Goal: Task Accomplishment & Management: Use online tool/utility

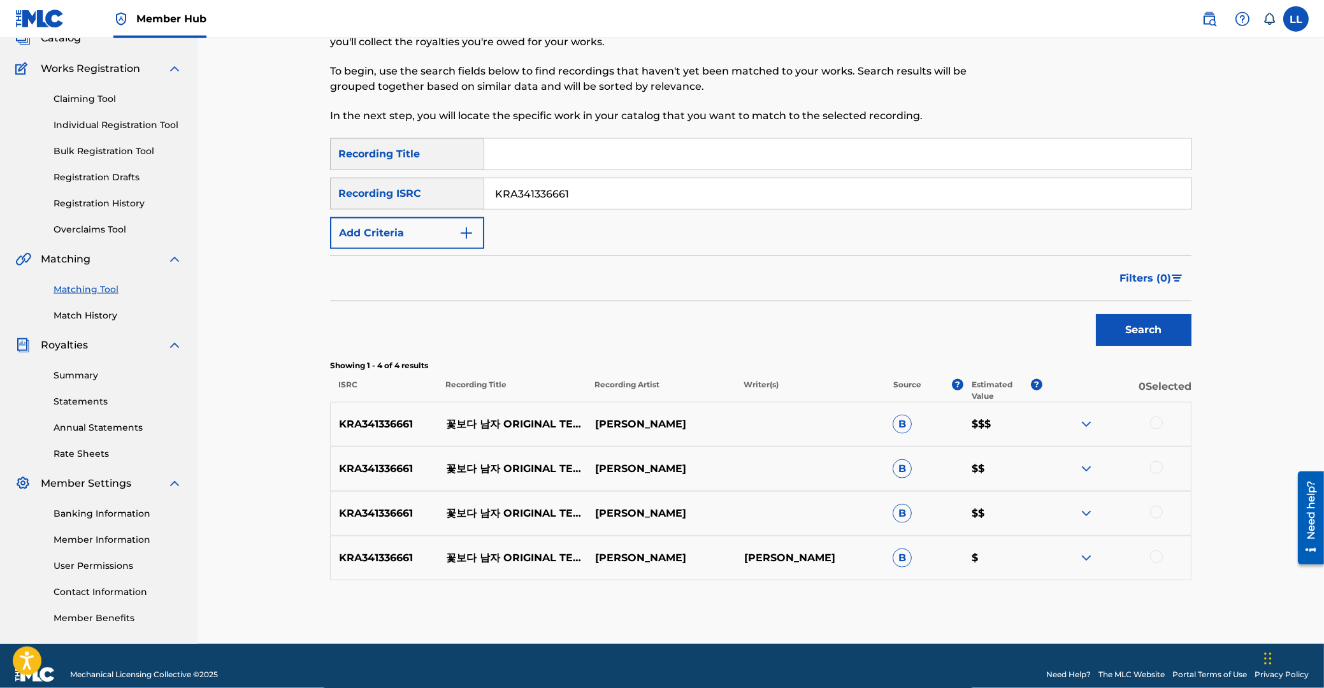
scroll to position [106, 0]
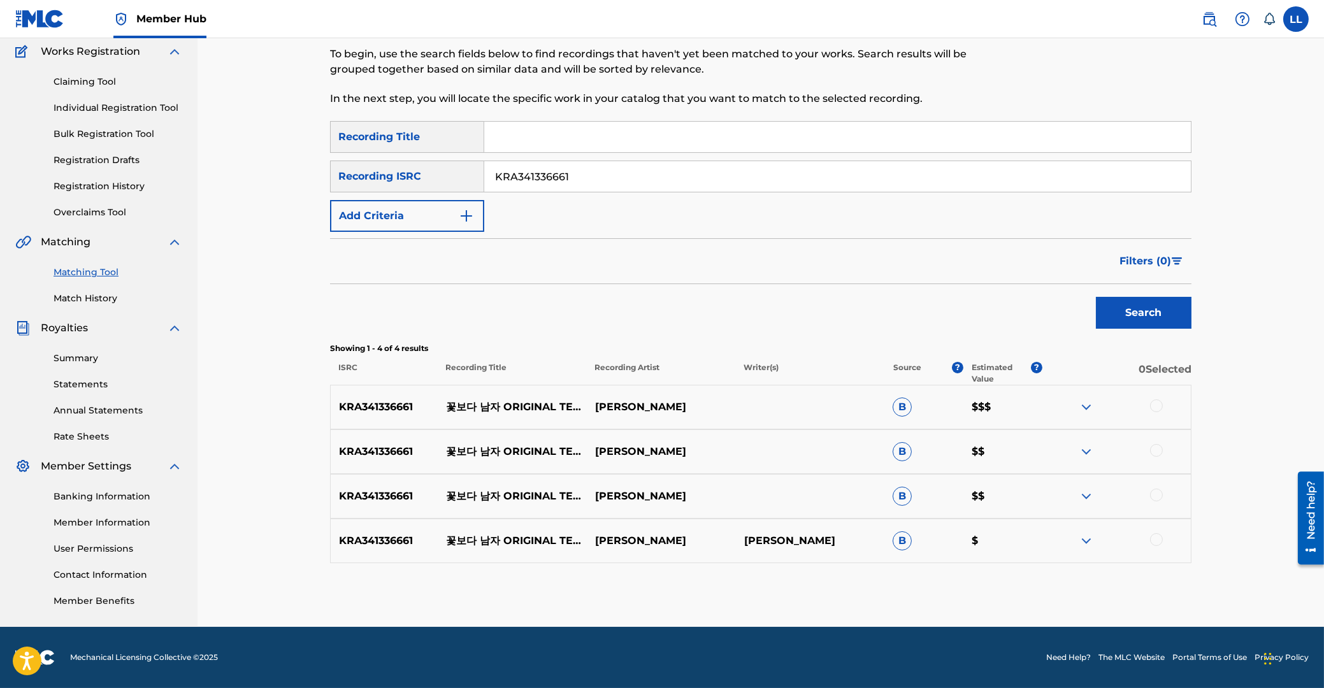
click at [1155, 410] on div at bounding box center [1156, 406] width 13 height 13
click at [1159, 449] on div at bounding box center [1156, 450] width 13 height 13
drag, startPoint x: 1155, startPoint y: 498, endPoint x: 1155, endPoint y: 511, distance: 12.7
click at [1155, 500] on div at bounding box center [1156, 495] width 13 height 13
click at [1155, 544] on div at bounding box center [1156, 539] width 13 height 13
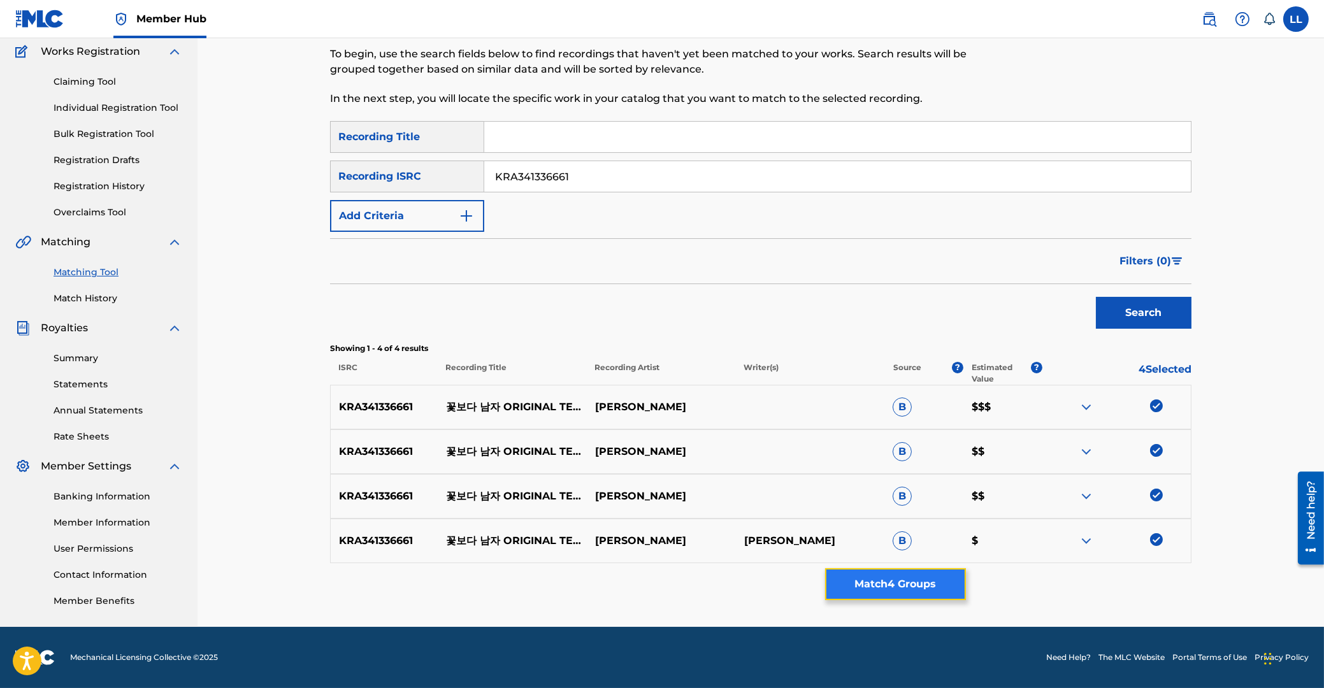
click at [902, 587] on button "Match 4 Groups" at bounding box center [895, 584] width 141 height 32
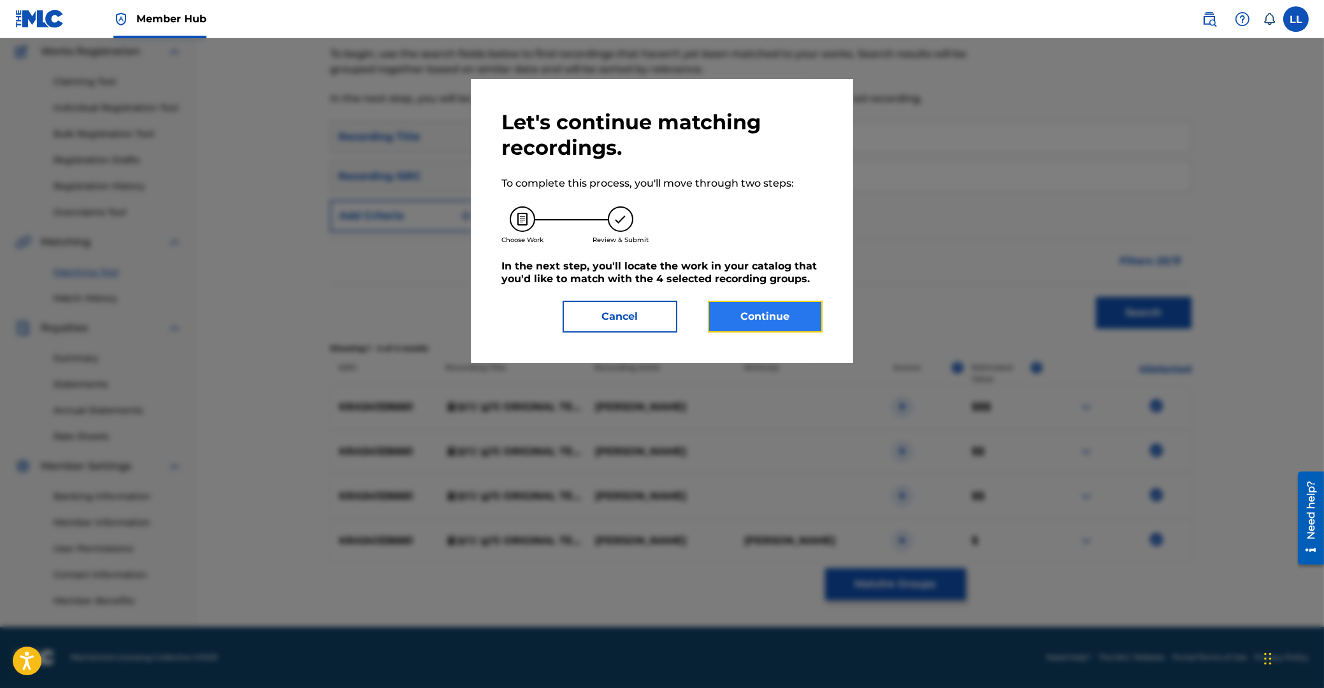
click at [756, 317] on button "Continue" at bounding box center [765, 317] width 115 height 32
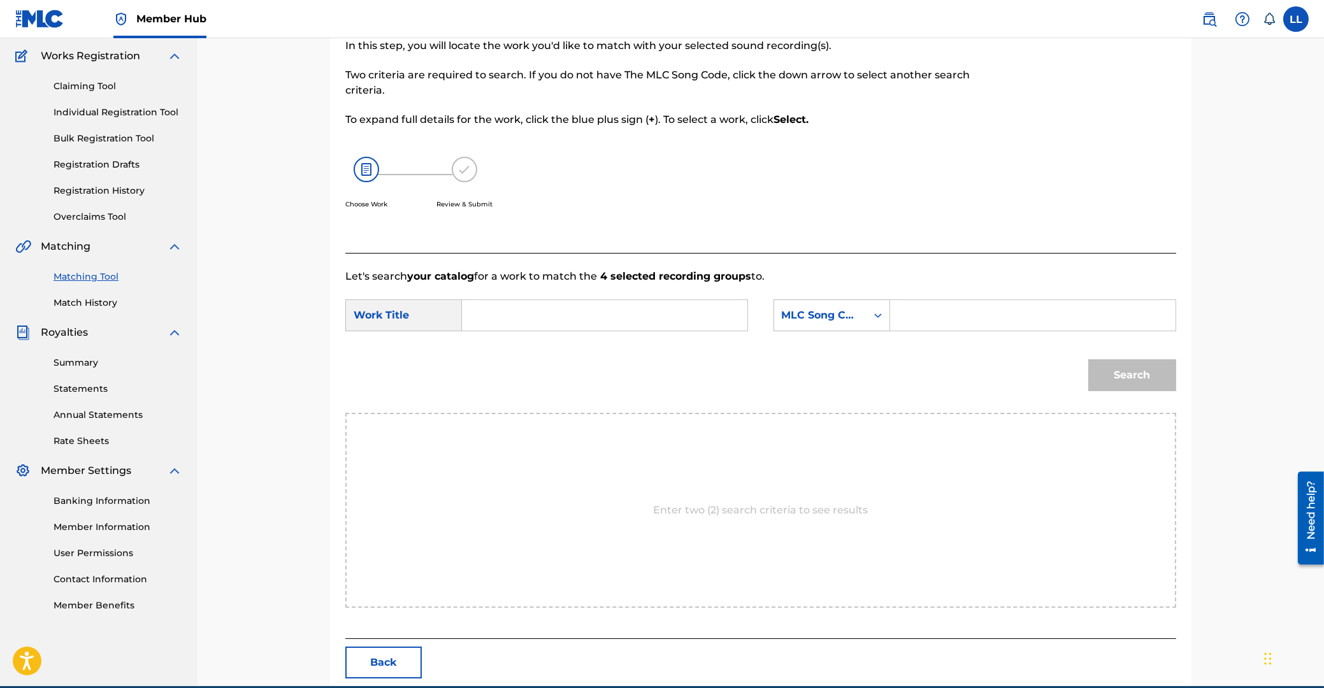
click at [678, 315] on input "Search Form" at bounding box center [605, 315] width 264 height 31
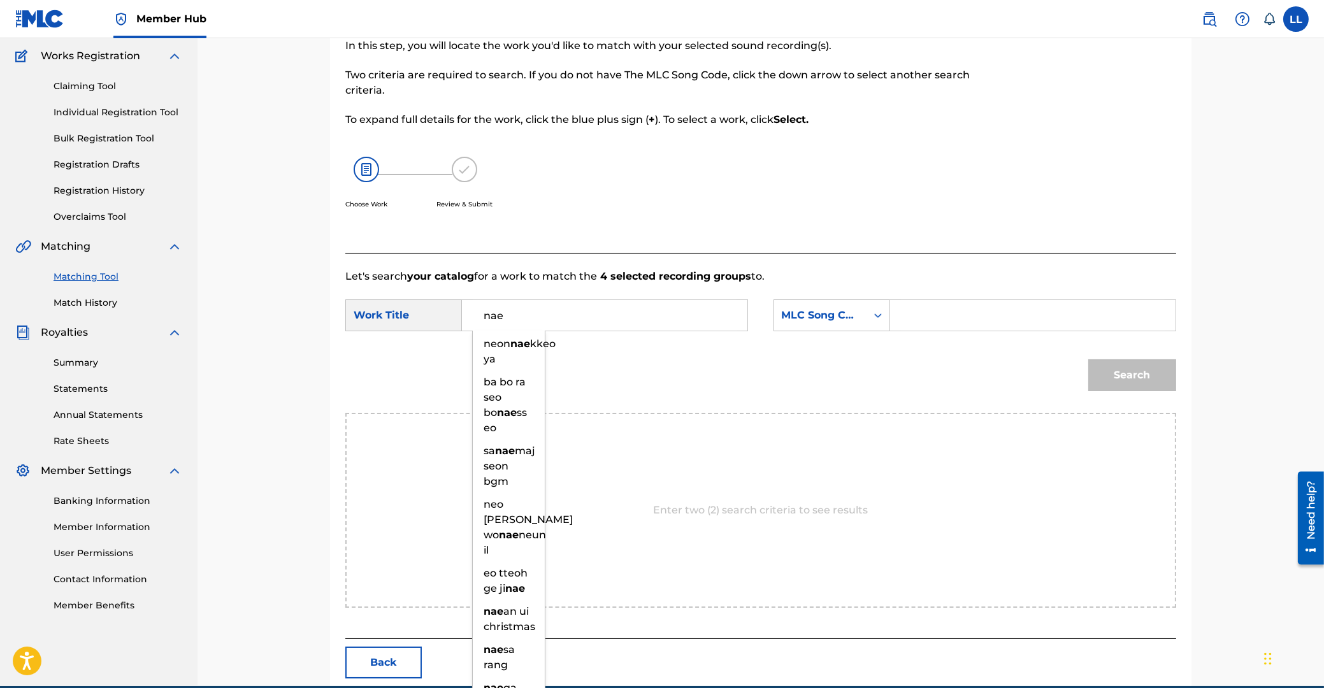
type input "nae"
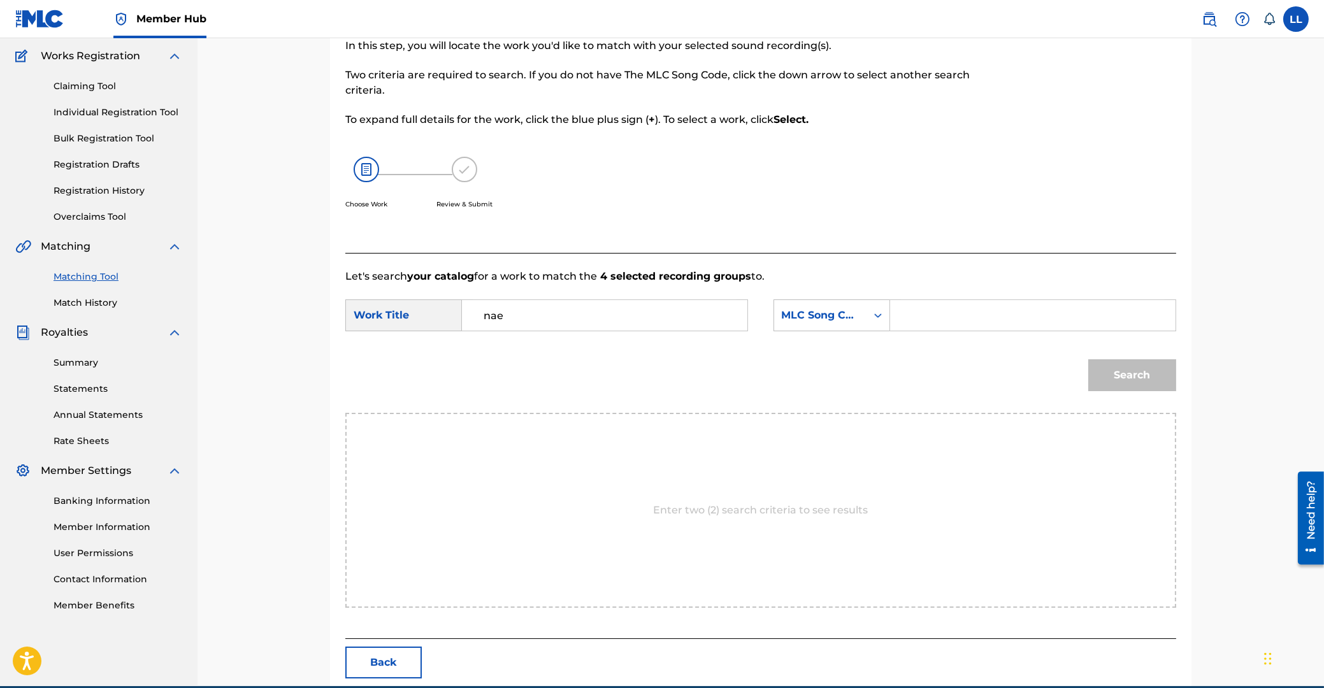
paste input "N6114J"
type input "N6114J"
click at [1088, 359] on button "Search" at bounding box center [1132, 375] width 88 height 32
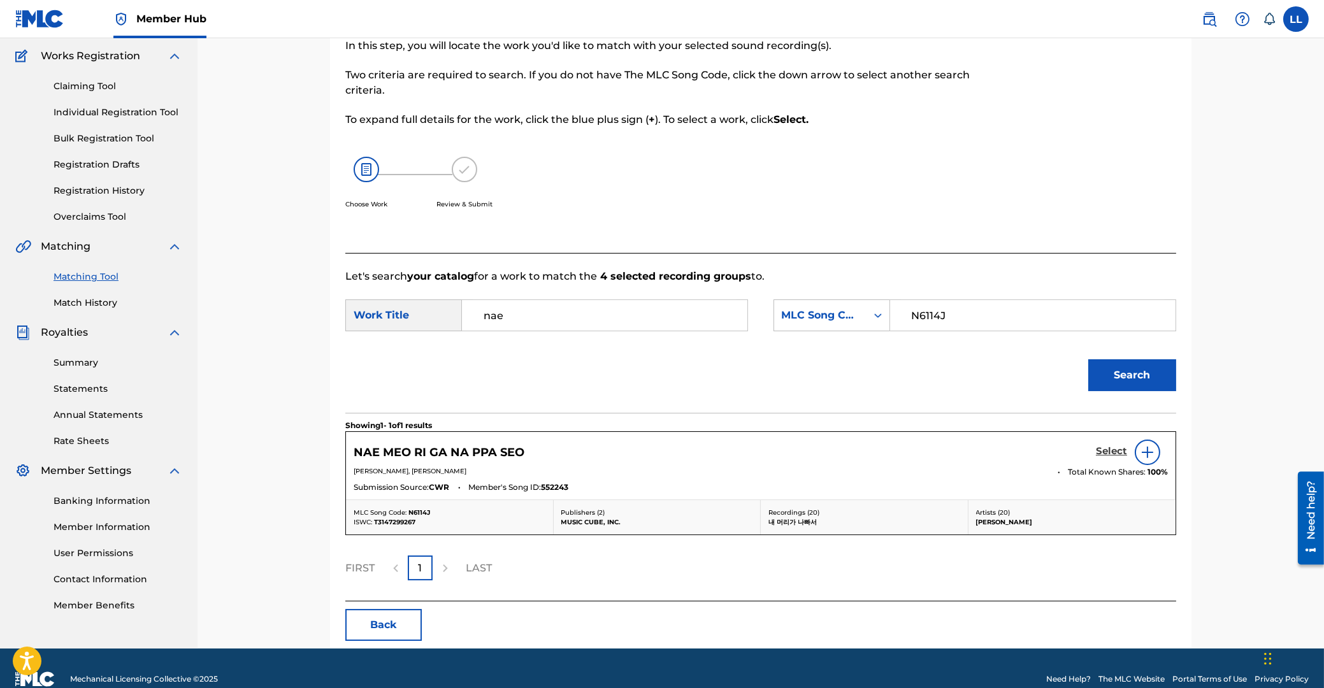
click at [1102, 455] on h5 "Select" at bounding box center [1111, 451] width 31 height 12
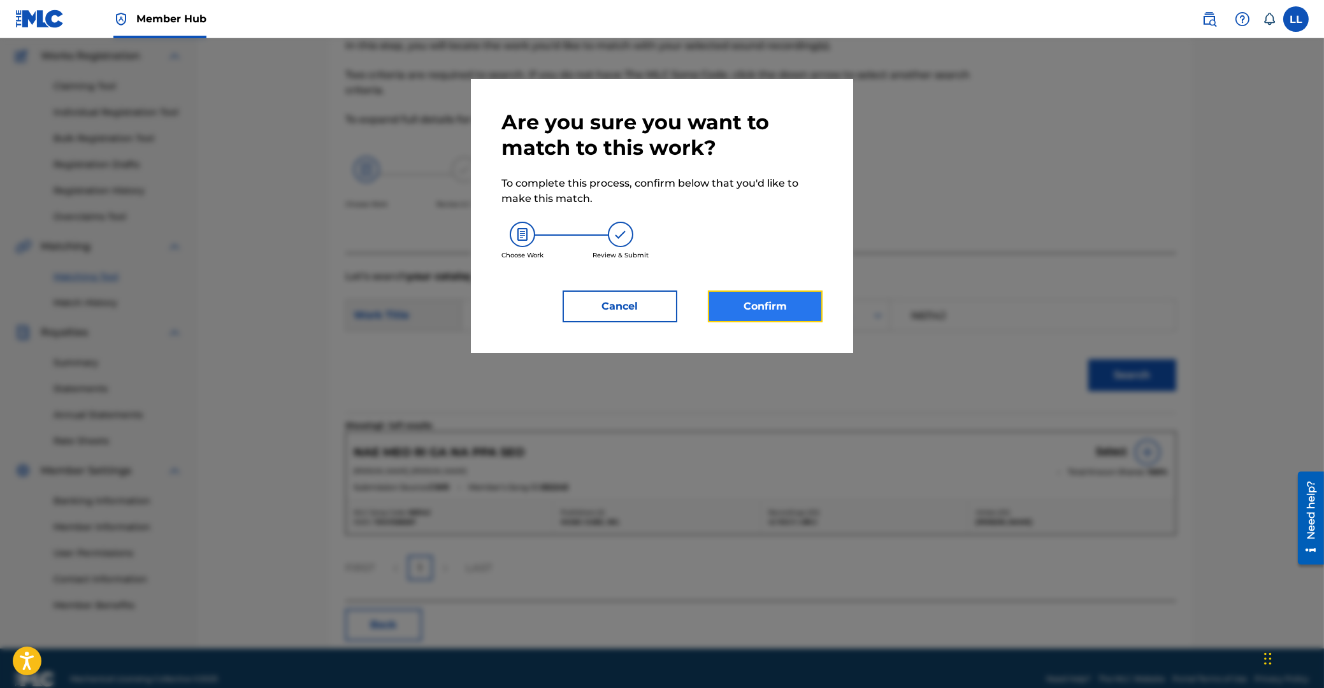
click at [790, 315] on button "Confirm" at bounding box center [765, 307] width 115 height 32
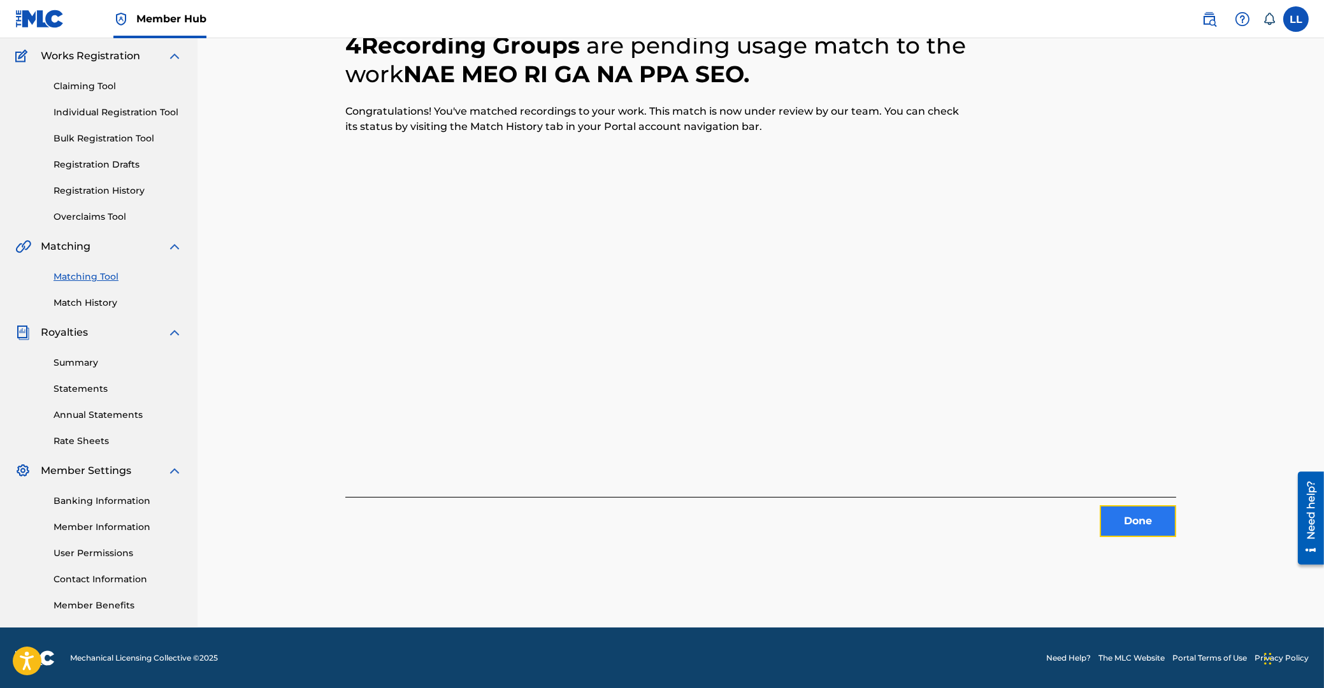
click at [1132, 509] on button "Done" at bounding box center [1138, 521] width 76 height 32
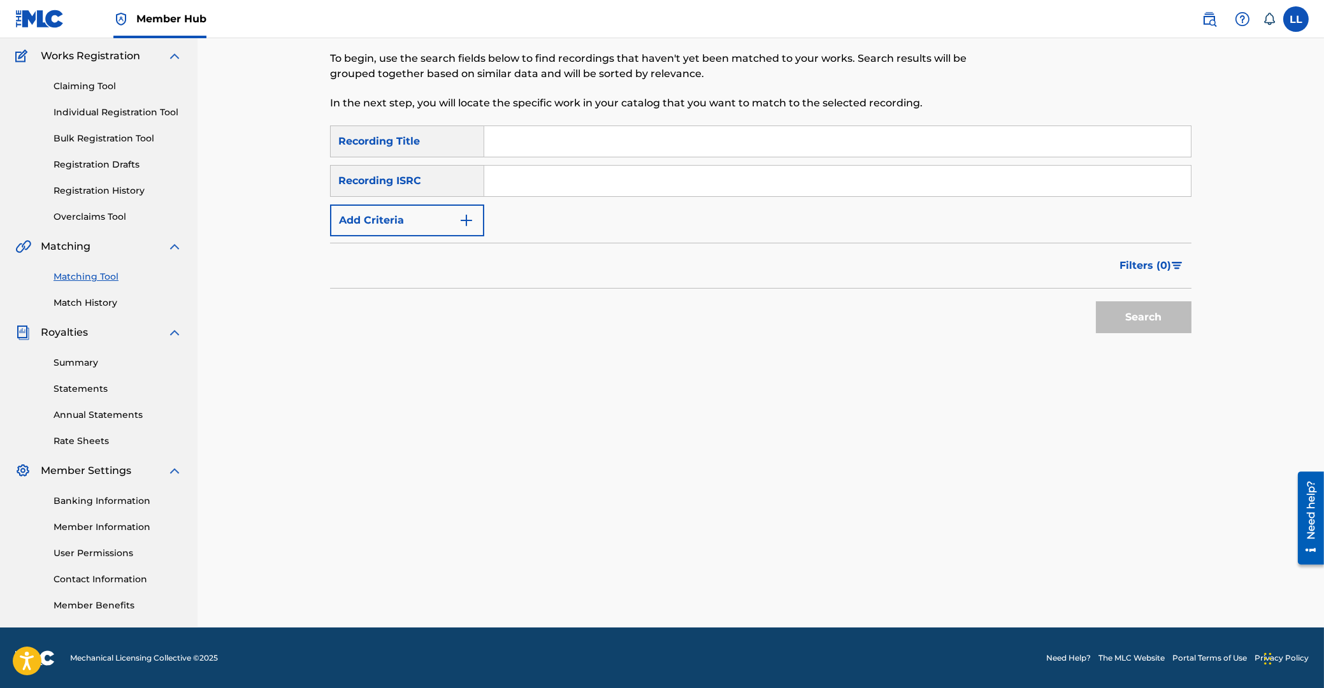
click at [532, 177] on input "Search Form" at bounding box center [837, 181] width 707 height 31
paste input "KRA341336661"
click at [1139, 319] on button "Search" at bounding box center [1144, 317] width 96 height 32
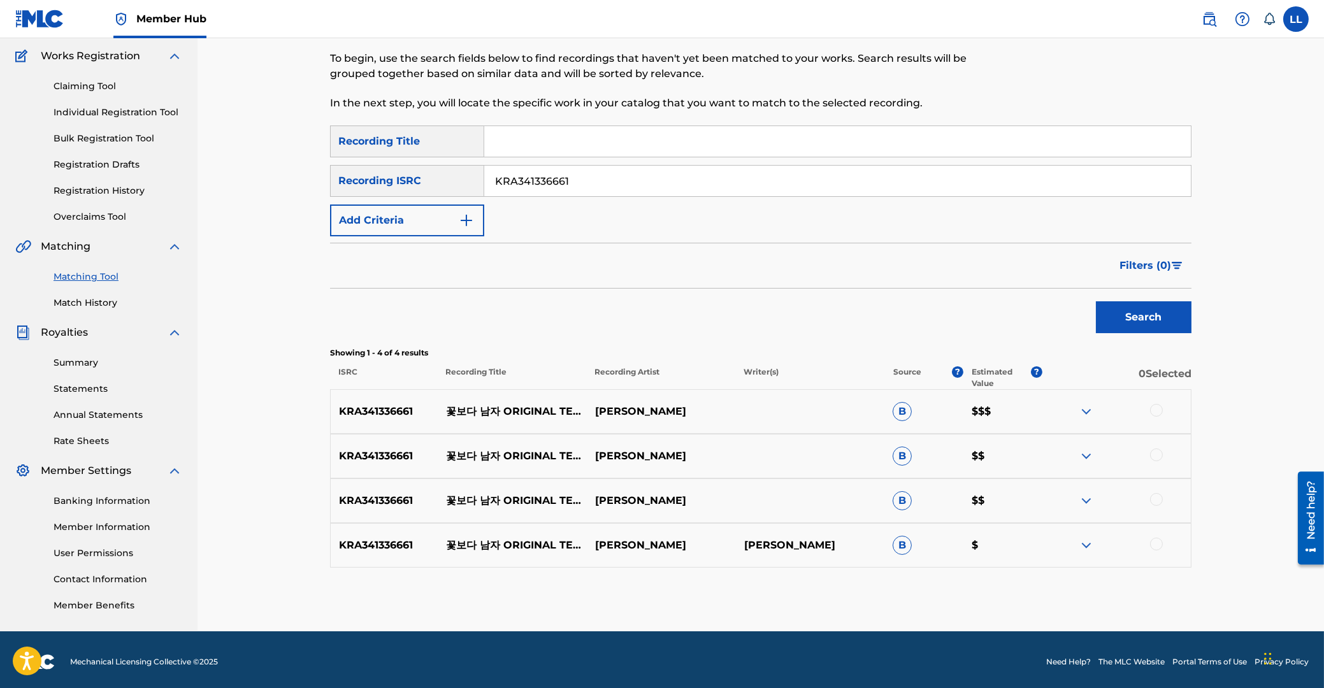
drag, startPoint x: 644, startPoint y: 182, endPoint x: 373, endPoint y: 202, distance: 271.6
click at [484, 172] on input "KRA341336661" at bounding box center [837, 181] width 707 height 31
paste input "8190373"
type input "KRA381903731"
click at [1141, 321] on button "Search" at bounding box center [1144, 317] width 96 height 32
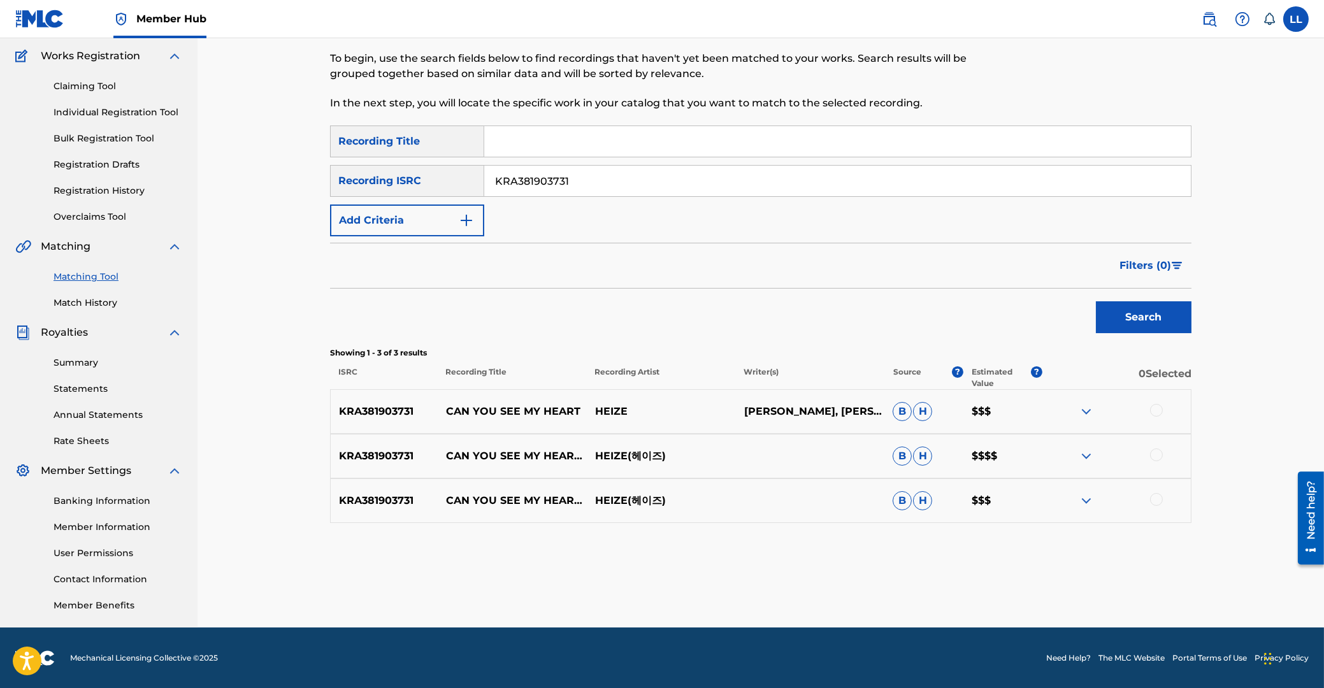
click at [1153, 410] on div at bounding box center [1156, 410] width 13 height 13
click at [1155, 456] on div at bounding box center [1156, 455] width 13 height 13
click at [1159, 502] on div at bounding box center [1156, 499] width 13 height 13
click at [902, 586] on button "Match 3 Groups" at bounding box center [895, 584] width 141 height 32
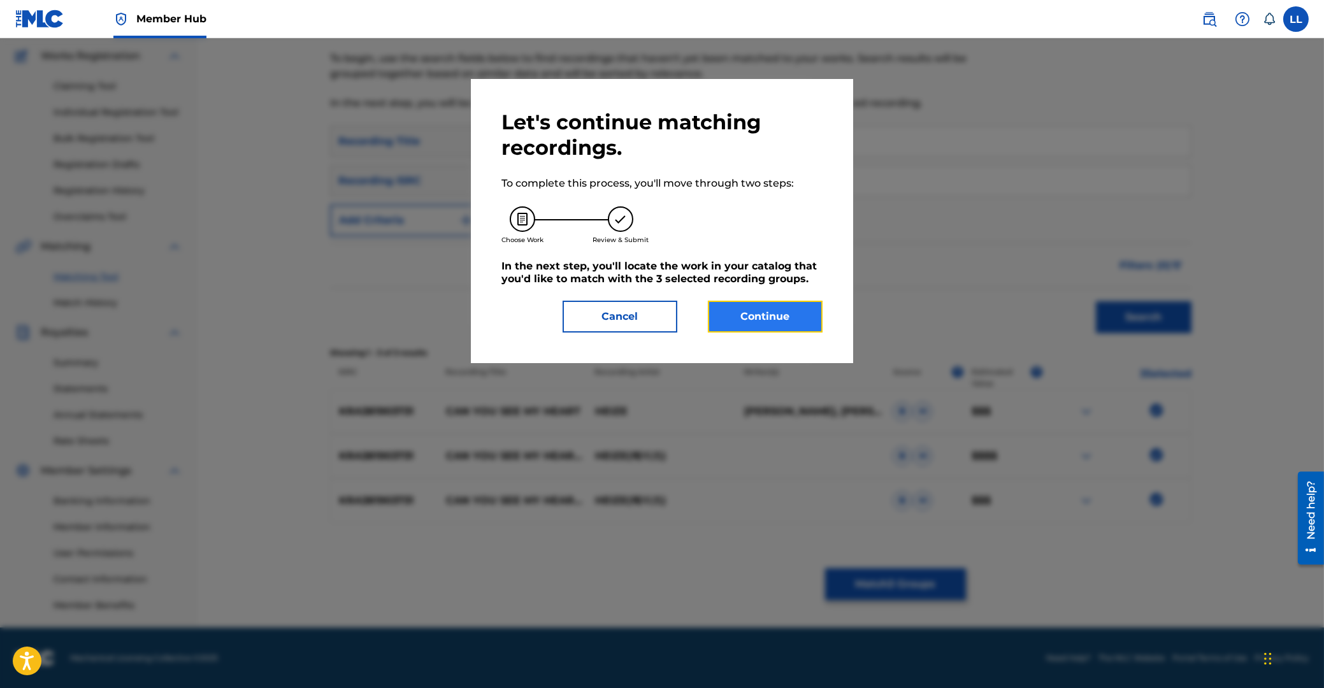
click at [763, 329] on button "Continue" at bounding box center [765, 317] width 115 height 32
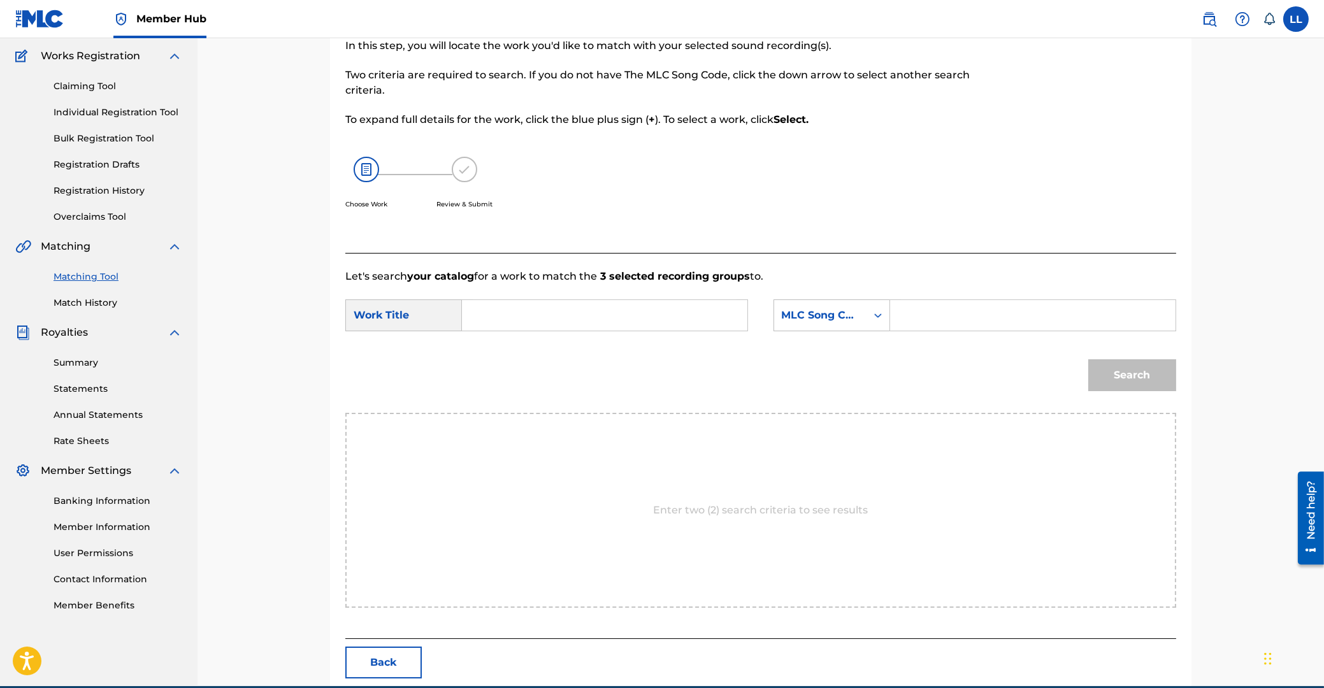
click at [620, 316] on input "Search Form" at bounding box center [605, 315] width 264 height 31
type input "nae"
paste input "M3575Y"
click at [1088, 359] on button "Search" at bounding box center [1132, 375] width 88 height 32
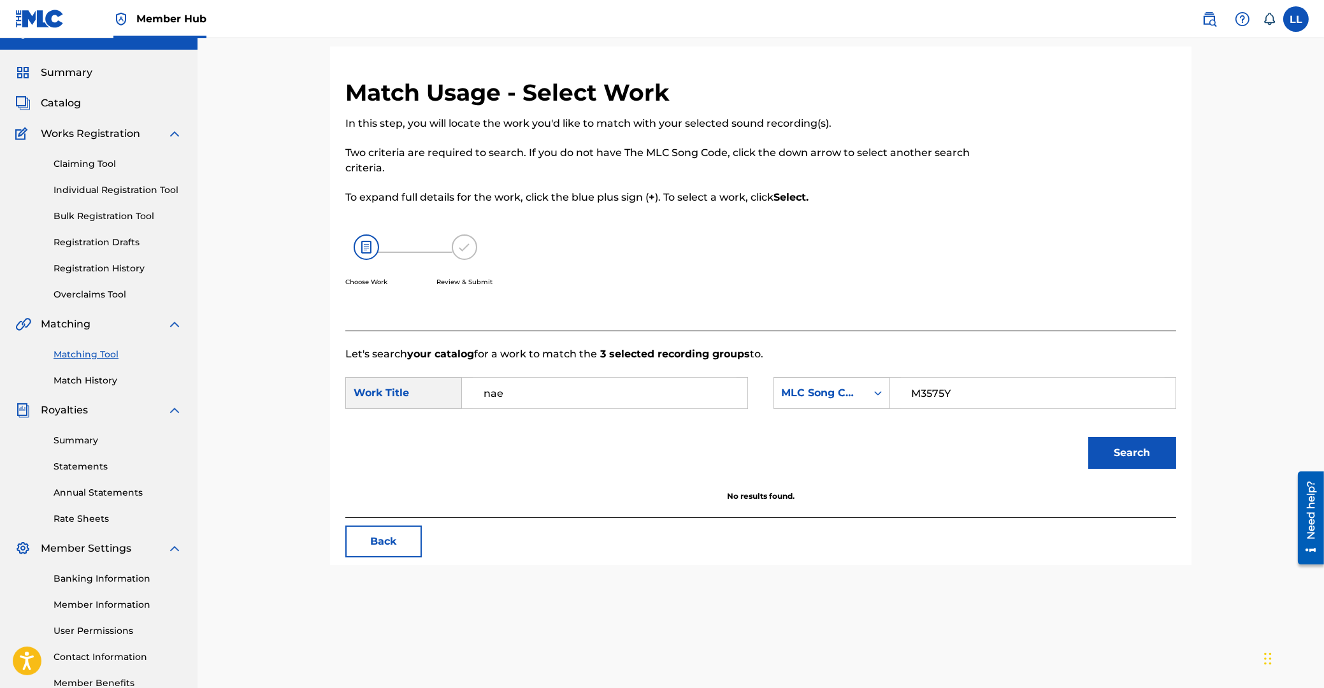
scroll to position [0, 0]
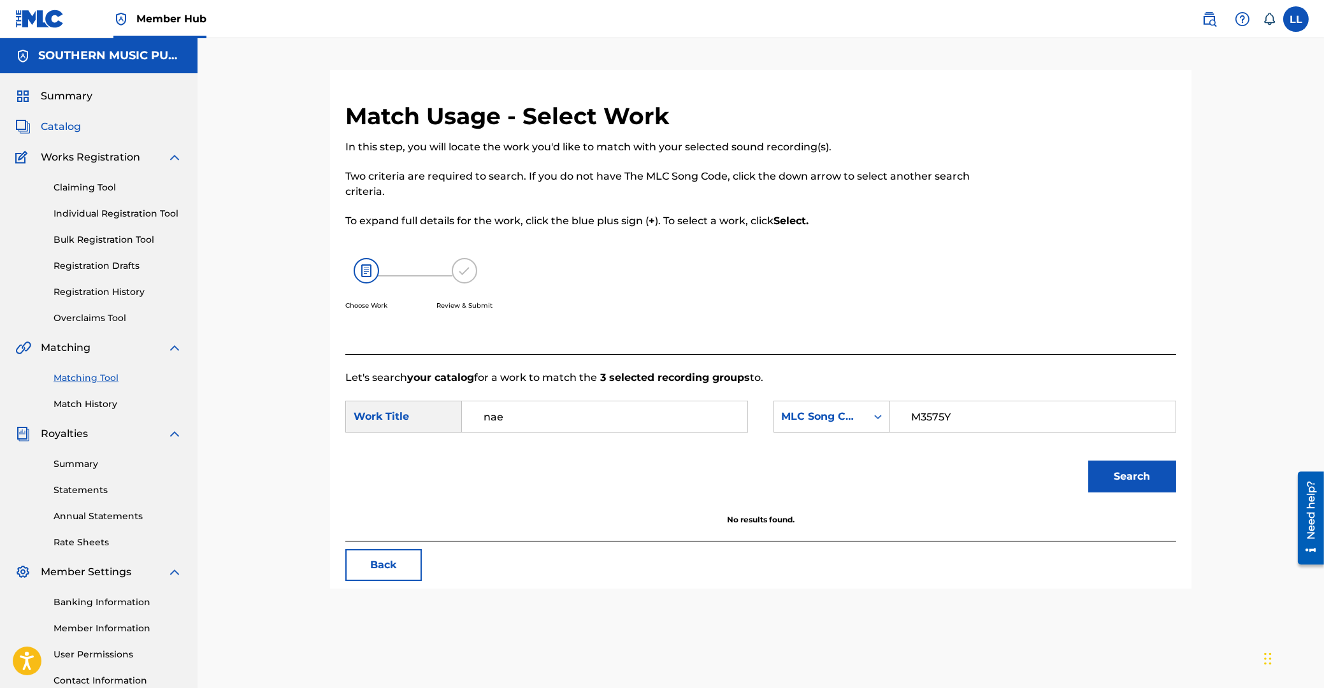
click at [51, 128] on span "Catalog" at bounding box center [61, 126] width 40 height 15
drag, startPoint x: 971, startPoint y: 414, endPoint x: 805, endPoint y: 401, distance: 166.8
click at [901, 401] on input "M3575Y" at bounding box center [1033, 416] width 264 height 31
paste input "ND0ISW"
type input "ND0ISW"
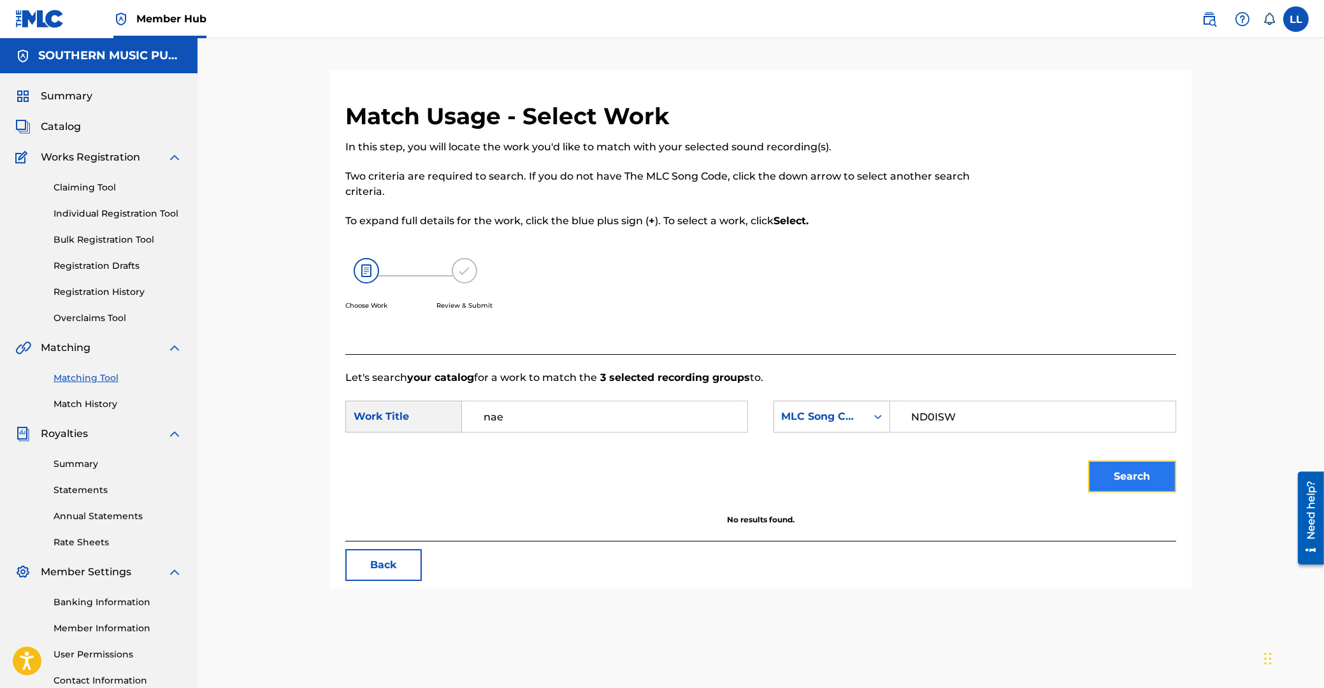
click at [1132, 470] on button "Search" at bounding box center [1132, 477] width 88 height 32
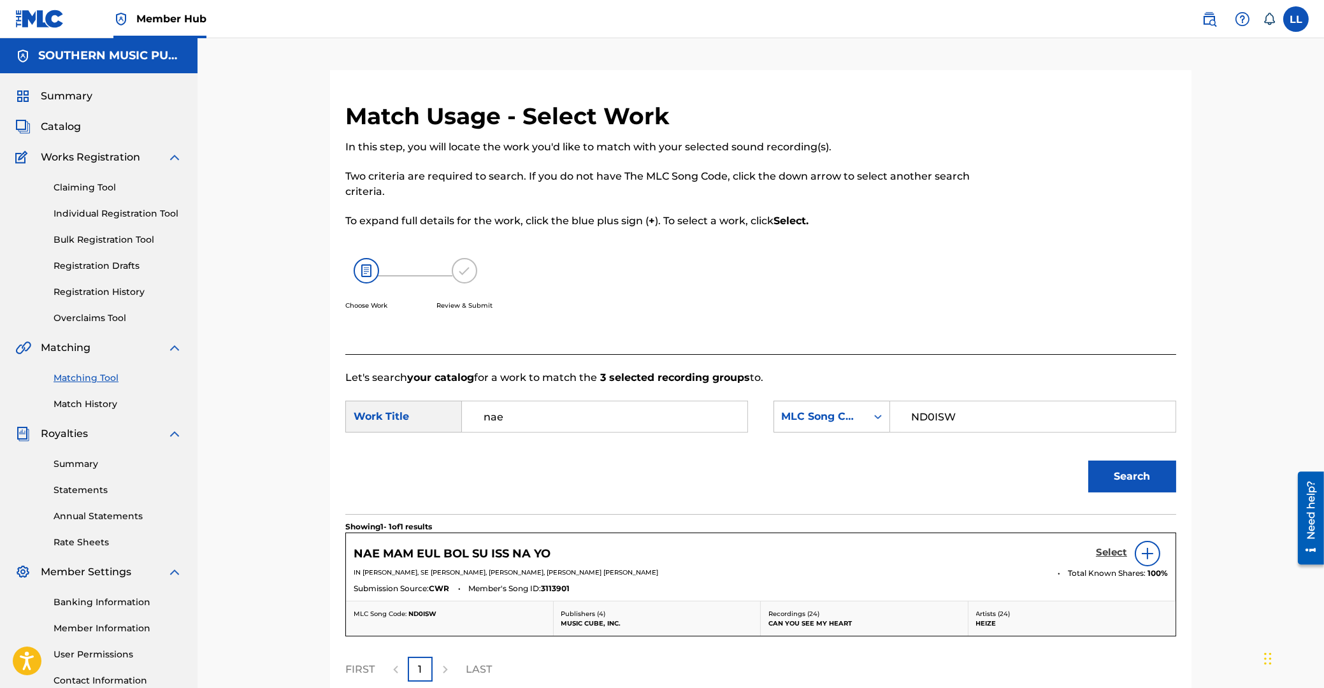
click at [1105, 551] on h5 "Select" at bounding box center [1111, 553] width 31 height 12
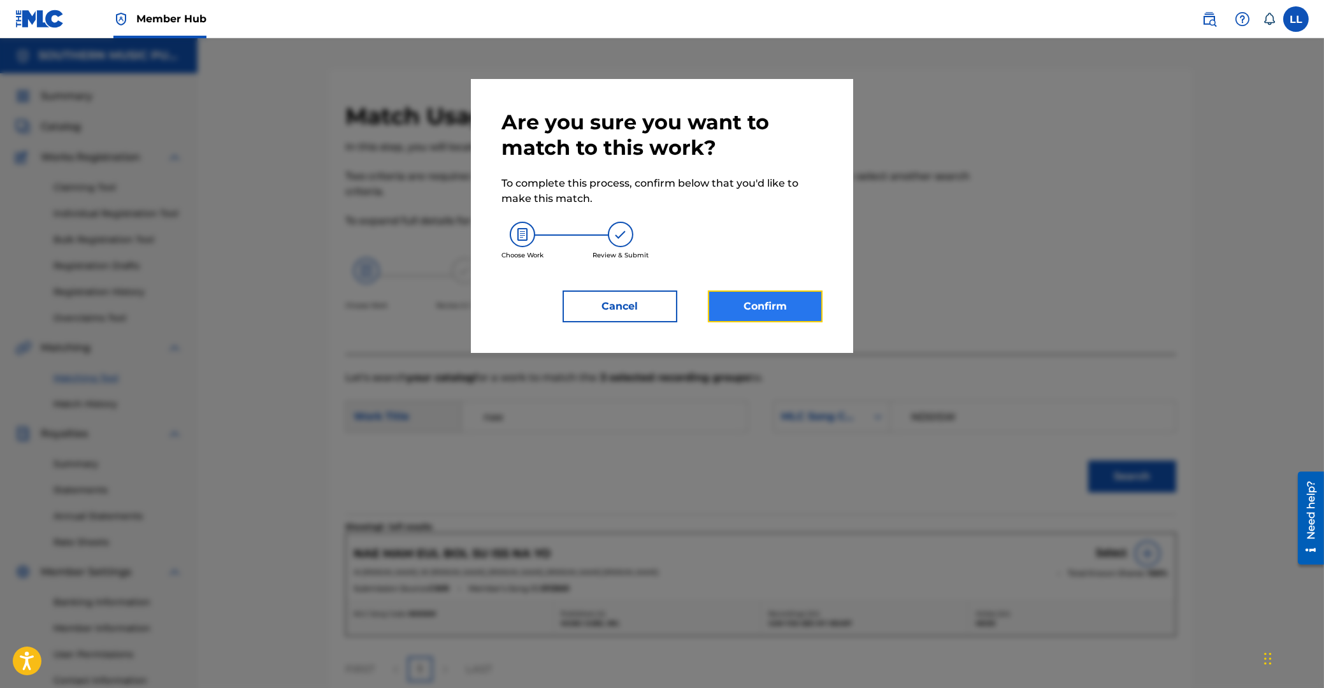
click at [789, 305] on button "Confirm" at bounding box center [765, 307] width 115 height 32
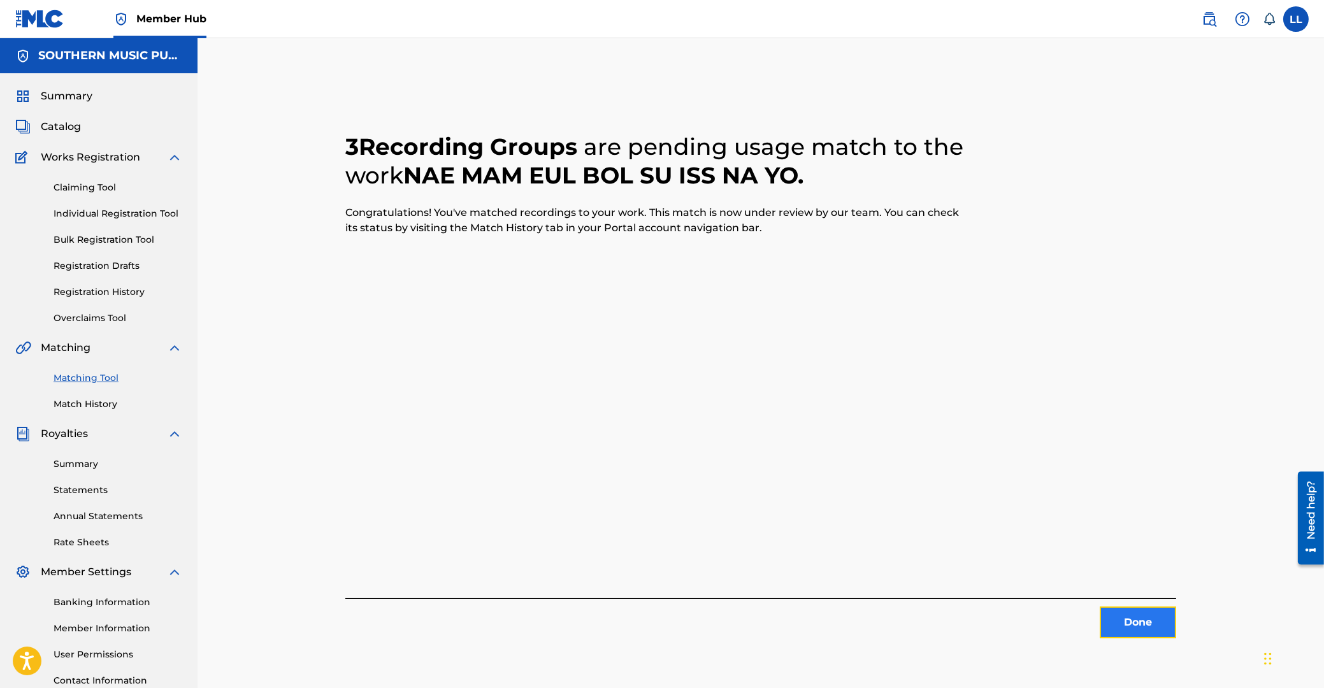
click at [1141, 624] on button "Done" at bounding box center [1138, 623] width 76 height 32
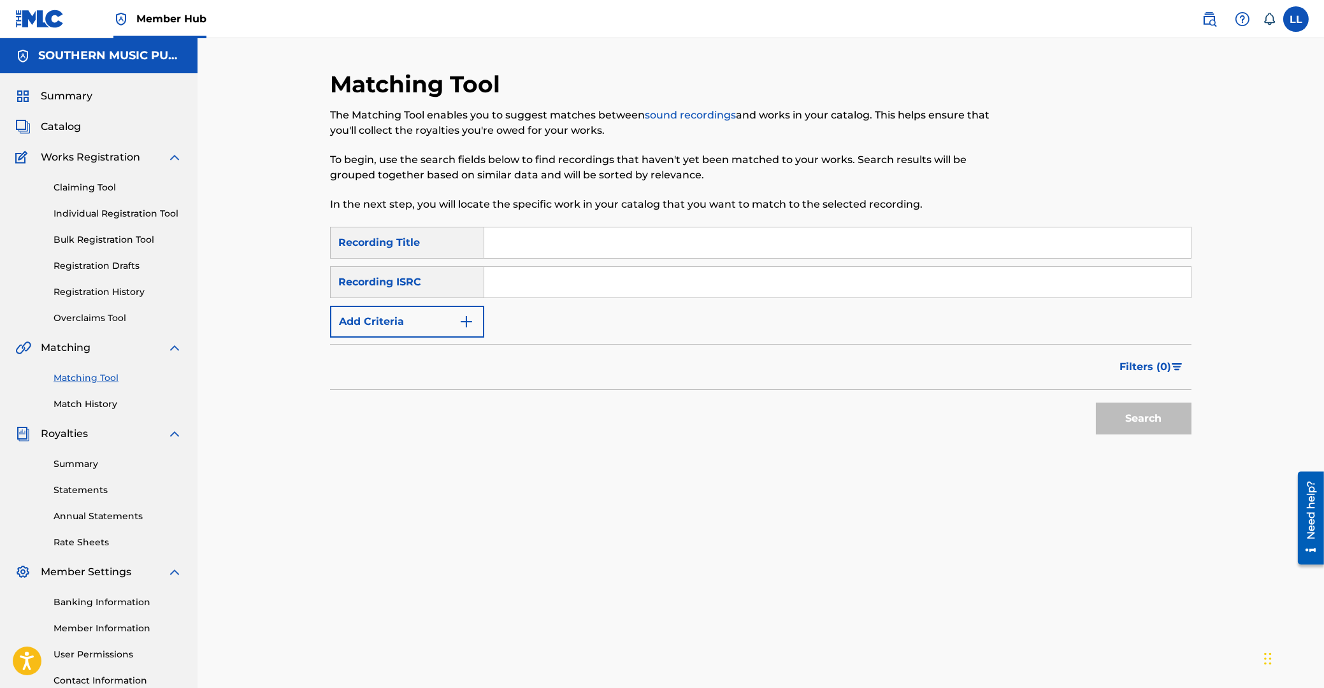
drag, startPoint x: 593, startPoint y: 281, endPoint x: 588, endPoint y: 295, distance: 14.7
click at [593, 282] on input "Search Form" at bounding box center [837, 282] width 707 height 31
paste input "KRMIM2389175"
type input "KRMIM2389175"
click at [1136, 419] on button "Search" at bounding box center [1144, 419] width 96 height 32
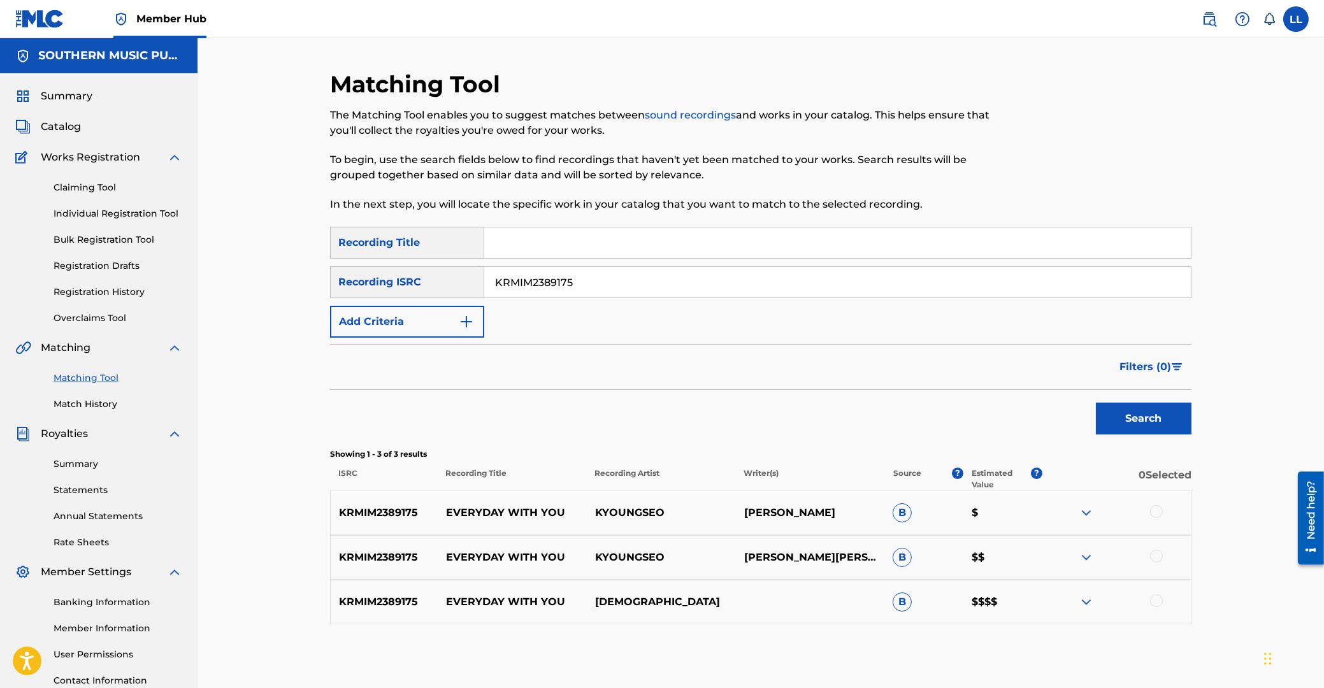
click at [1152, 513] on div at bounding box center [1156, 511] width 13 height 13
click at [1155, 554] on div at bounding box center [1156, 556] width 13 height 13
click at [1158, 602] on div at bounding box center [1156, 601] width 13 height 13
click at [889, 589] on button "Match 3 Groups" at bounding box center [895, 584] width 141 height 32
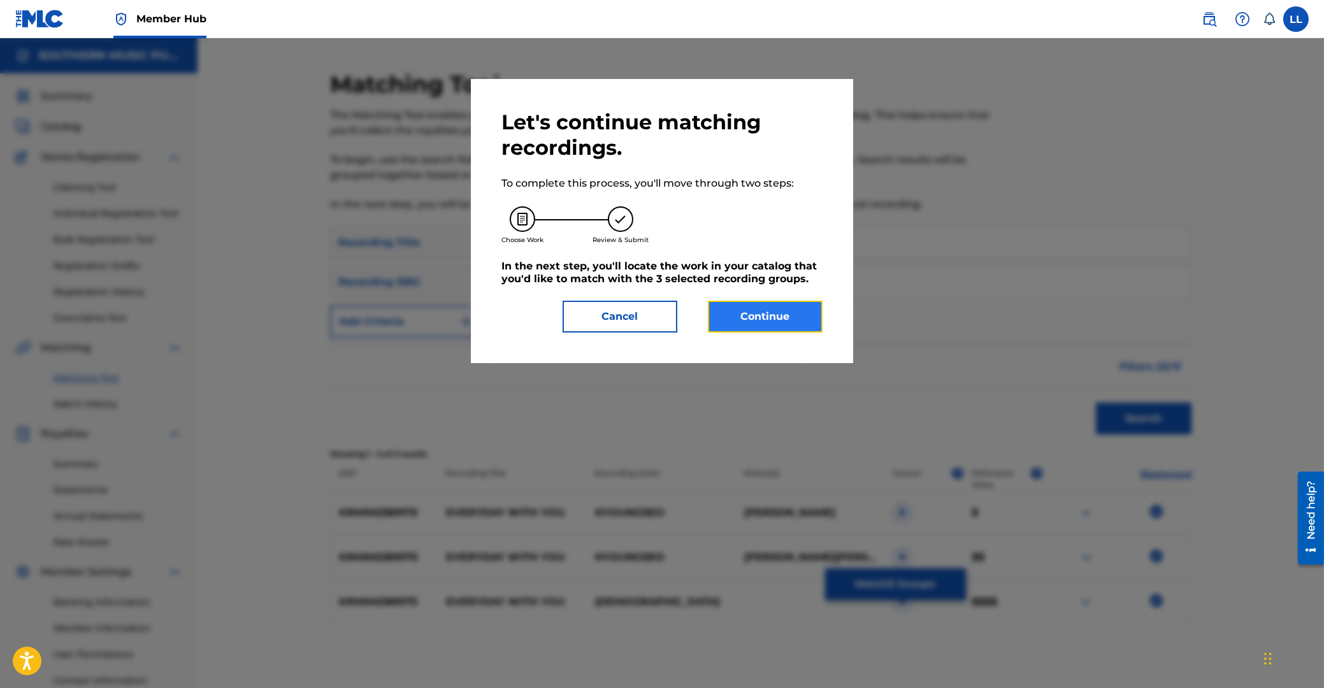
click at [800, 322] on button "Continue" at bounding box center [765, 317] width 115 height 32
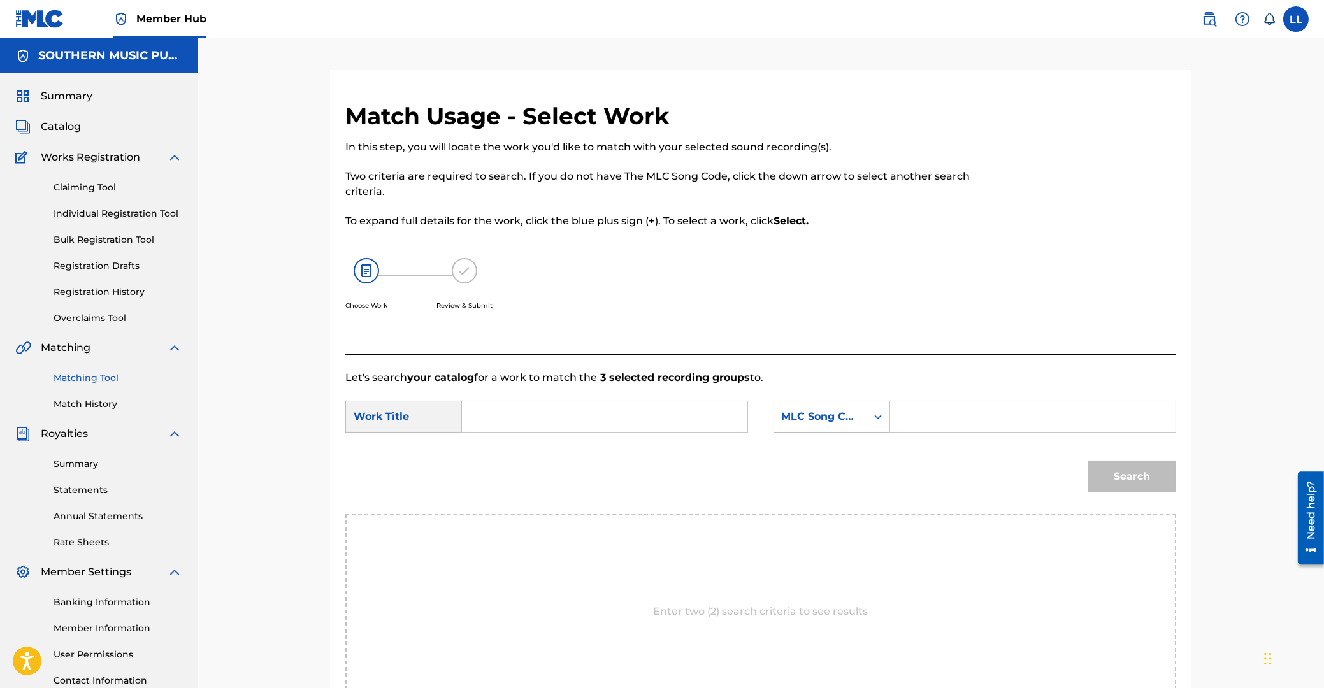
click at [588, 419] on input "Search Form" at bounding box center [605, 416] width 264 height 31
paste input "EVERYDAY WITH YOU"
type input "EVERYDAY WITH YOU"
drag, startPoint x: 992, startPoint y: 422, endPoint x: 1049, endPoint y: 438, distance: 58.9
click at [993, 422] on input "Search Form" at bounding box center [1033, 416] width 264 height 31
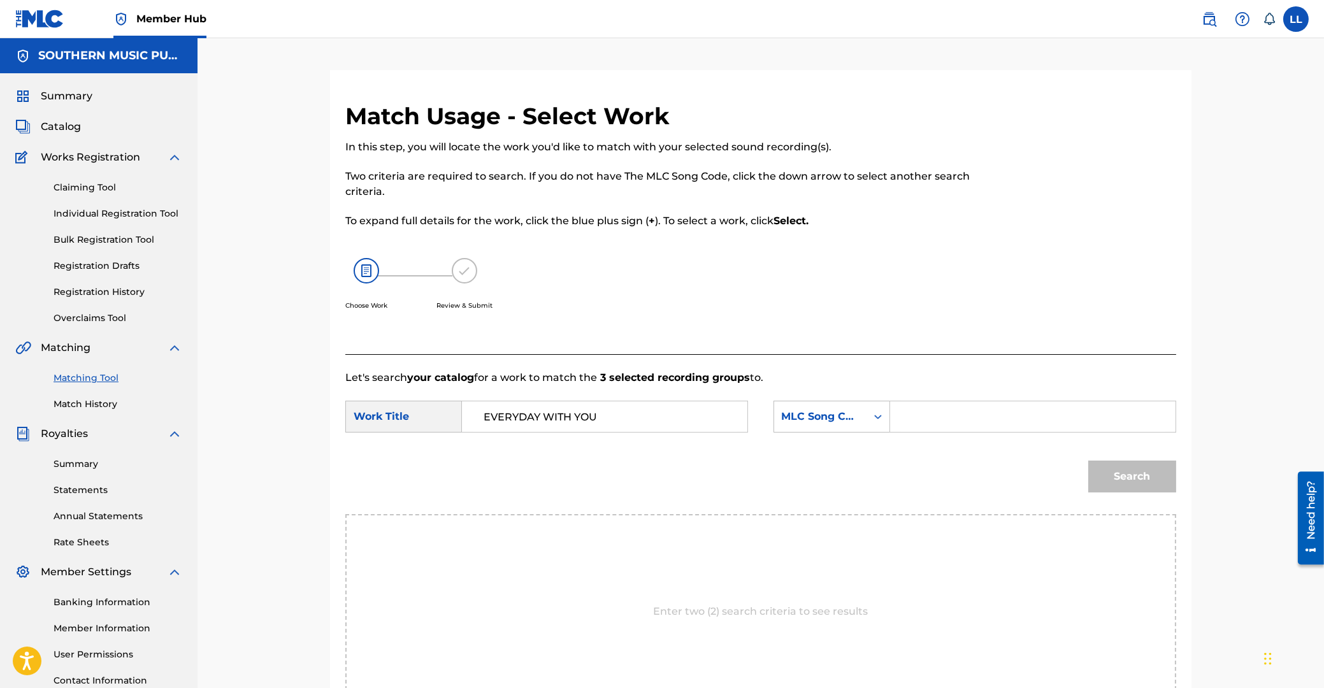
paste input "EC1DBJ"
type input "EC1DBJ"
click at [1136, 476] on button "Search" at bounding box center [1132, 477] width 88 height 32
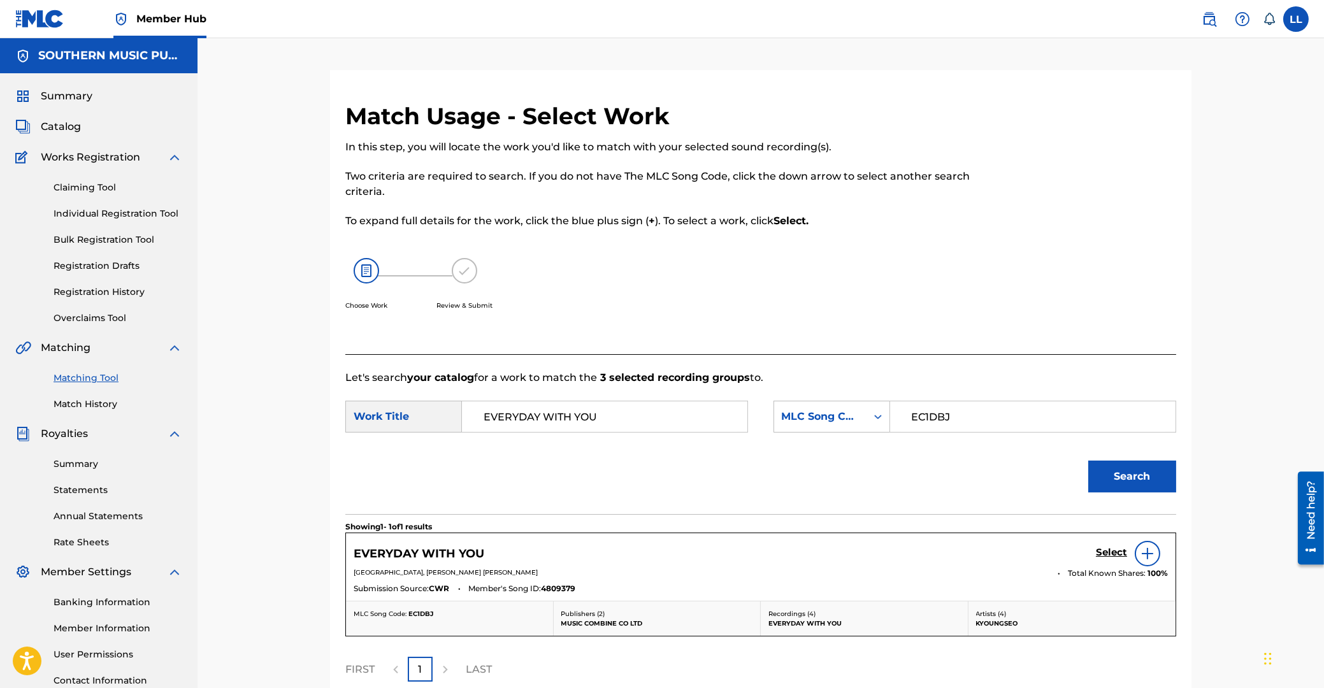
click at [1145, 556] on img at bounding box center [1147, 553] width 15 height 15
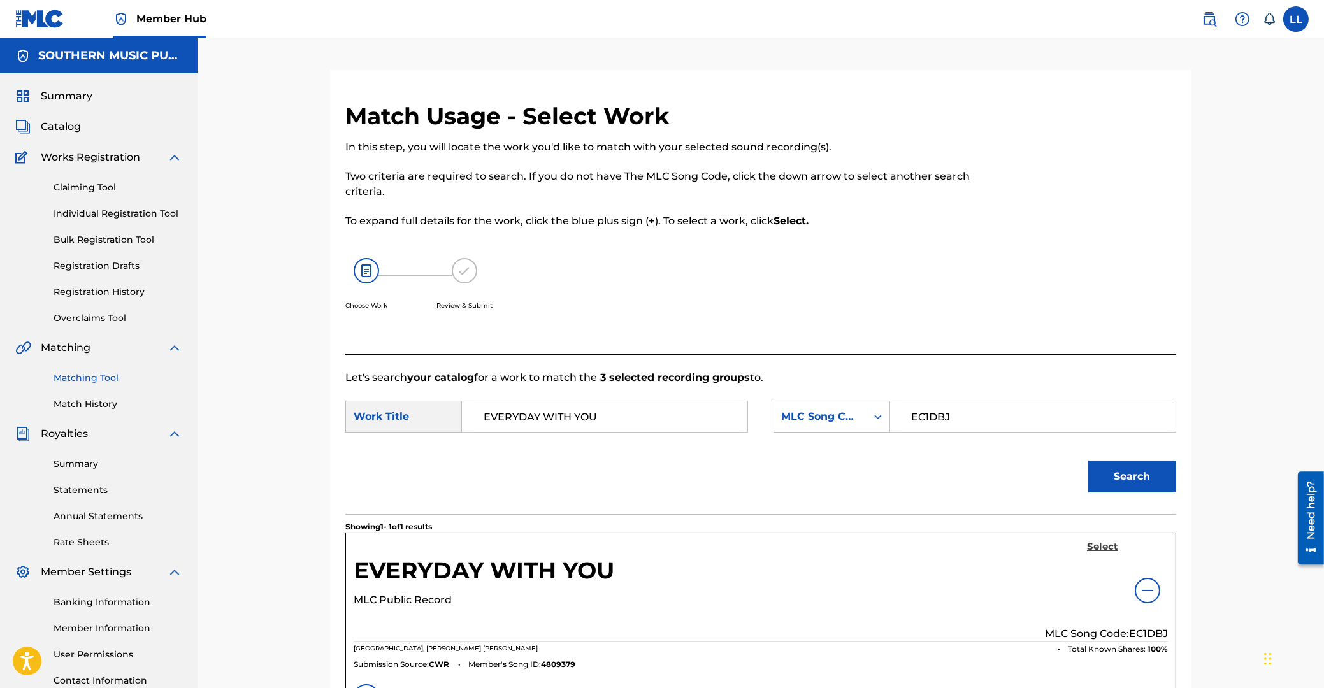
click at [1095, 547] on h5 "Select" at bounding box center [1102, 547] width 31 height 12
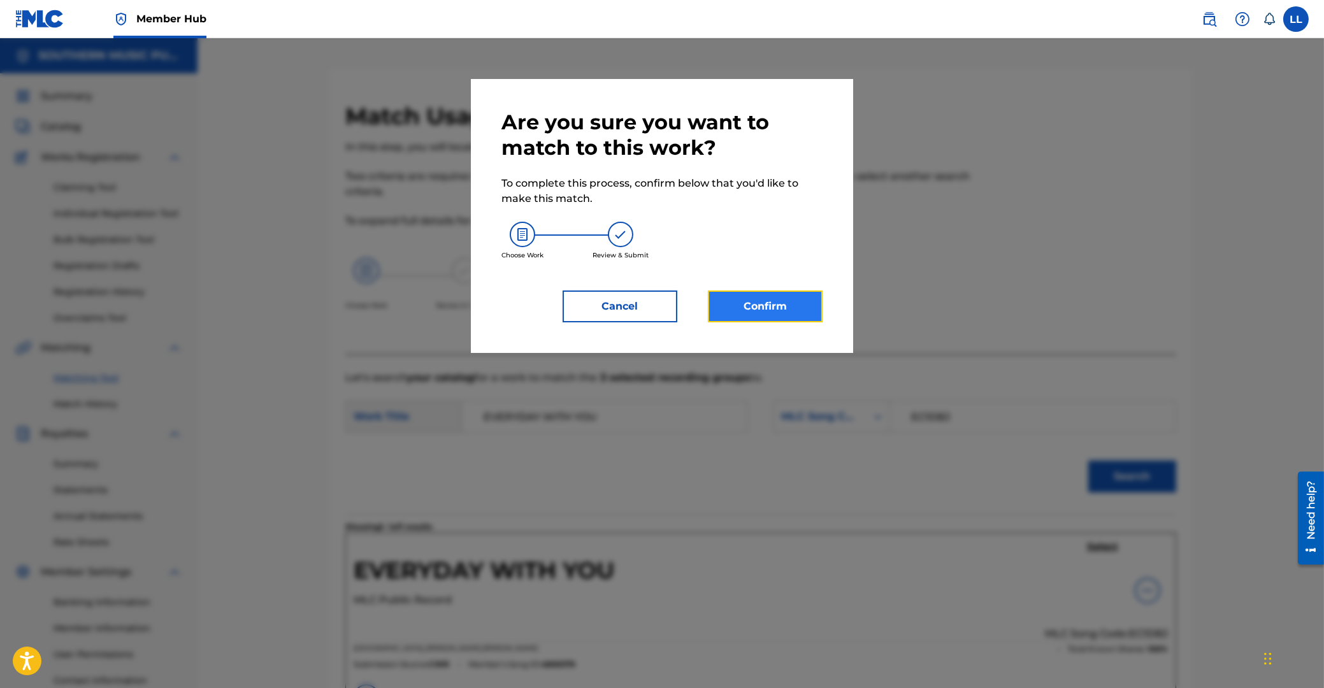
click at [770, 306] on button "Confirm" at bounding box center [765, 307] width 115 height 32
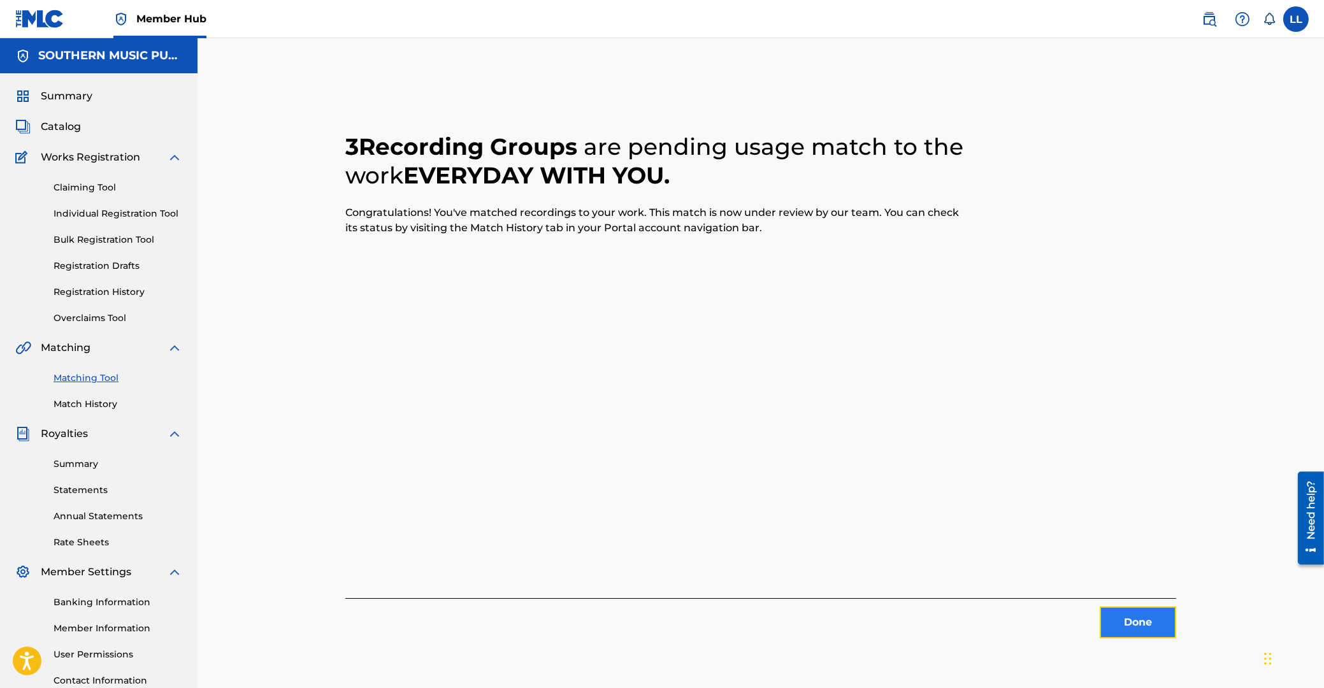
click at [1142, 616] on button "Done" at bounding box center [1138, 623] width 76 height 32
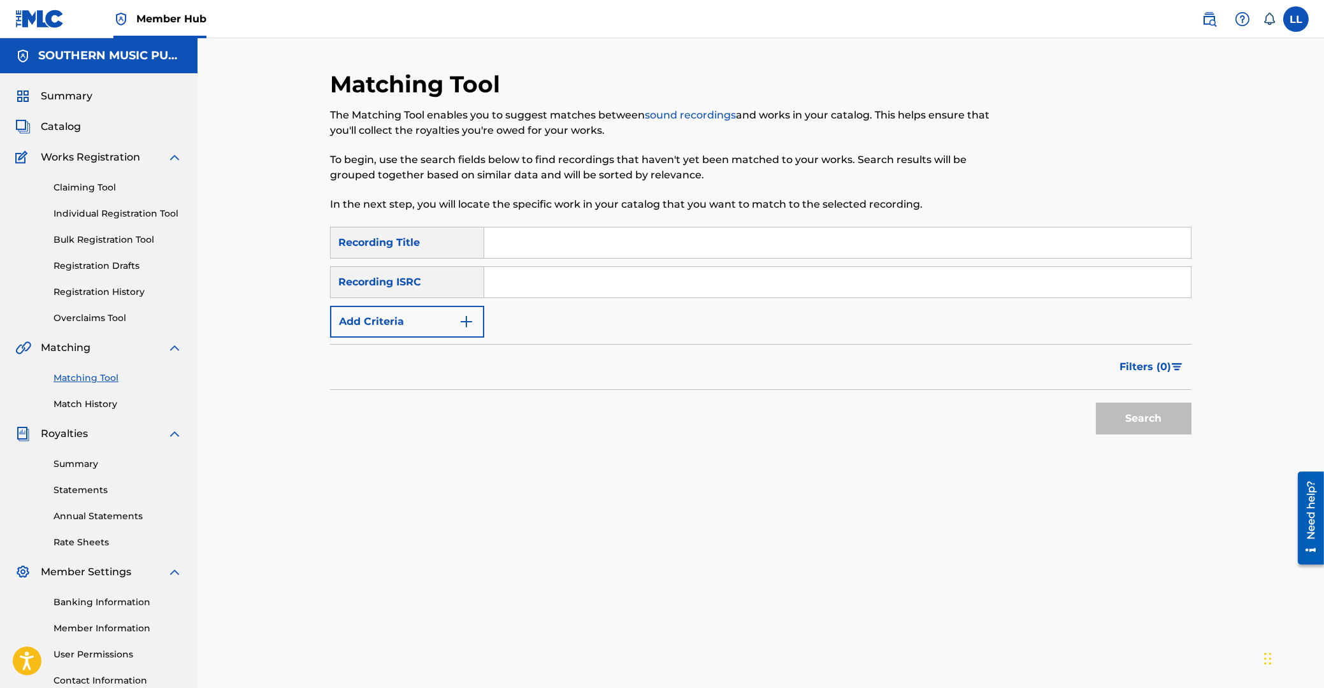
click at [589, 286] on input "Search Form" at bounding box center [837, 282] width 707 height 31
paste input "KRNAR2206465"
type input "KRNAR2206465"
click at [1166, 422] on button "Search" at bounding box center [1144, 419] width 96 height 32
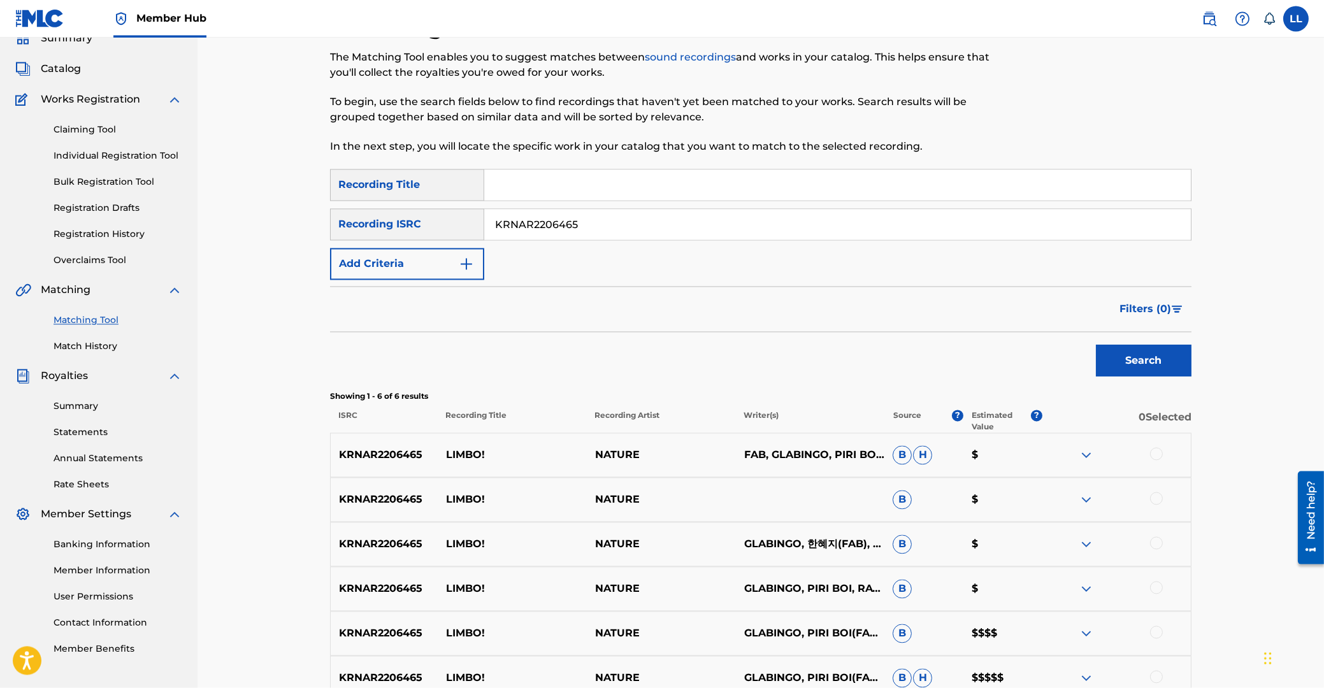
scroll to position [136, 0]
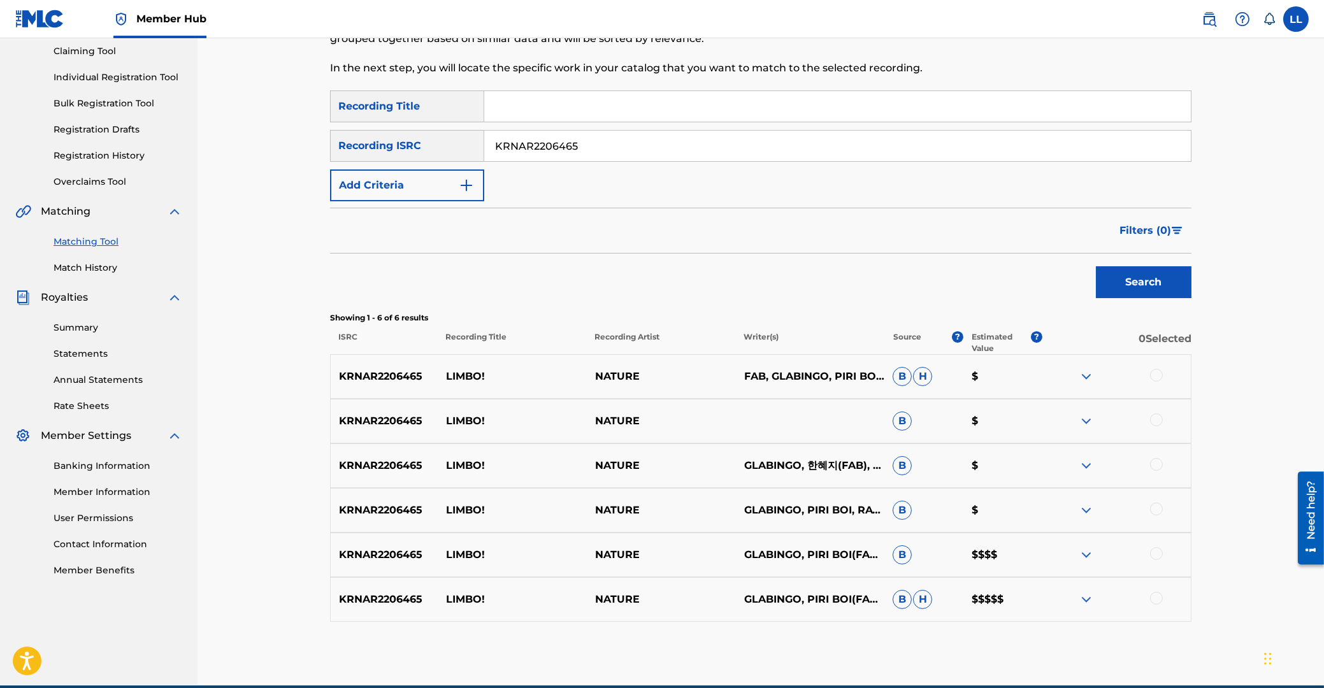
click at [1155, 377] on div at bounding box center [1156, 375] width 13 height 13
click at [1159, 419] on div at bounding box center [1156, 420] width 13 height 13
click at [1162, 468] on div at bounding box center [1116, 465] width 149 height 15
click at [1157, 509] on div at bounding box center [1156, 509] width 13 height 13
click at [1159, 461] on div at bounding box center [1156, 464] width 13 height 13
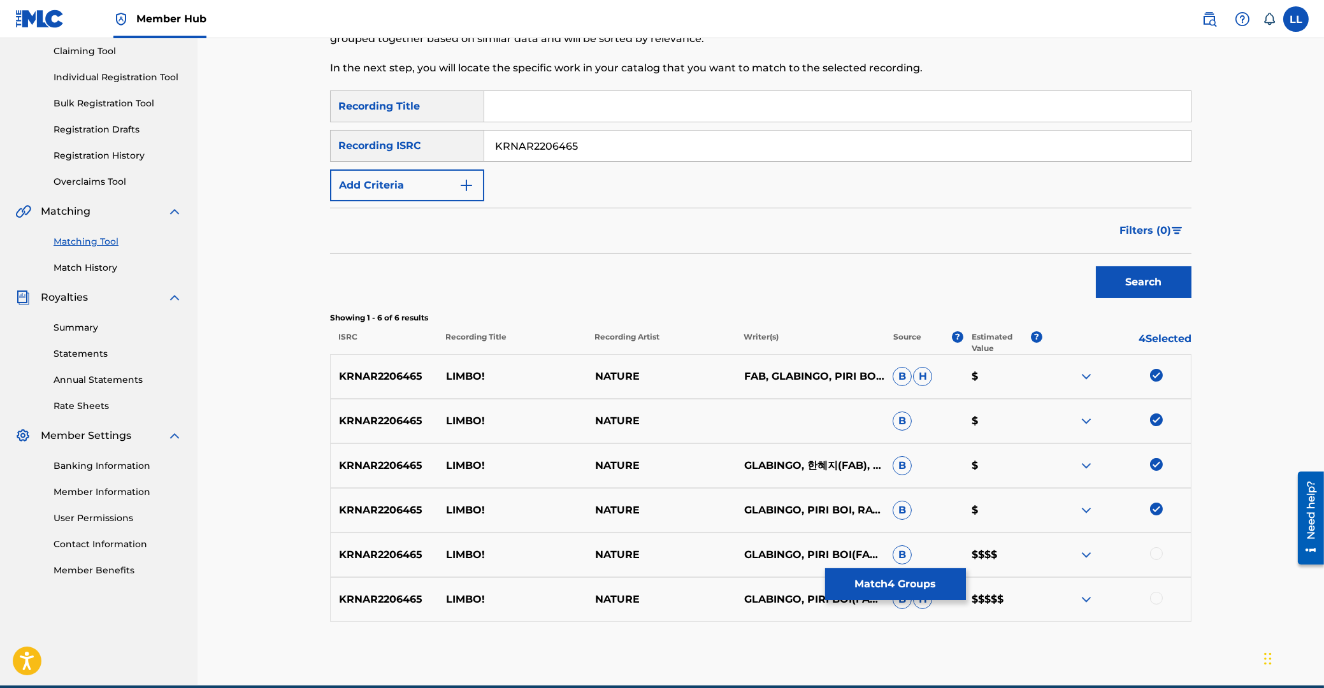
click at [1155, 556] on div at bounding box center [1156, 553] width 13 height 13
click at [1155, 599] on div at bounding box center [1156, 598] width 13 height 13
click at [910, 580] on button "Match 6 Groups" at bounding box center [895, 584] width 141 height 32
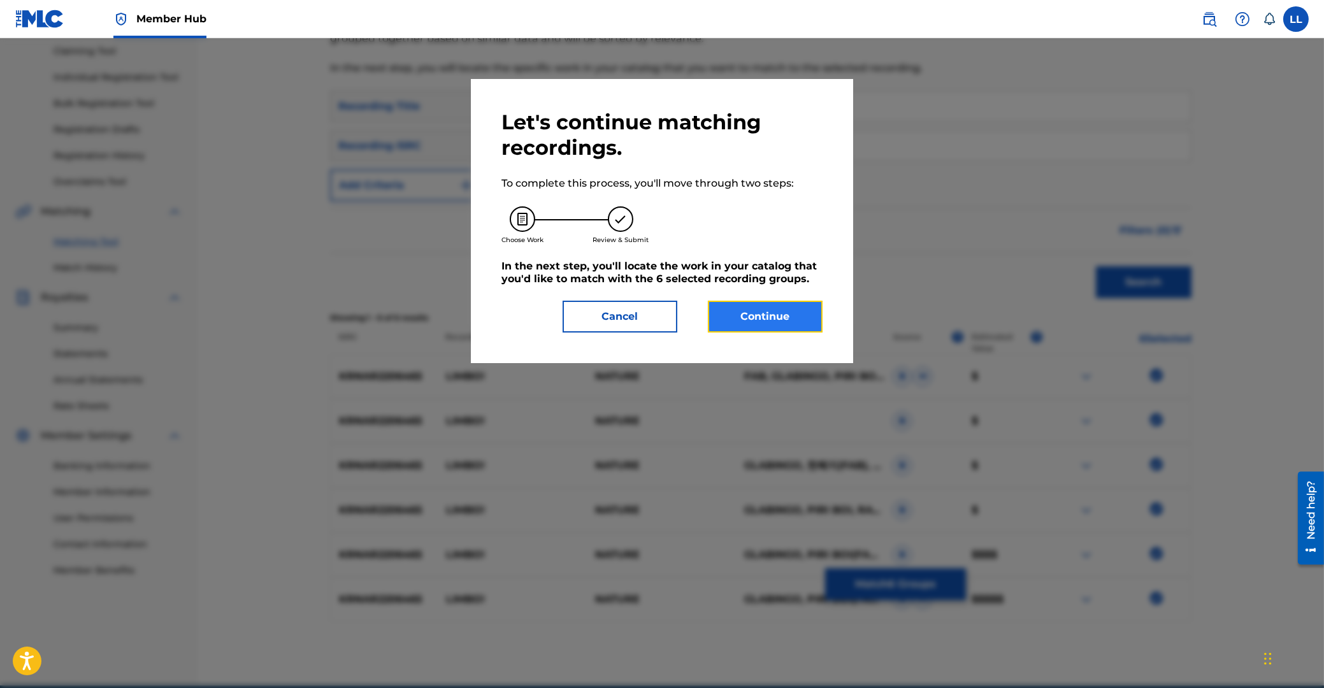
click at [742, 313] on button "Continue" at bounding box center [765, 317] width 115 height 32
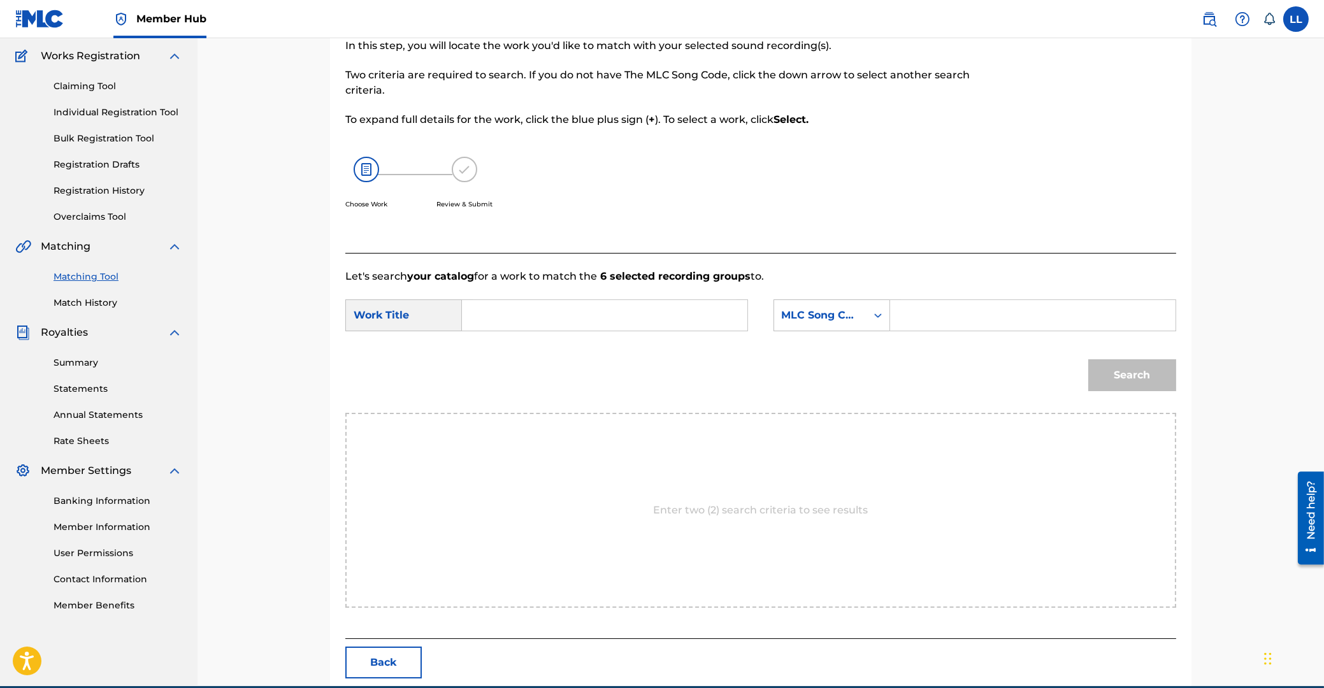
click at [638, 322] on input "Search Form" at bounding box center [605, 315] width 264 height 31
paste input "LIMBO(NEOM EO WA)"
type input "LIMBO(NEOM EO WA)"
drag, startPoint x: 928, startPoint y: 311, endPoint x: 988, endPoint y: 331, distance: 63.1
click at [944, 317] on input "Search Form" at bounding box center [1033, 315] width 264 height 31
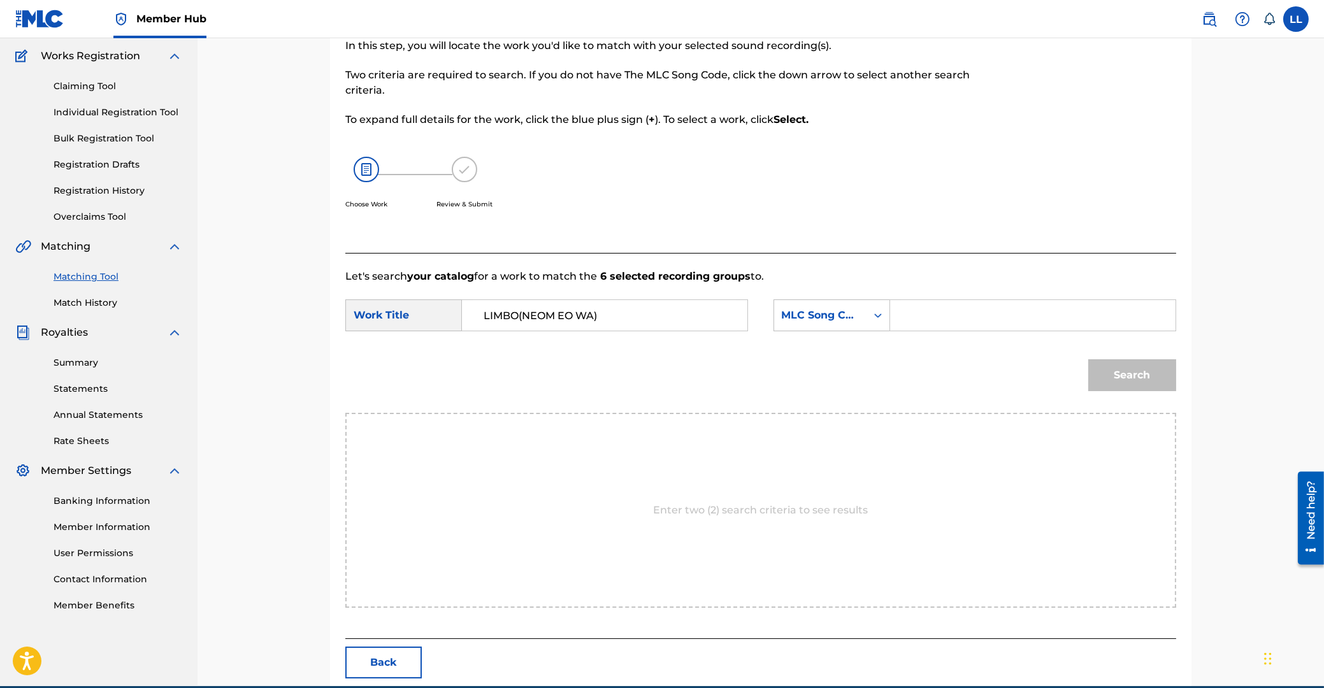
paste input "LE6OL7"
type input "LE6OL7"
click at [1145, 372] on button "Search" at bounding box center [1132, 375] width 88 height 32
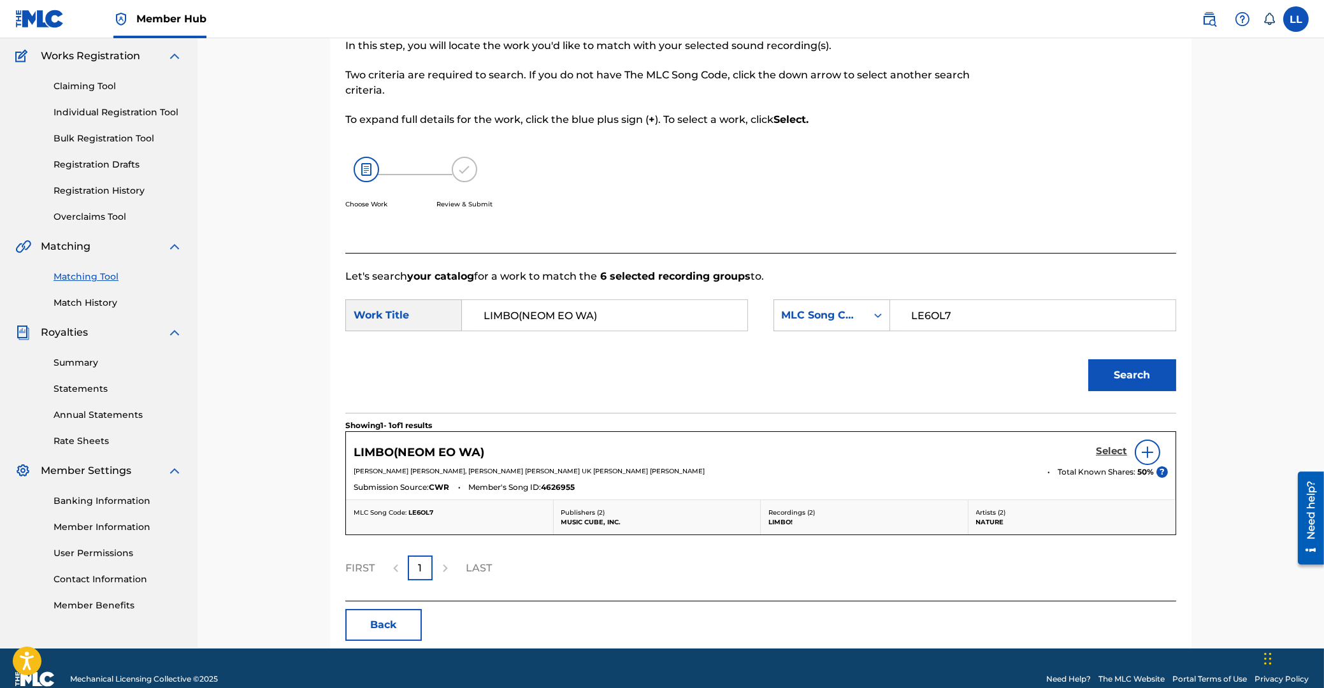
click at [1108, 450] on h5 "Select" at bounding box center [1111, 451] width 31 height 12
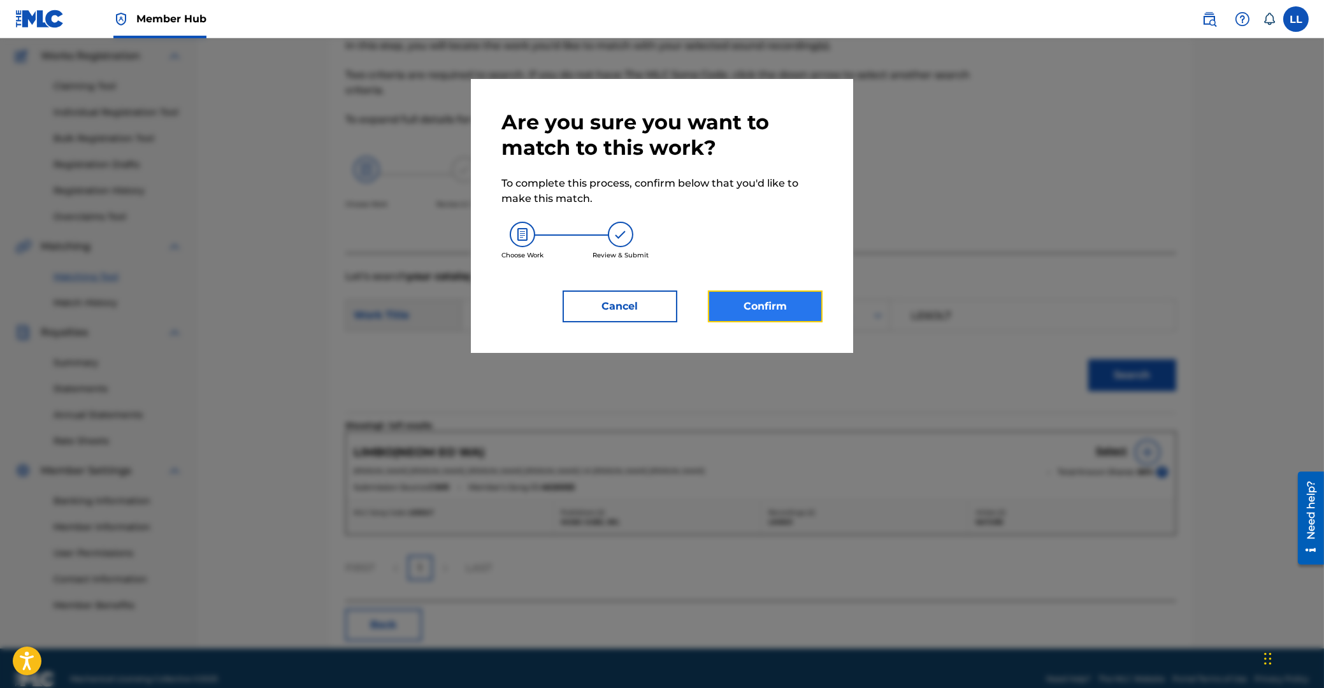
click at [764, 296] on button "Confirm" at bounding box center [765, 307] width 115 height 32
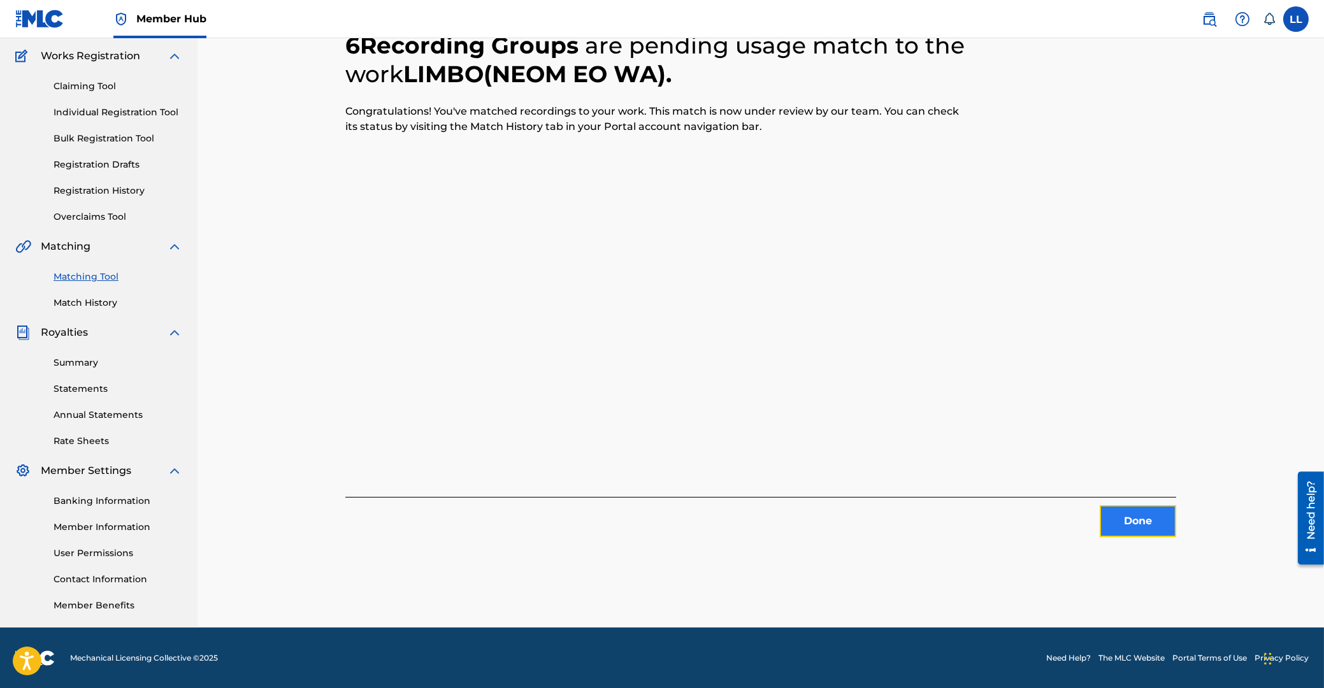
click at [1150, 523] on button "Done" at bounding box center [1138, 521] width 76 height 32
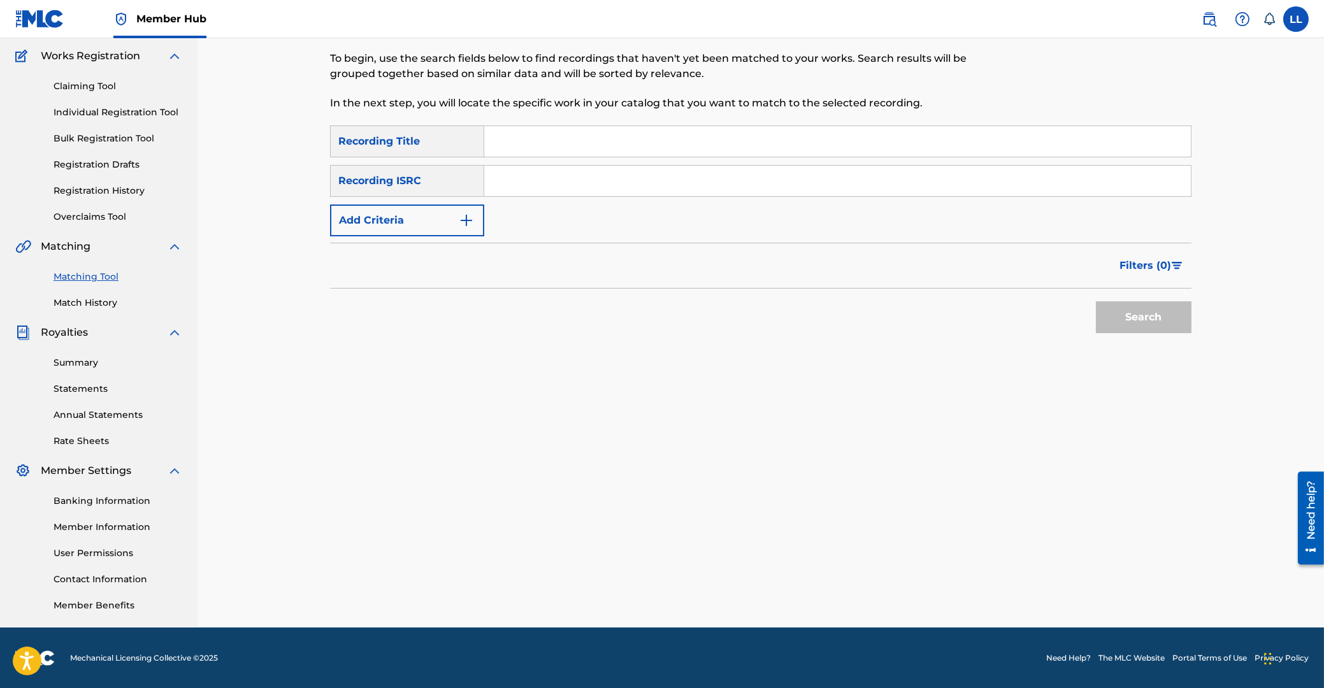
click at [572, 166] on input "Search Form" at bounding box center [837, 181] width 707 height 31
click at [577, 173] on input "Search Form" at bounding box center [837, 181] width 707 height 31
paste input "KRA382100170"
click at [1123, 321] on button "Search" at bounding box center [1144, 317] width 96 height 32
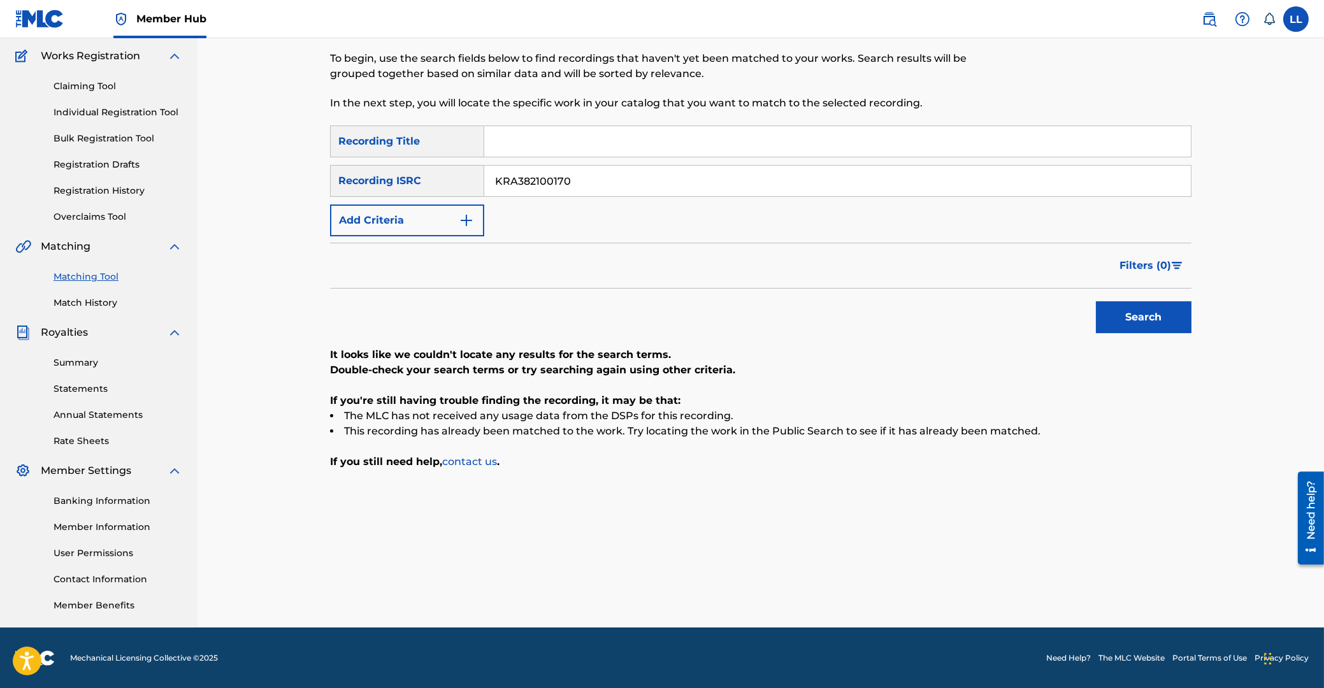
drag, startPoint x: 545, startPoint y: 175, endPoint x: 309, endPoint y: 175, distance: 235.8
click at [484, 175] on input "KRA382100170" at bounding box center [837, 181] width 707 height 31
paste input "401046"
type input "KRA382401046"
click at [1117, 310] on button "Search" at bounding box center [1144, 317] width 96 height 32
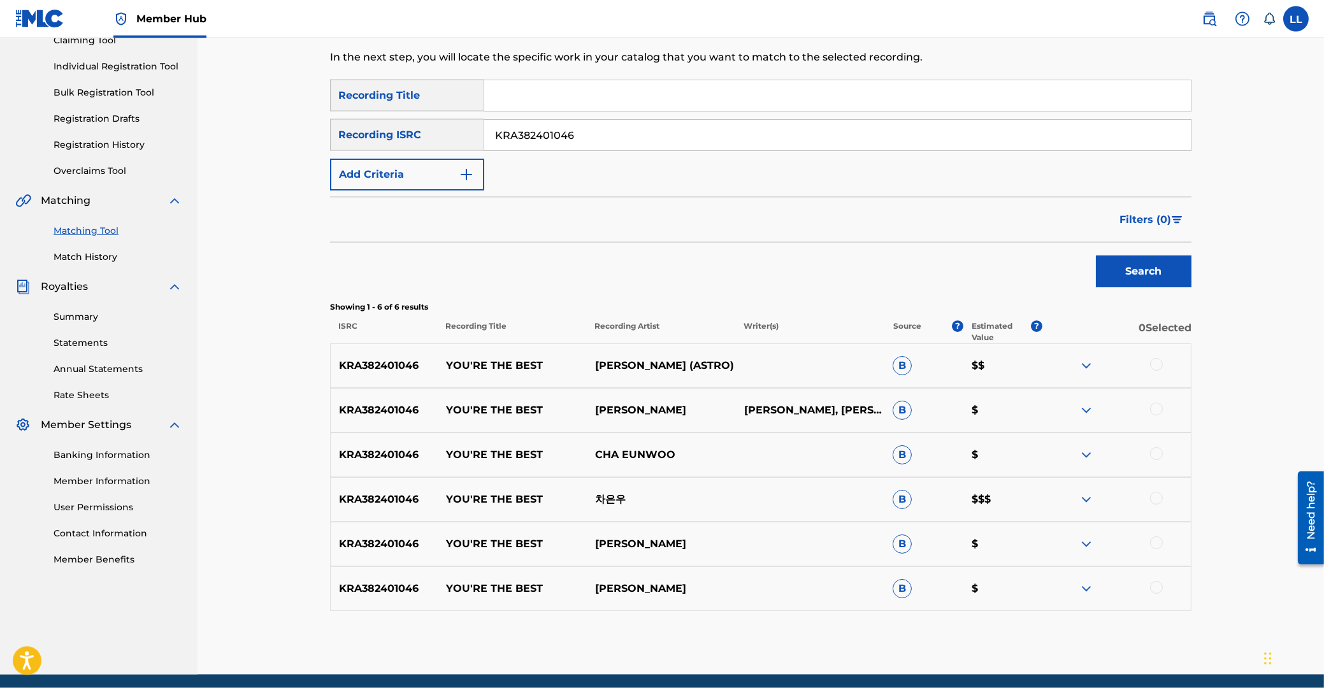
scroll to position [170, 0]
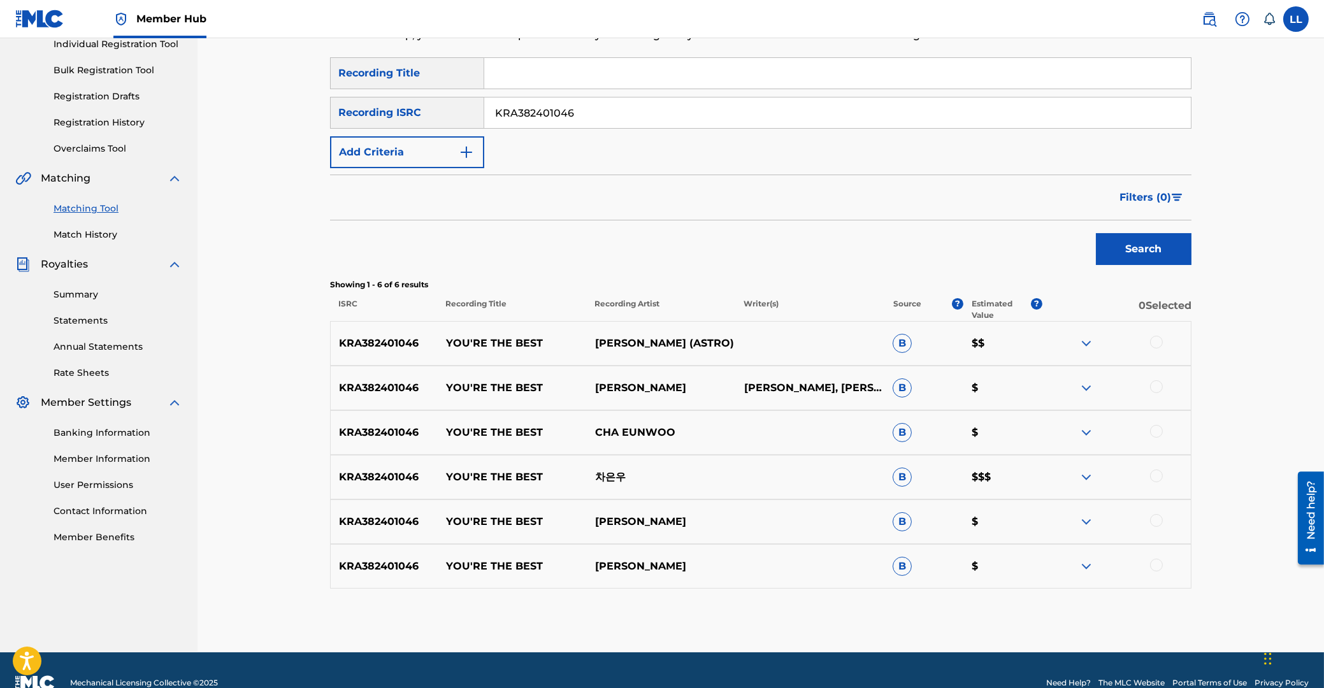
click at [1157, 343] on div at bounding box center [1156, 342] width 13 height 13
click at [1160, 384] on div at bounding box center [1156, 386] width 13 height 13
click at [1157, 432] on div at bounding box center [1156, 431] width 13 height 13
click at [1157, 475] on div at bounding box center [1156, 476] width 13 height 13
drag, startPoint x: 1157, startPoint y: 519, endPoint x: 1154, endPoint y: 554, distance: 34.5
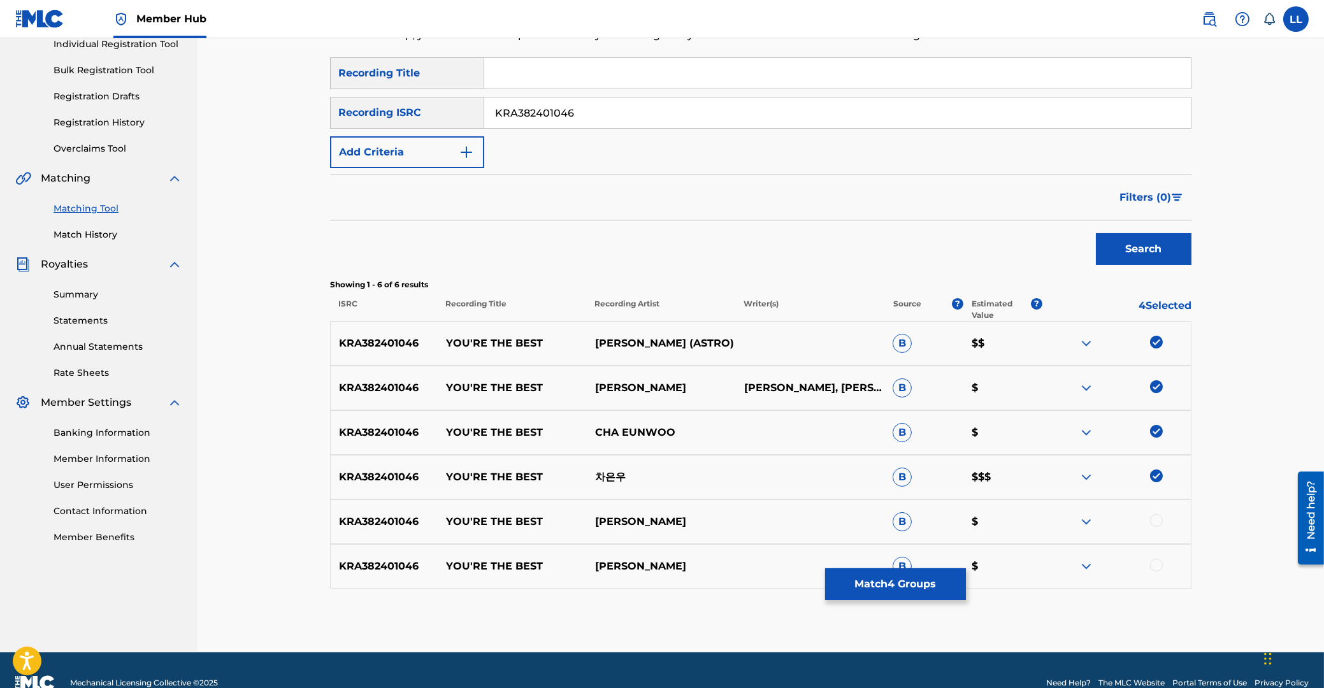
click at [1157, 522] on div at bounding box center [1156, 520] width 13 height 13
click at [1153, 567] on div at bounding box center [1156, 565] width 13 height 13
click at [913, 586] on button "Match 6 Groups" at bounding box center [895, 584] width 141 height 32
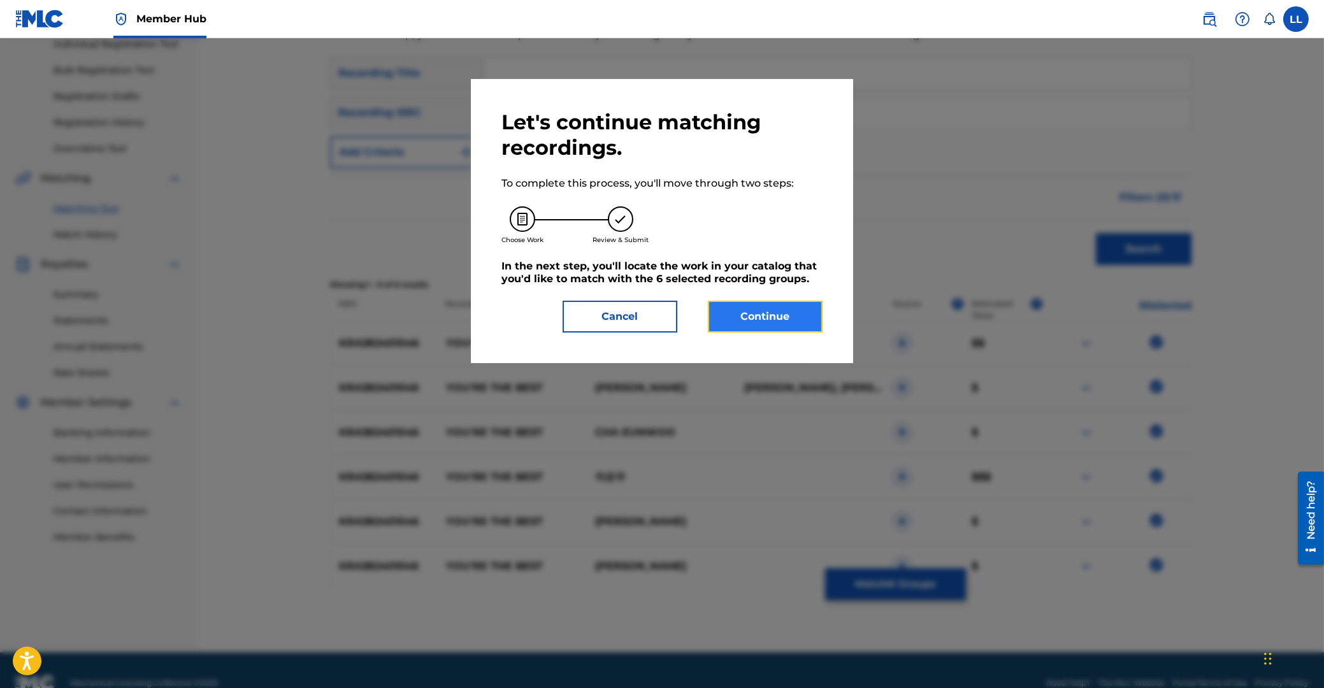
click at [787, 324] on button "Continue" at bounding box center [765, 317] width 115 height 32
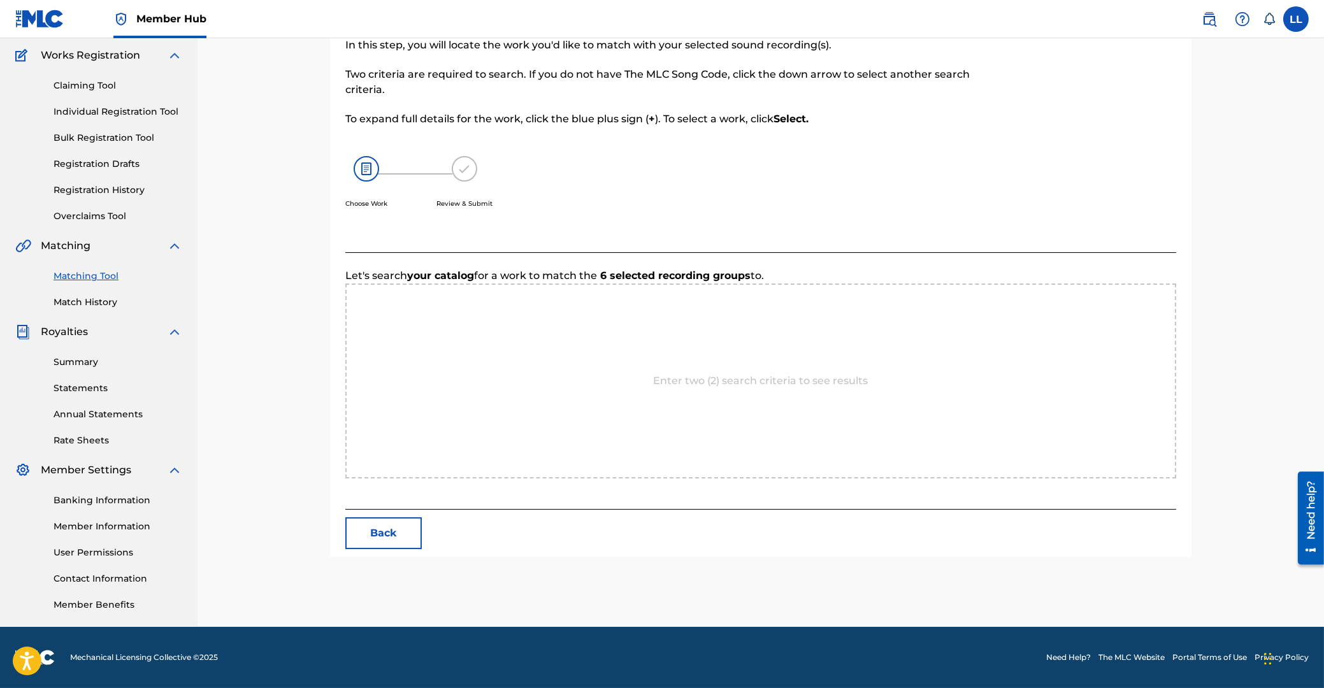
scroll to position [101, 0]
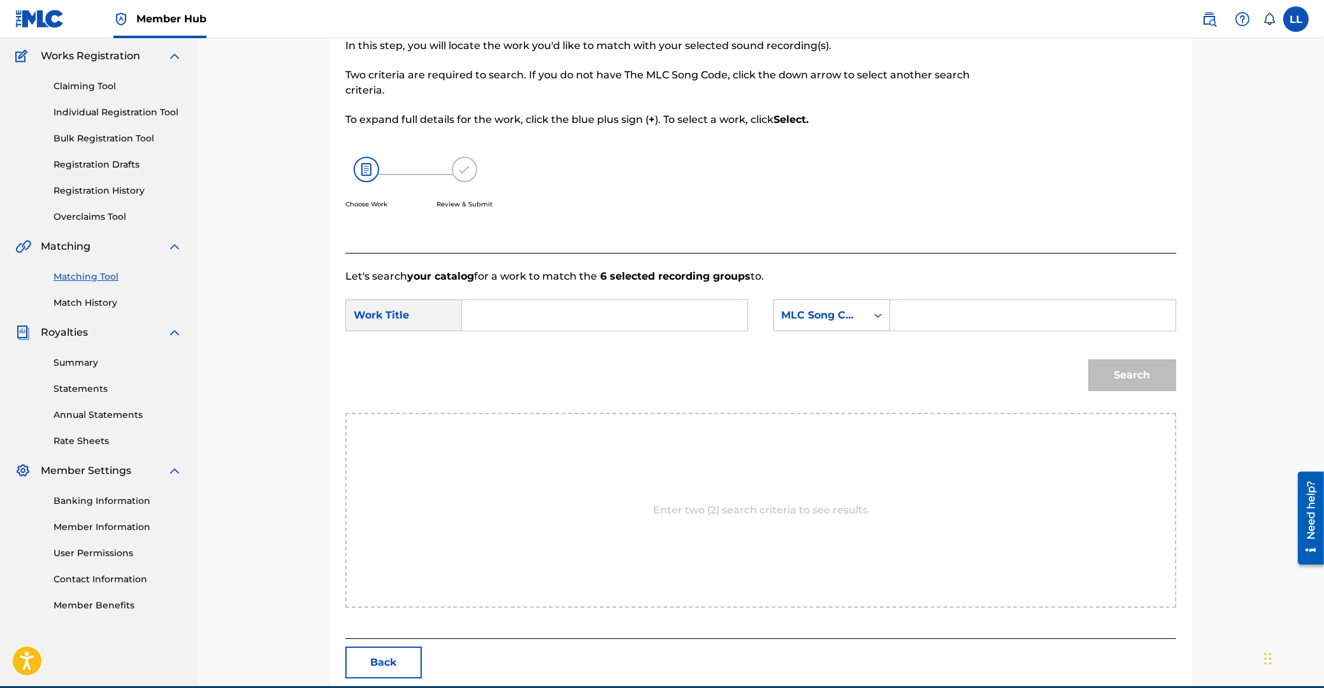
click at [660, 324] on input "Search Form" at bounding box center [605, 315] width 264 height 31
paste input "YOU RE THE BEST"
type input "YOU RE THE BEST"
click at [929, 322] on input "Search Form" at bounding box center [1033, 315] width 264 height 31
paste input "YD6BG8"
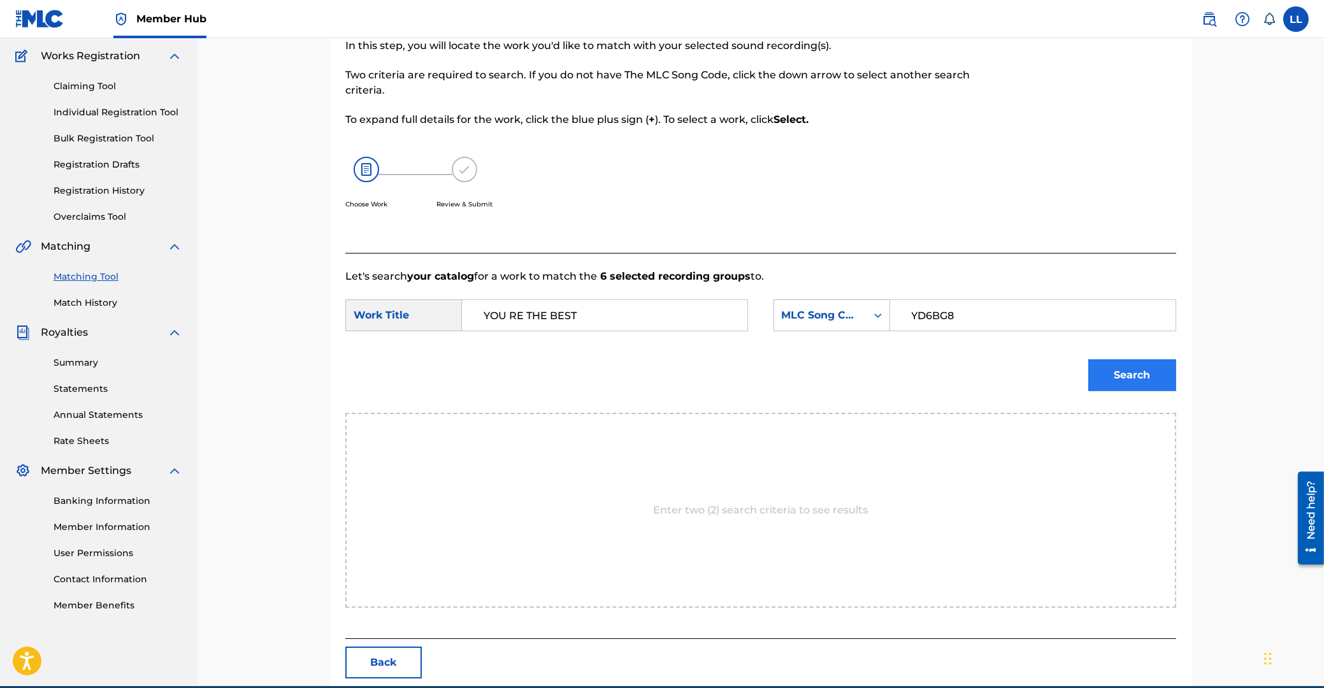
type input "YD6BG8"
click at [1131, 373] on button "Search" at bounding box center [1132, 375] width 88 height 32
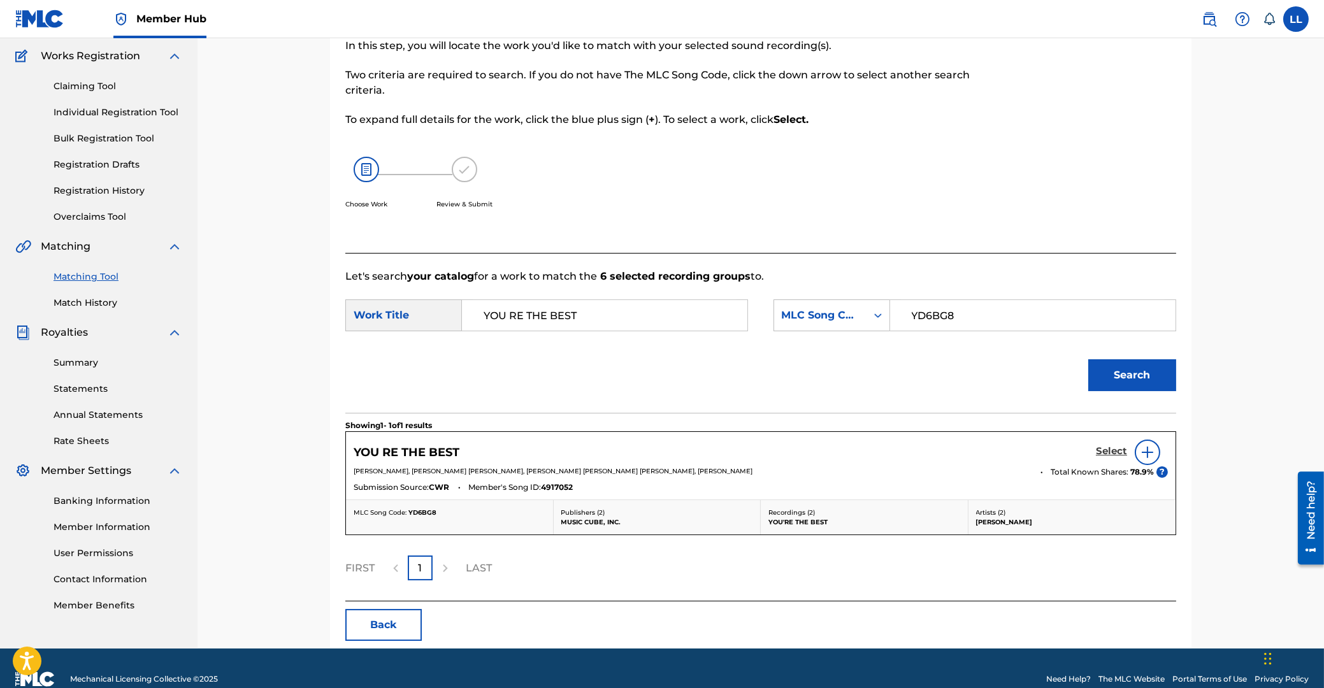
click at [1113, 447] on h5 "Select" at bounding box center [1111, 451] width 31 height 12
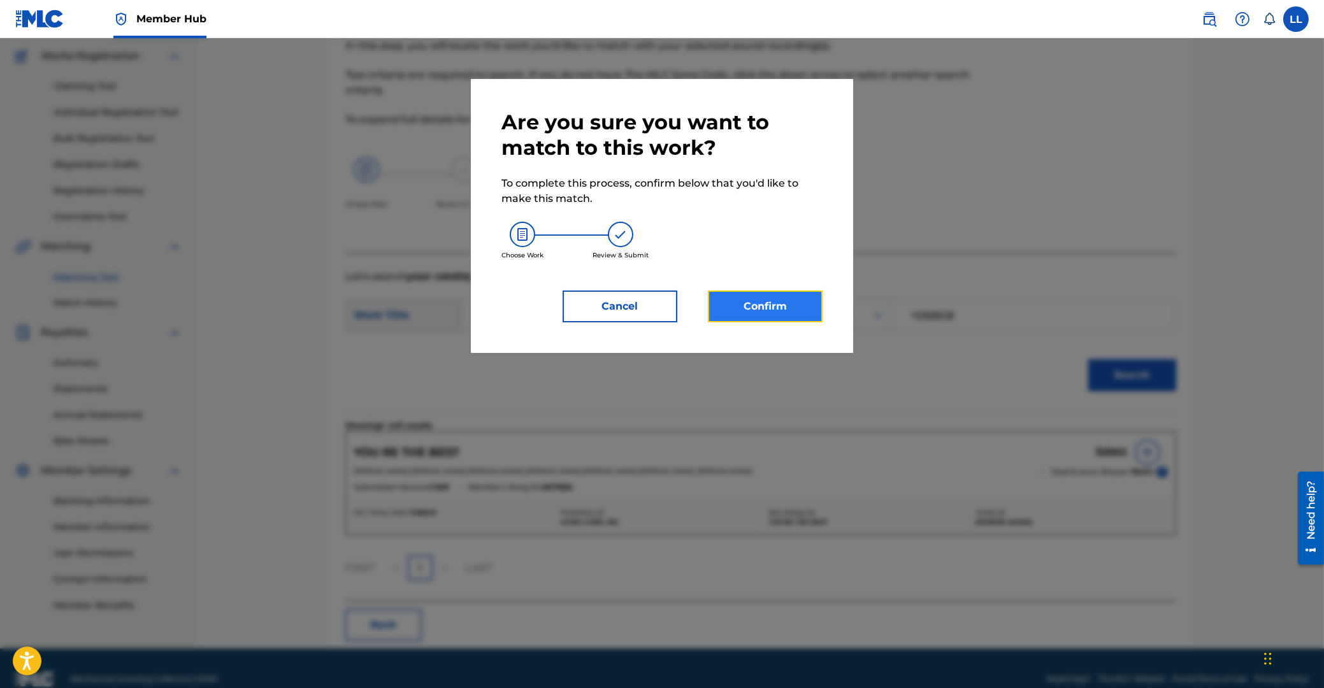
click at [794, 309] on button "Confirm" at bounding box center [765, 307] width 115 height 32
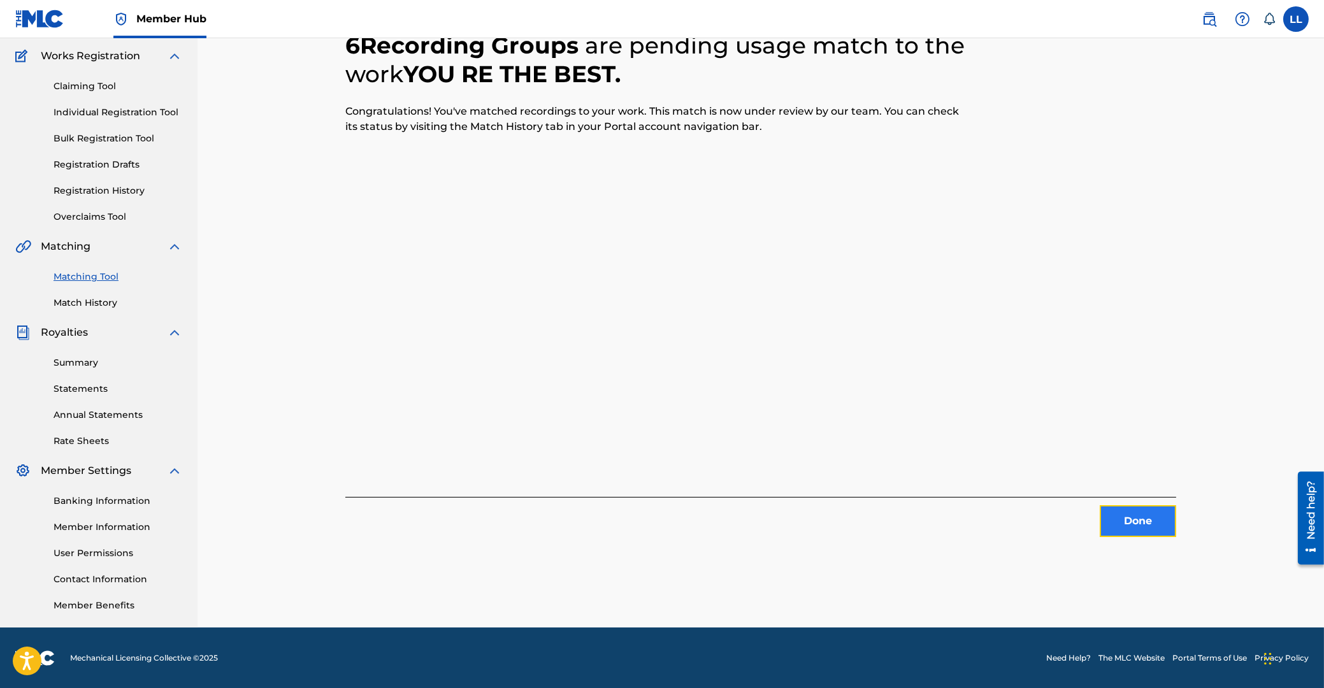
click at [1124, 519] on button "Done" at bounding box center [1138, 521] width 76 height 32
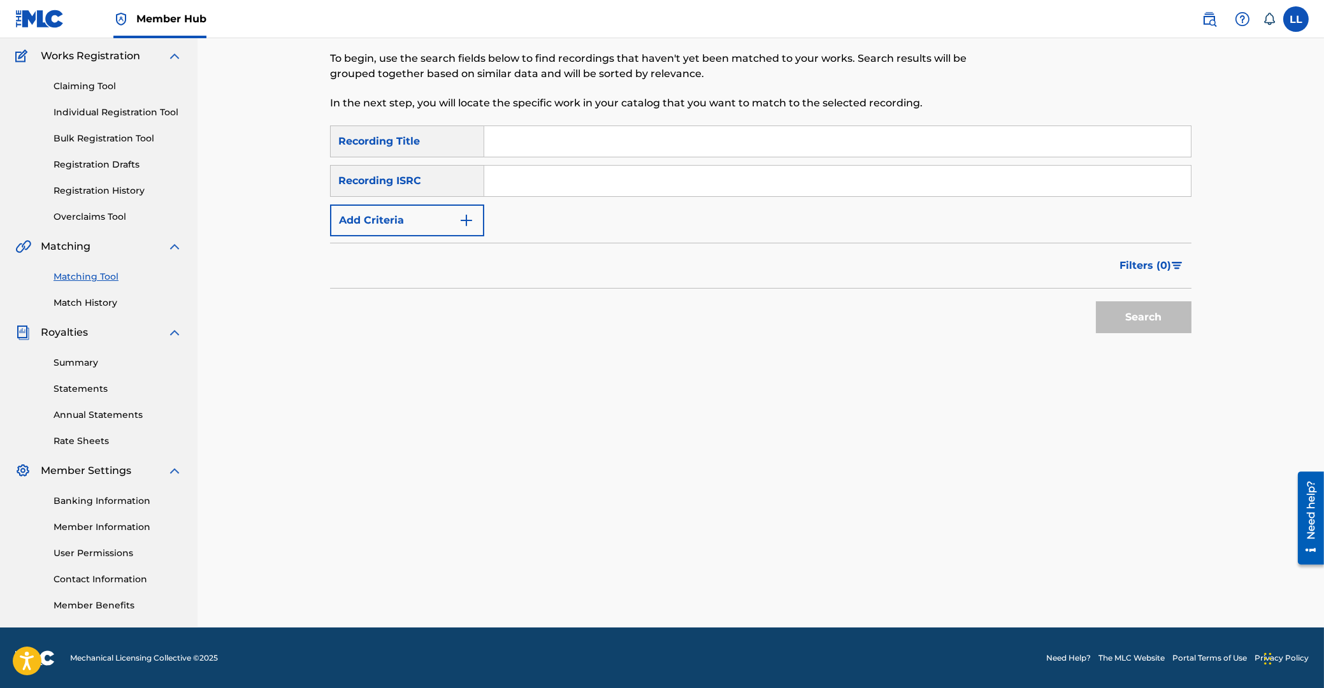
click at [607, 173] on input "Search Form" at bounding box center [837, 181] width 707 height 31
paste input "KRA382401058"
click at [1145, 321] on button "Search" at bounding box center [1144, 317] width 96 height 32
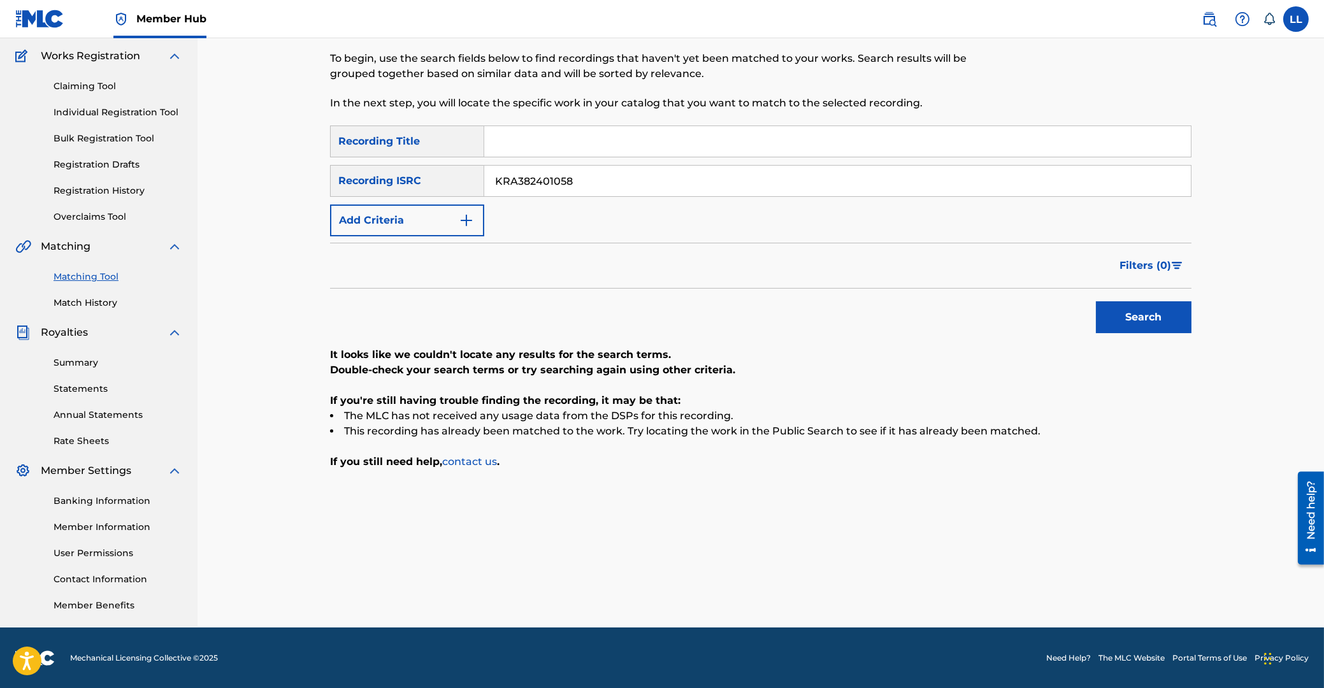
click at [1220, 480] on div "Matching Tool The Matching Tool enables you to suggest matches between sound re…" at bounding box center [761, 282] width 1127 height 691
drag, startPoint x: 616, startPoint y: 180, endPoint x: 581, endPoint y: 207, distance: 44.6
click at [484, 176] on input "KRA382401058" at bounding box center [837, 181] width 707 height 31
paste input "25230166"
click at [1148, 303] on button "Search" at bounding box center [1144, 317] width 96 height 32
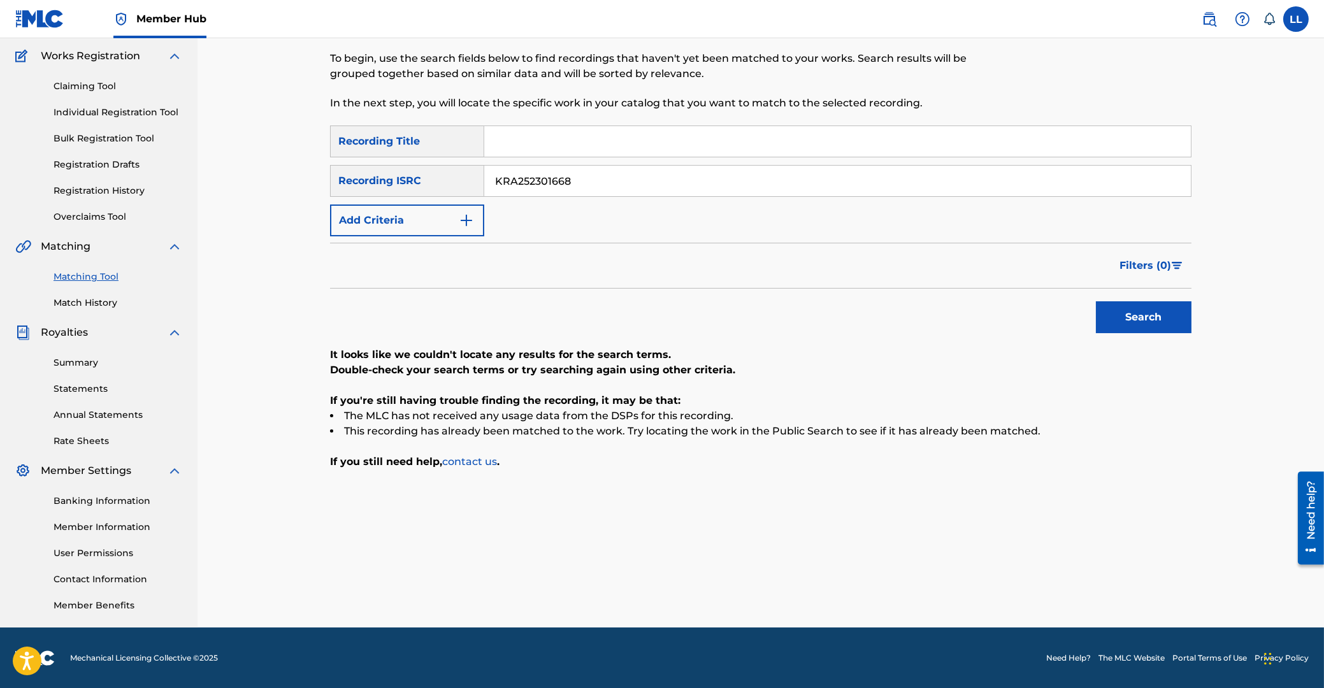
click at [1199, 504] on div "Matching Tool The Matching Tool enables you to suggest matches between sound re…" at bounding box center [761, 298] width 892 height 659
drag, startPoint x: 553, startPoint y: 175, endPoint x: 611, endPoint y: 195, distance: 60.9
click at [484, 173] on input "KRA252301668" at bounding box center [837, 181] width 707 height 31
paste input "381704851"
type input "KRA381704851"
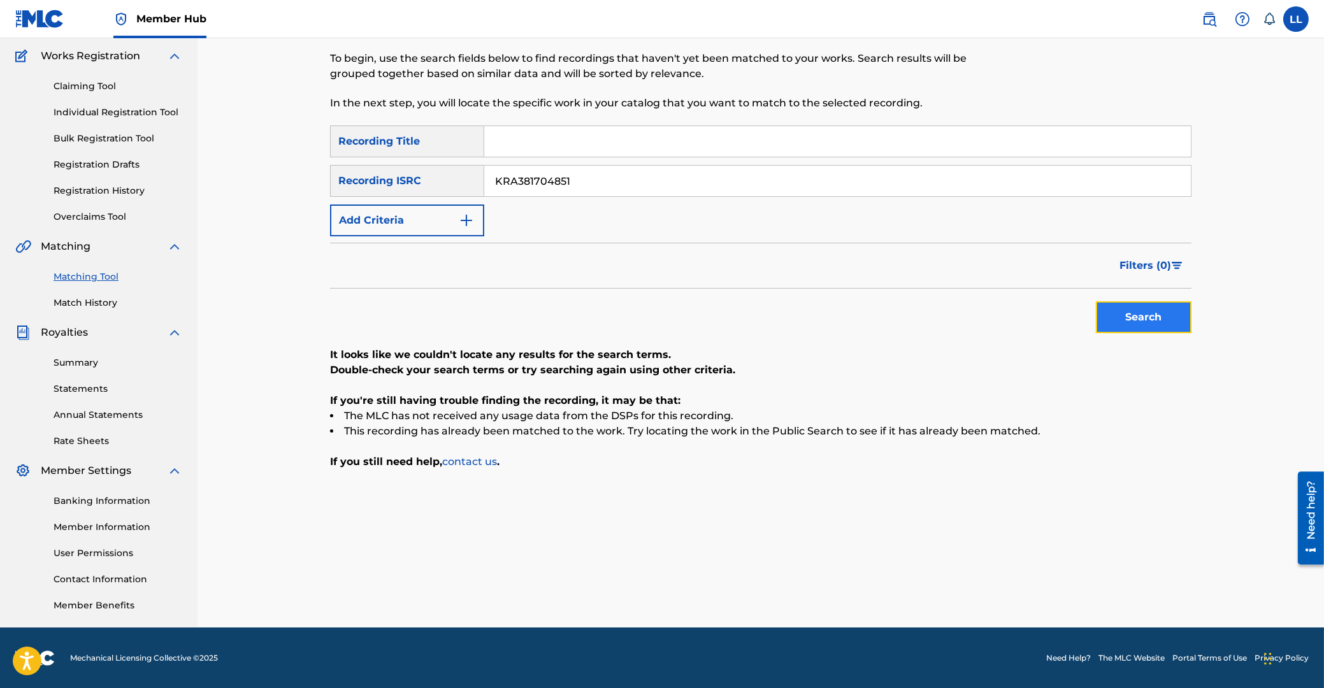
click at [1145, 313] on button "Search" at bounding box center [1144, 317] width 96 height 32
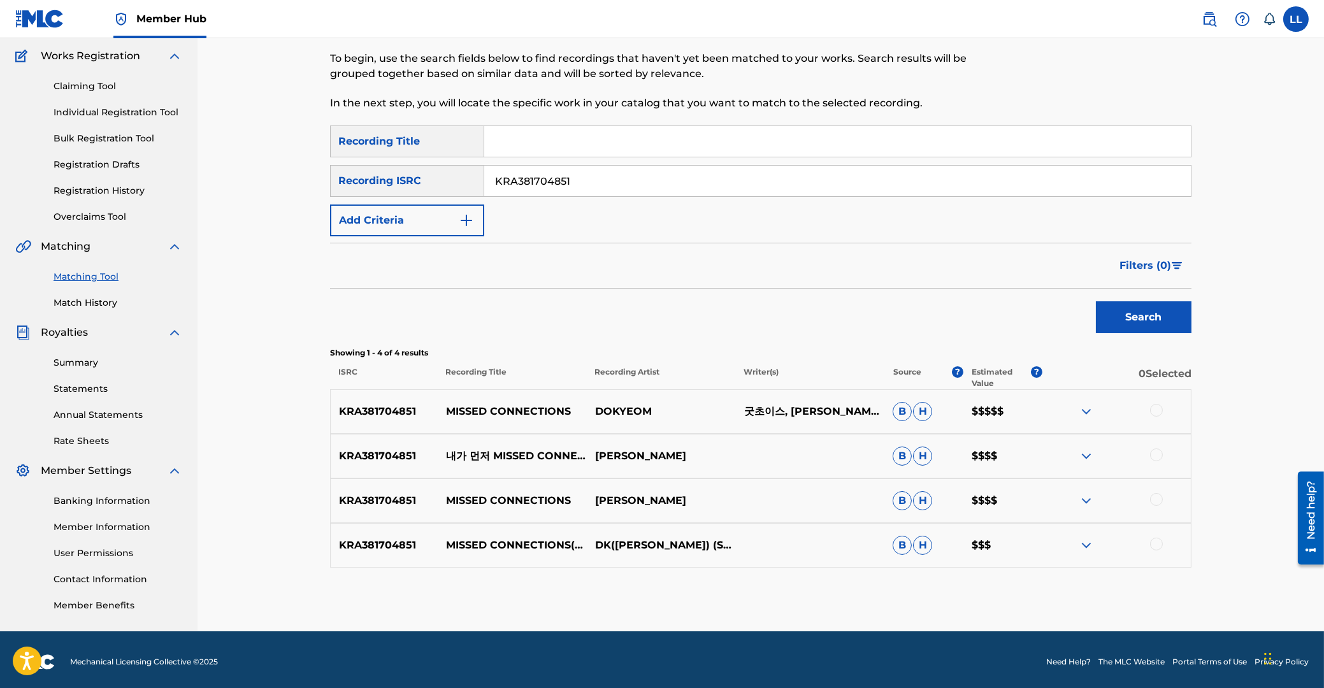
click at [1159, 410] on div at bounding box center [1156, 410] width 13 height 13
click at [1153, 457] on div at bounding box center [1156, 455] width 13 height 13
click at [1157, 500] on div at bounding box center [1156, 499] width 13 height 13
drag, startPoint x: 1154, startPoint y: 547, endPoint x: 1037, endPoint y: 548, distance: 116.6
click at [1153, 548] on div at bounding box center [1156, 544] width 13 height 13
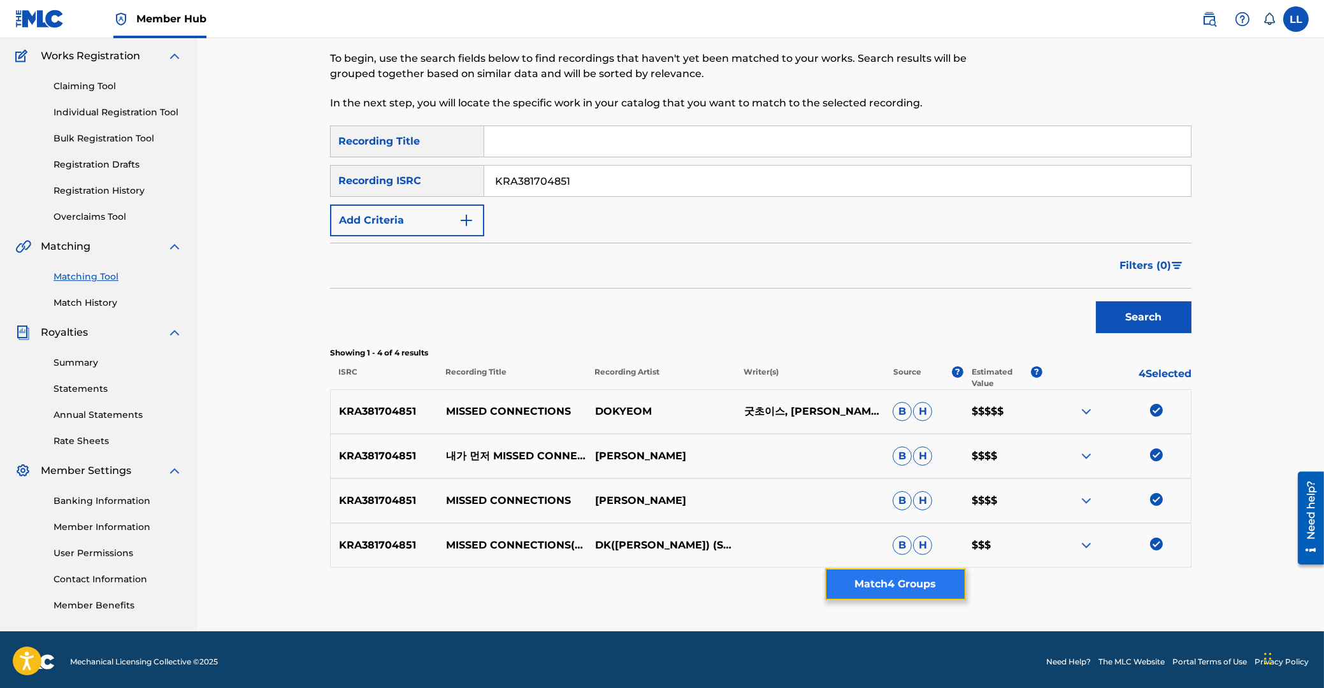
click at [872, 583] on button "Match 4 Groups" at bounding box center [895, 584] width 141 height 32
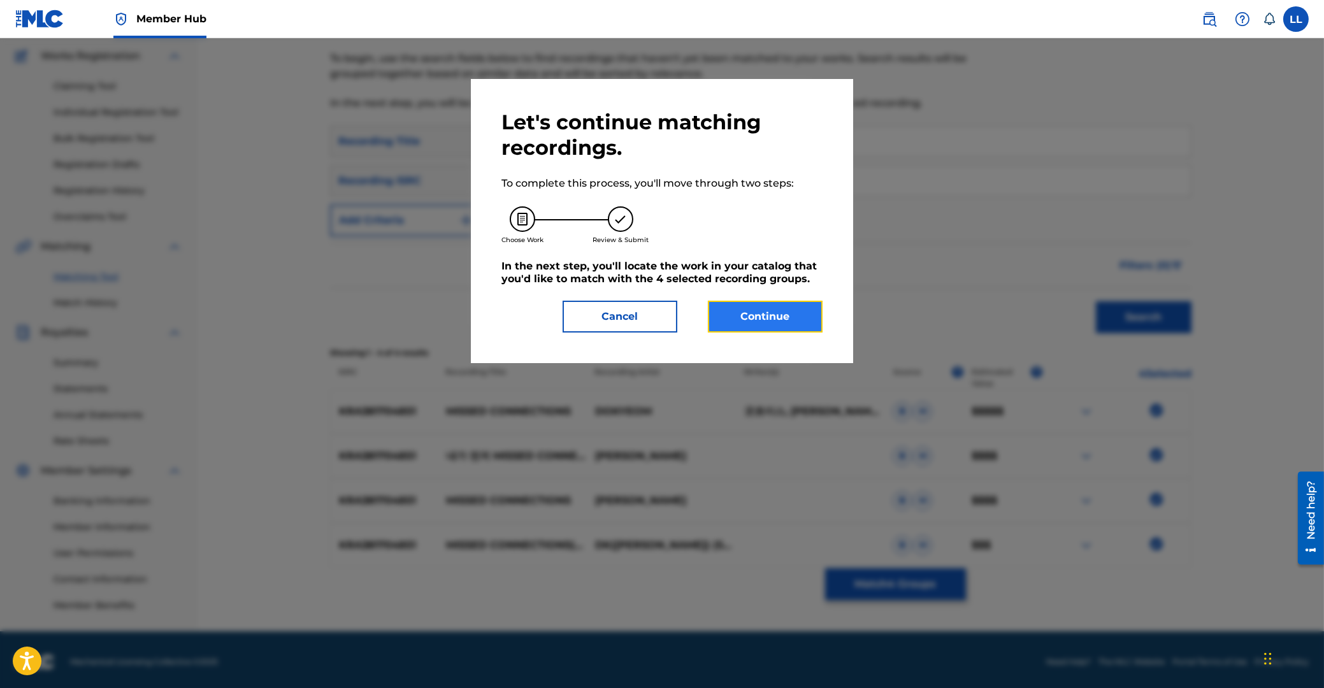
click at [759, 322] on button "Continue" at bounding box center [765, 317] width 115 height 32
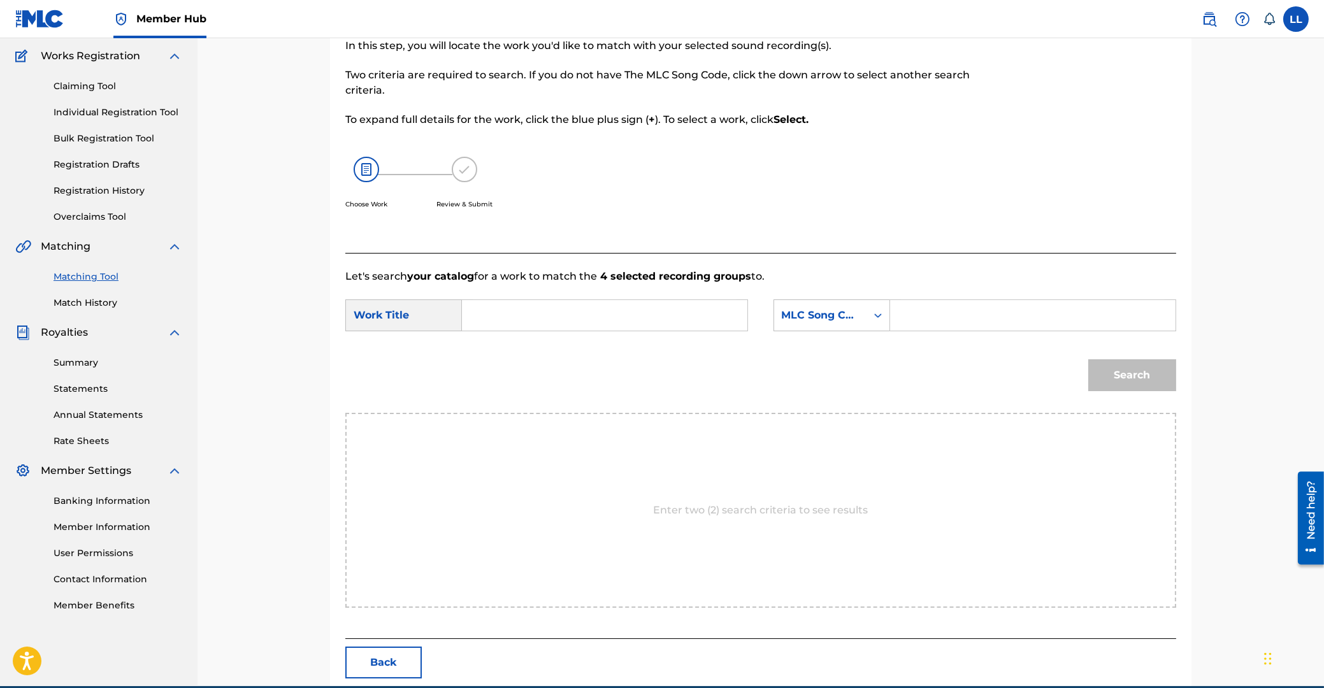
click at [550, 310] on input "Search Form" at bounding box center [605, 315] width 264 height 31
paste input "NAE GA MEON JEO"
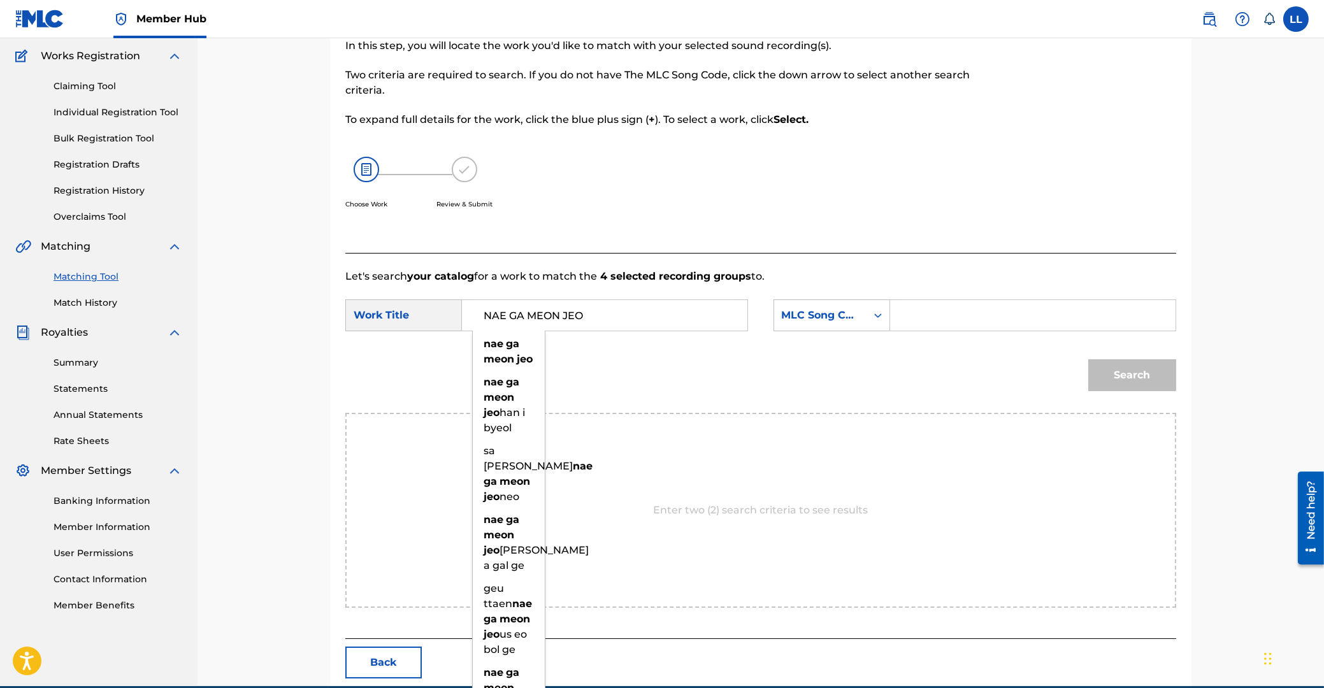
type input "NAE GA MEON JEO"
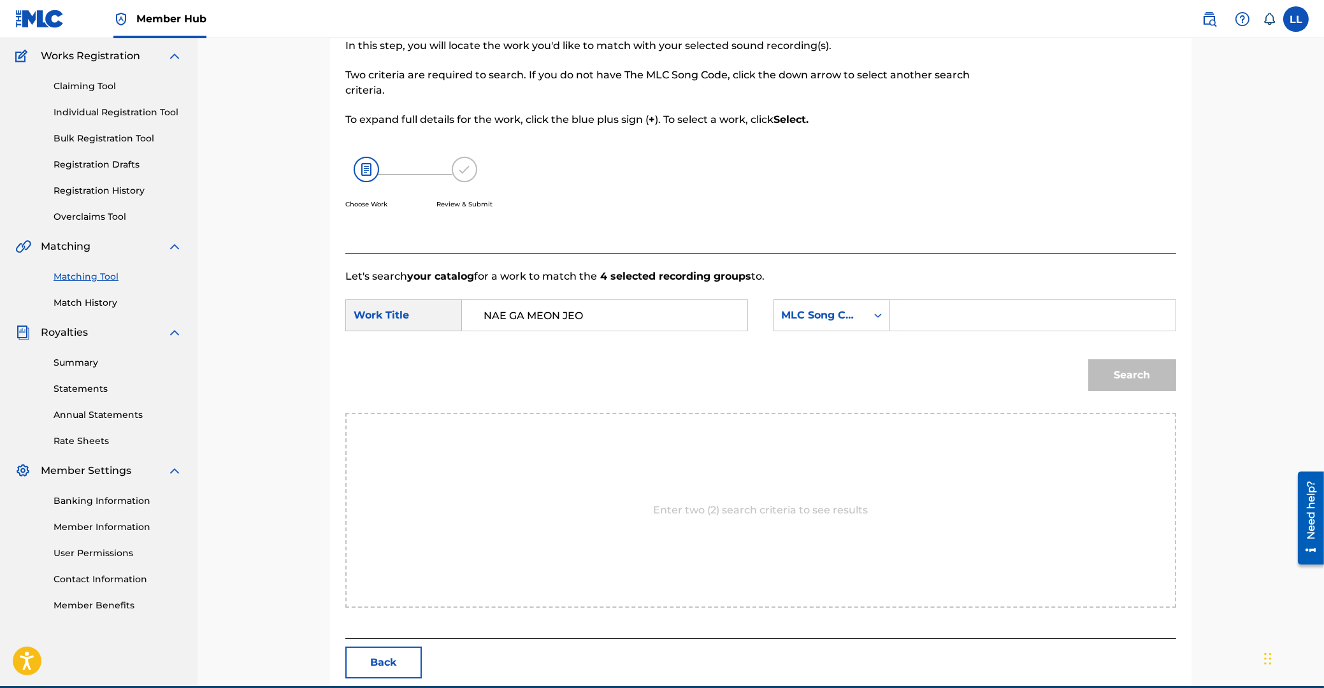
click at [932, 310] on input "Search Form" at bounding box center [1033, 315] width 264 height 31
paste input "NVD3VY"
type input "NVD3VY"
click at [1132, 383] on button "Search" at bounding box center [1132, 375] width 88 height 32
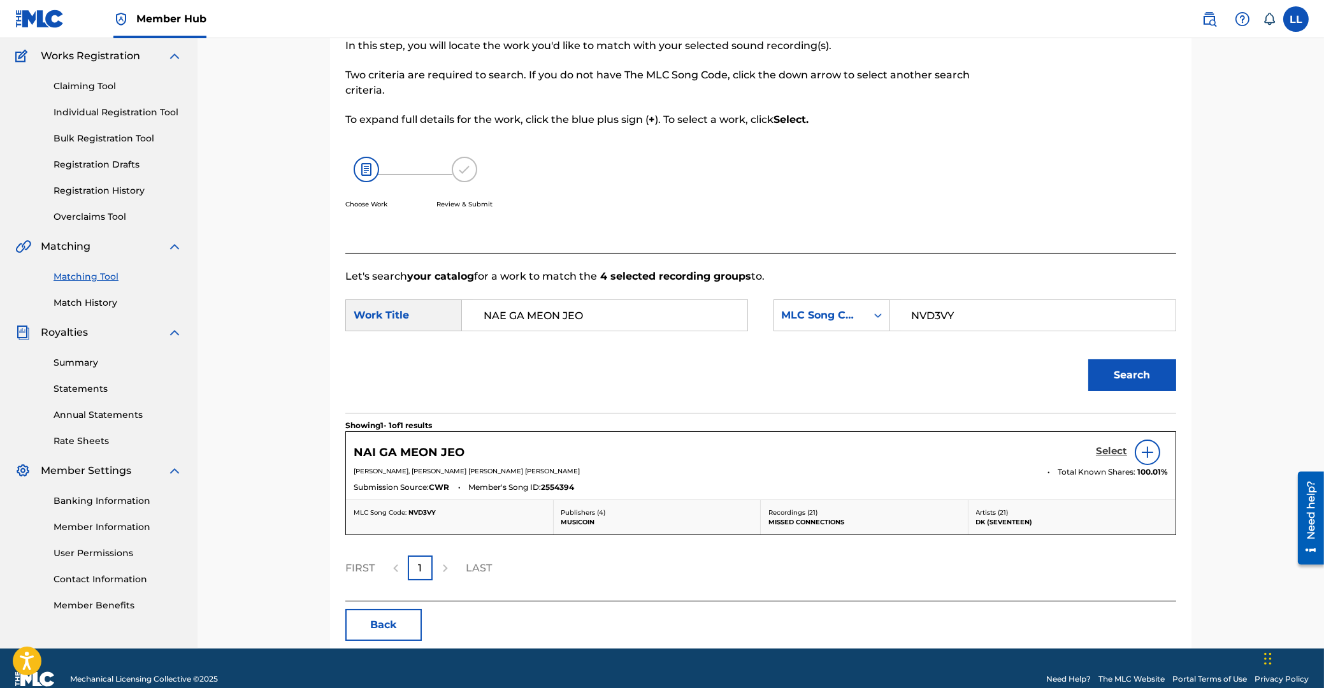
click at [1110, 451] on h5 "Select" at bounding box center [1111, 451] width 31 height 12
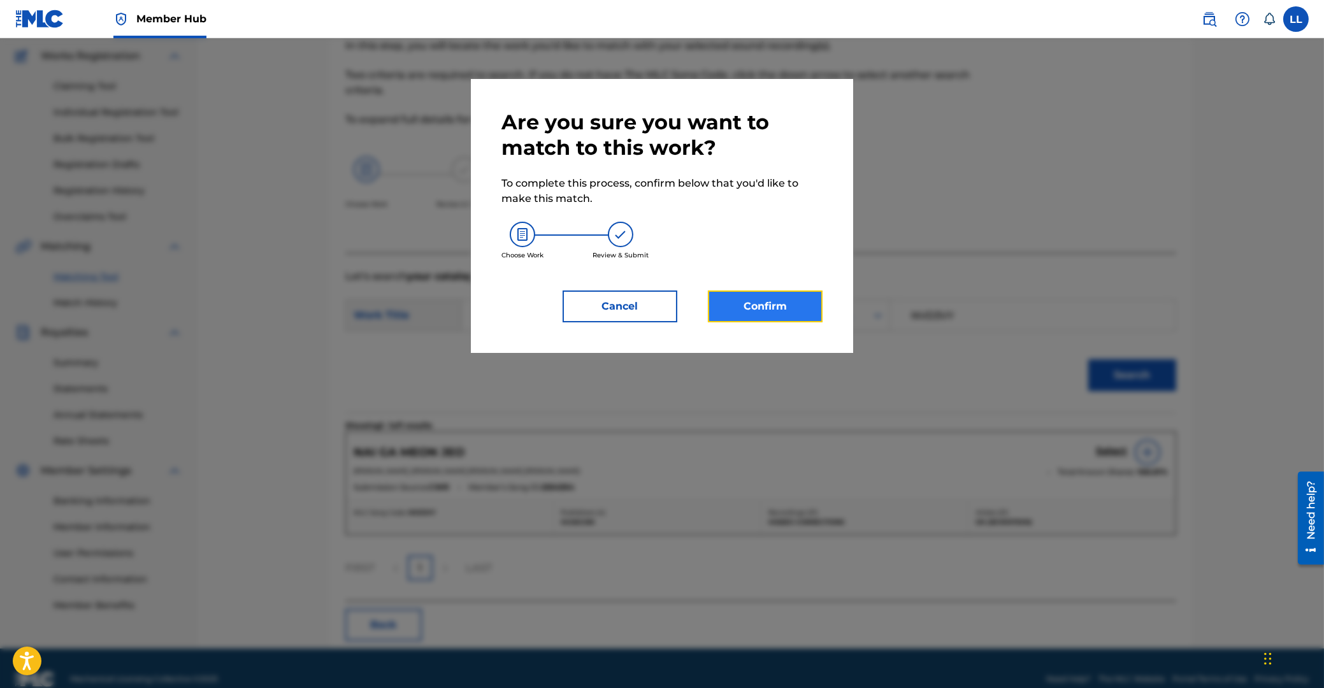
click at [756, 308] on button "Confirm" at bounding box center [765, 307] width 115 height 32
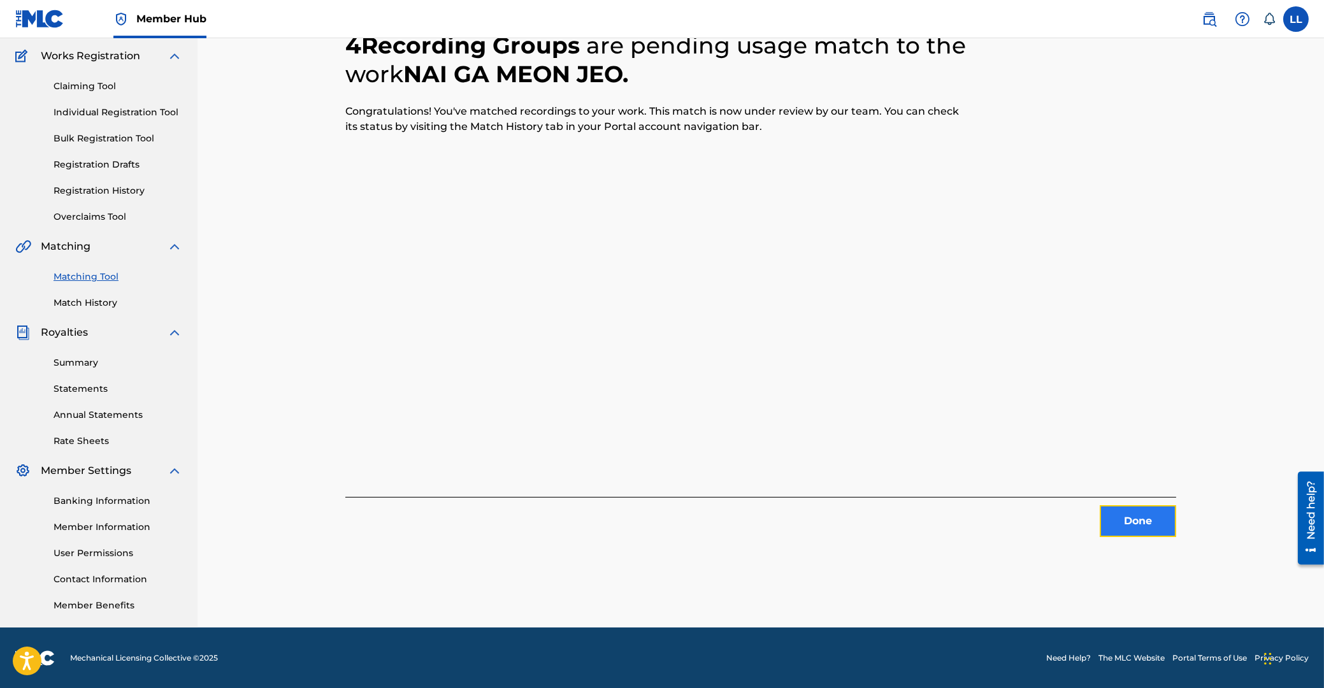
click at [1131, 513] on button "Done" at bounding box center [1138, 521] width 76 height 32
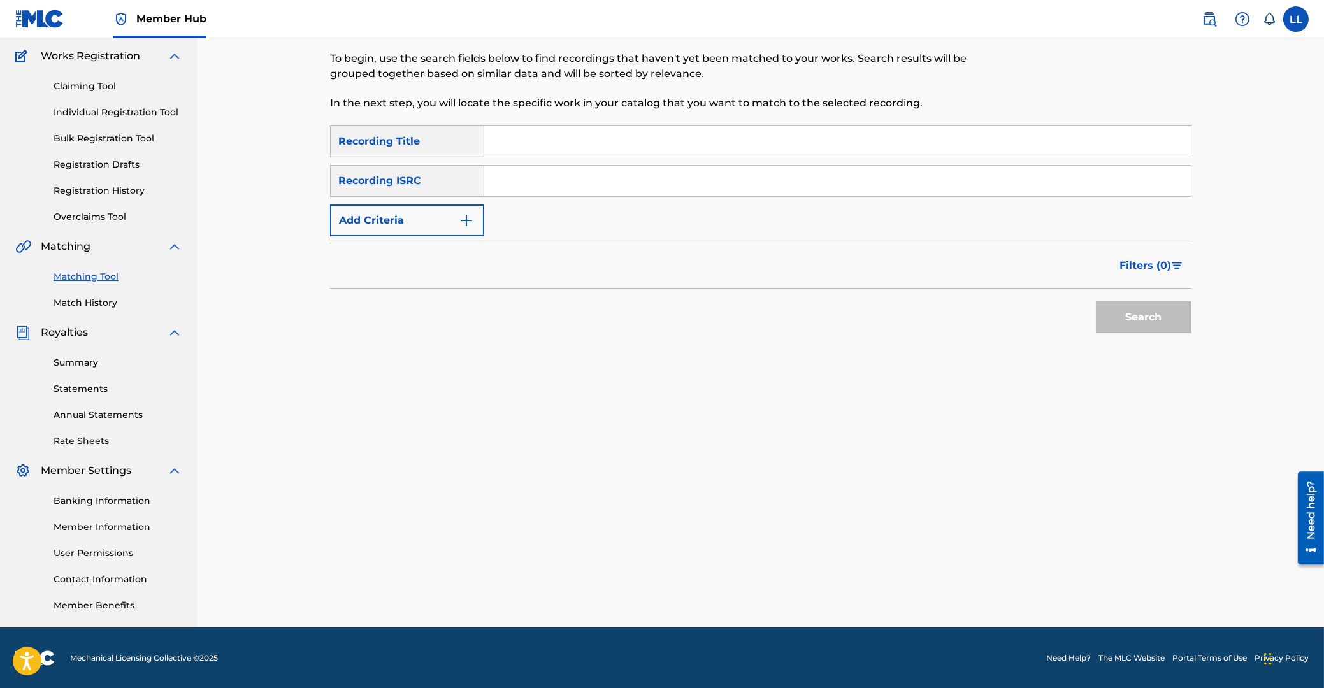
drag, startPoint x: 733, startPoint y: 184, endPoint x: 730, endPoint y: 195, distance: 11.1
click at [732, 190] on input "Search Form" at bounding box center [837, 181] width 707 height 31
paste input "KRA382206238"
click at [1149, 315] on button "Search" at bounding box center [1144, 317] width 96 height 32
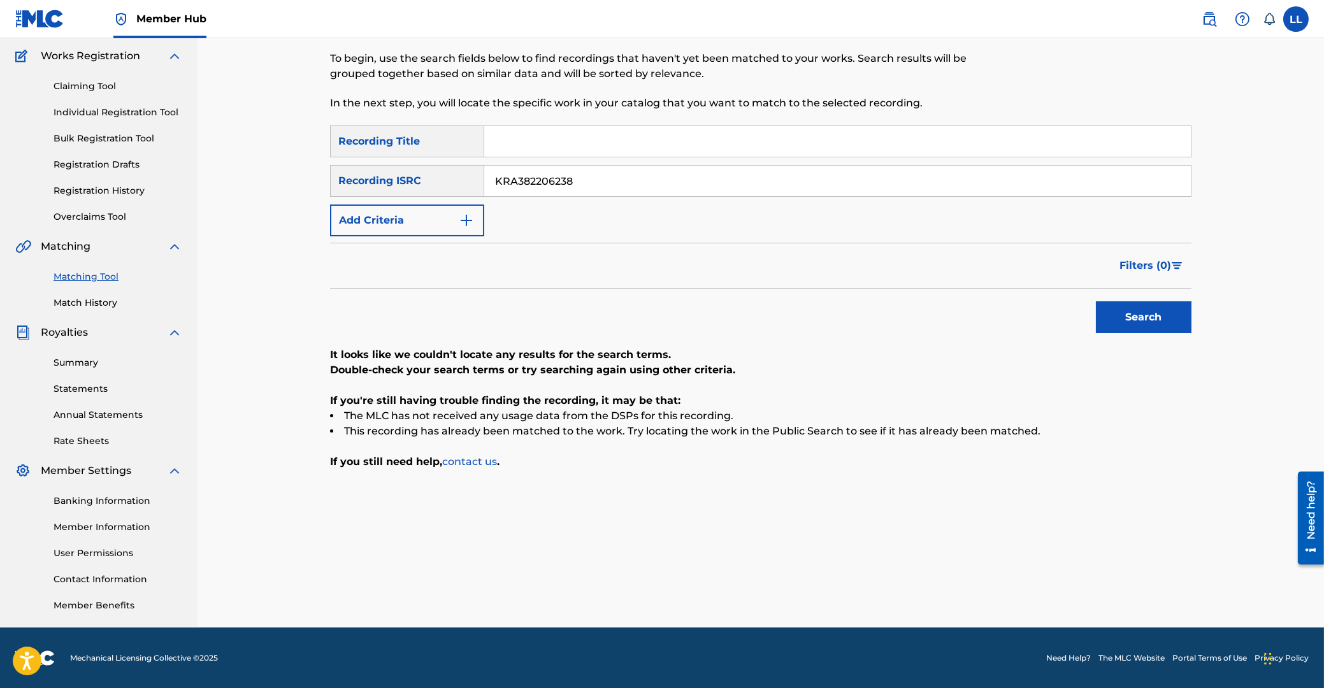
drag, startPoint x: 605, startPoint y: 176, endPoint x: 303, endPoint y: 171, distance: 301.5
click at [484, 171] on input "KRA382206238" at bounding box center [837, 181] width 707 height 31
paste input "103651"
click at [1171, 322] on button "Search" at bounding box center [1144, 317] width 96 height 32
drag, startPoint x: 617, startPoint y: 177, endPoint x: 330, endPoint y: 176, distance: 286.8
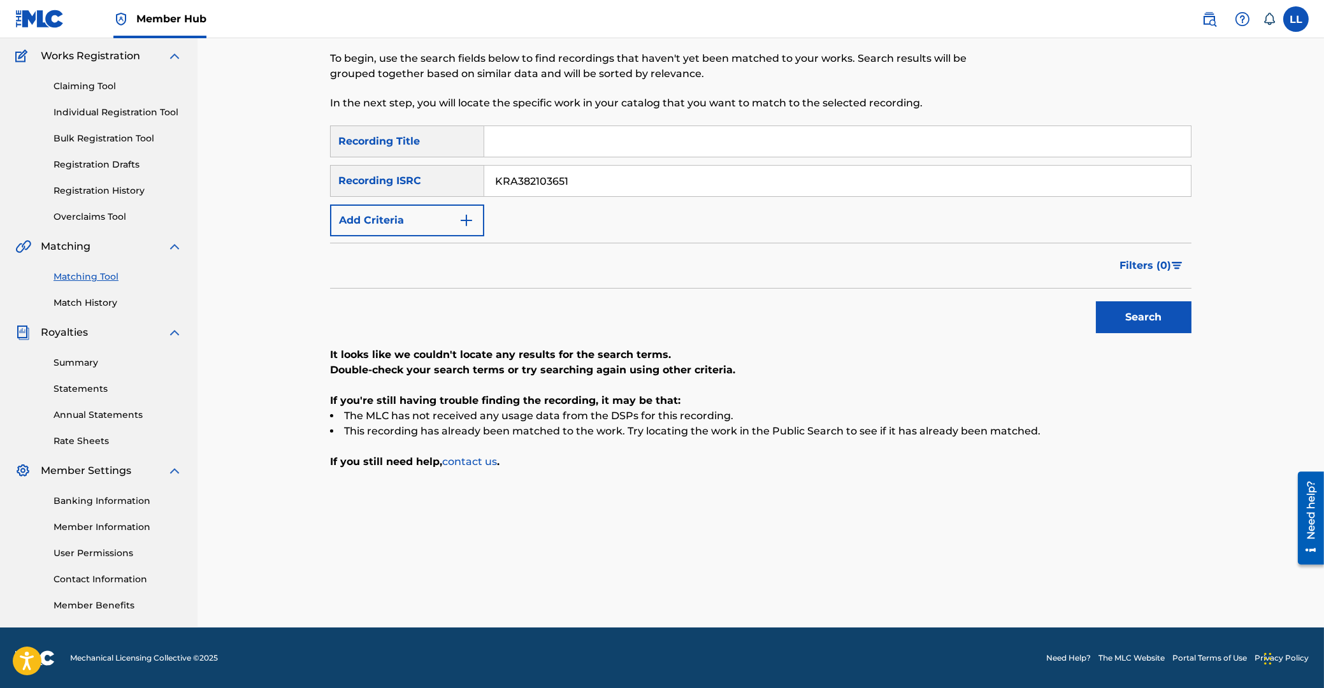
click at [484, 175] on input "KRA382103651" at bounding box center [837, 181] width 707 height 31
paste input "491900985"
type input "KRA491900985"
click at [1158, 319] on button "Search" at bounding box center [1144, 317] width 96 height 32
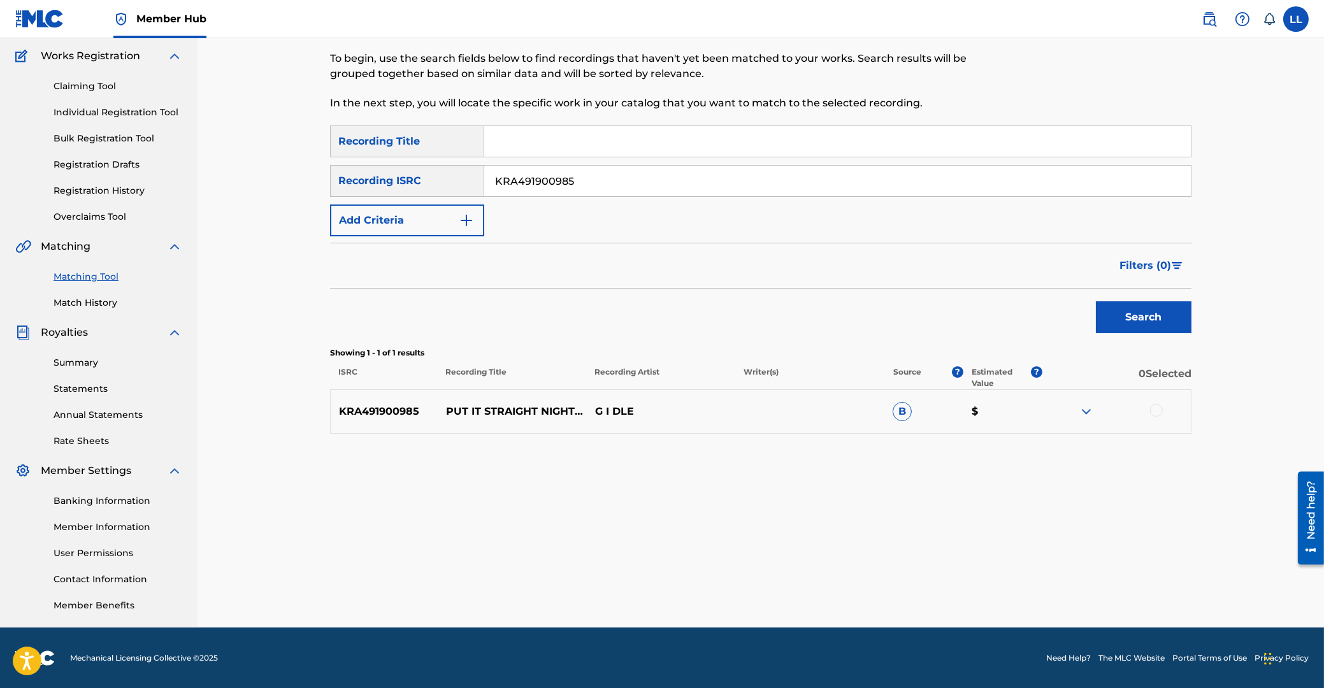
click at [1154, 408] on div at bounding box center [1156, 410] width 13 height 13
click at [1083, 408] on img at bounding box center [1086, 411] width 15 height 15
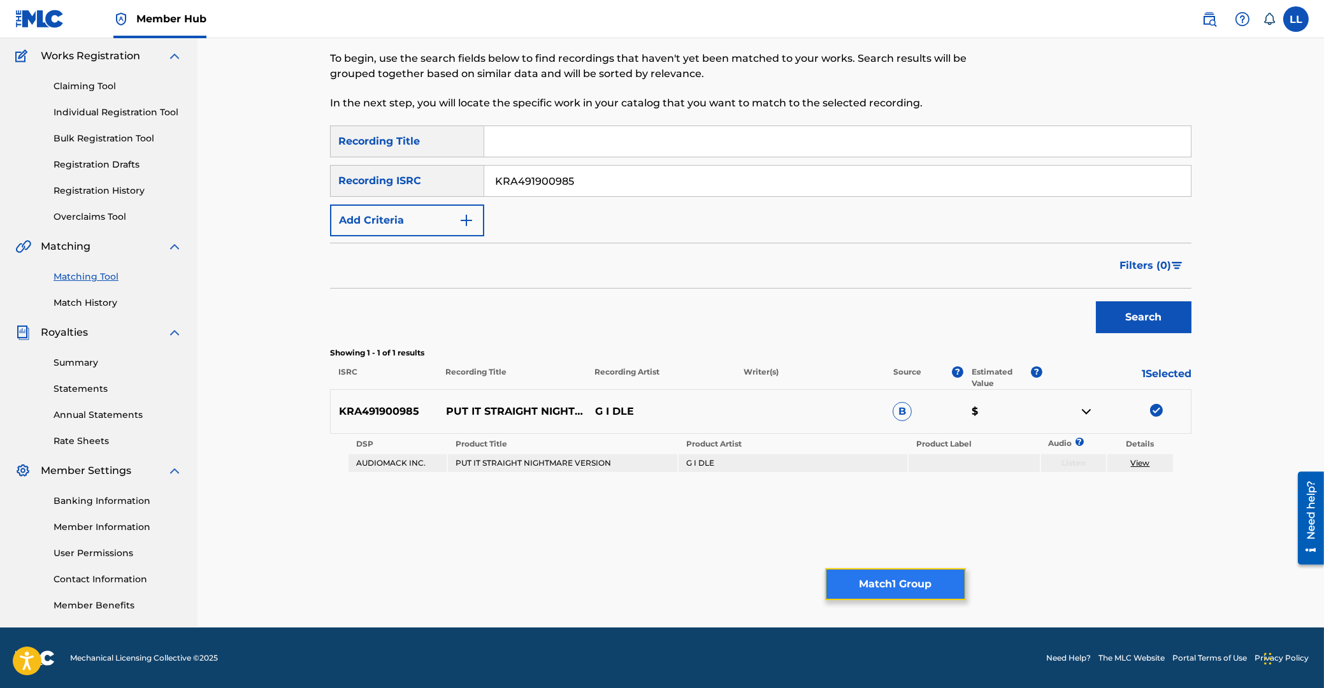
click at [910, 581] on button "Match 1 Group" at bounding box center [895, 584] width 141 height 32
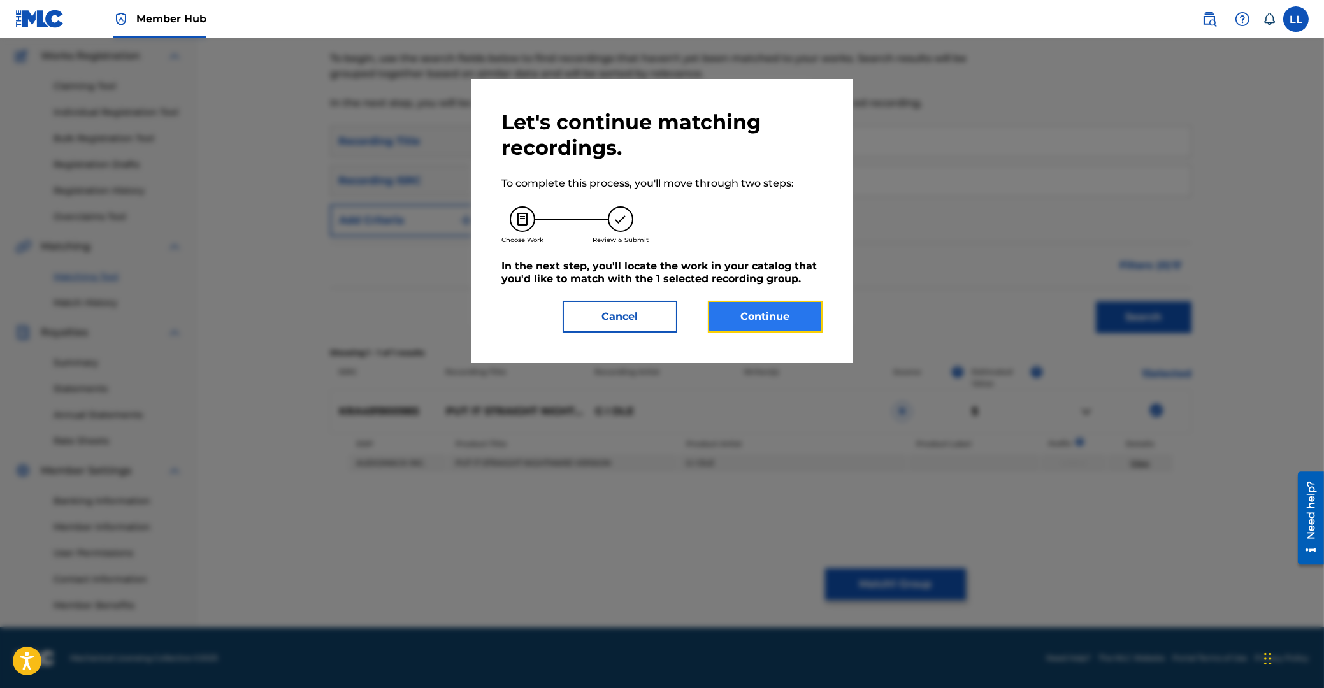
click at [779, 317] on button "Continue" at bounding box center [765, 317] width 115 height 32
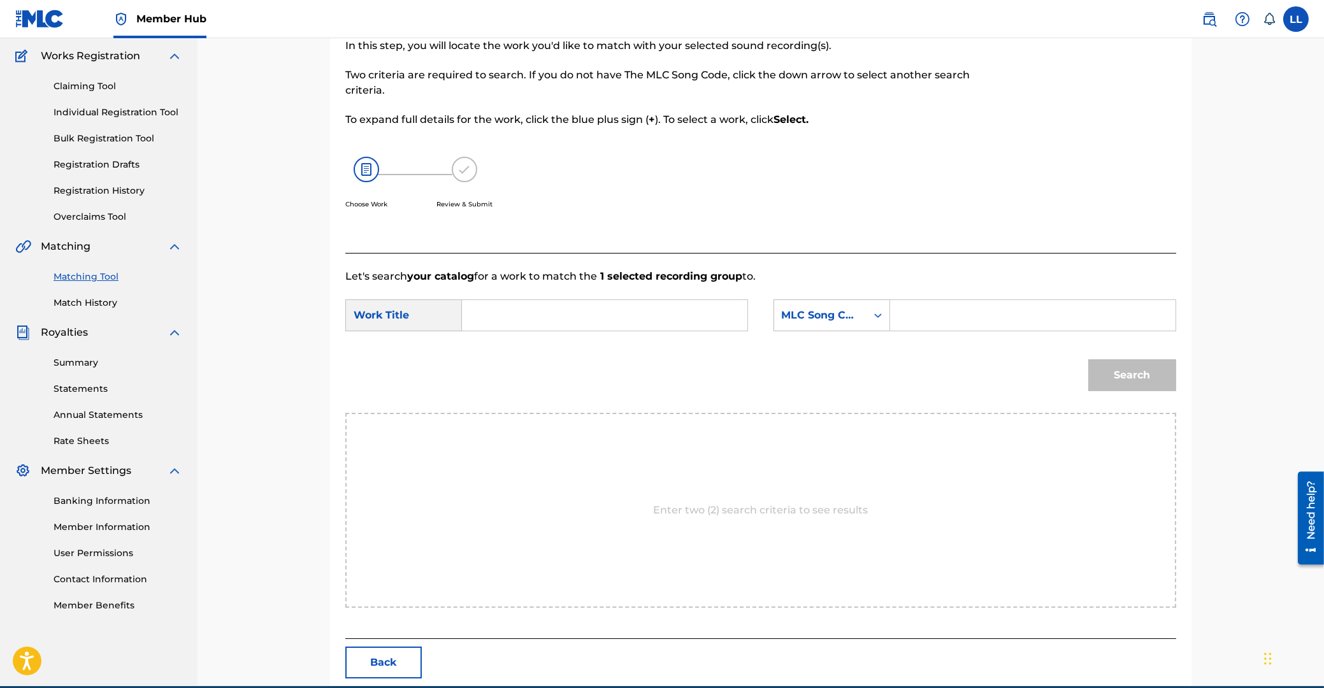
click at [586, 314] on input "Search Form" at bounding box center [605, 315] width 264 height 31
paste input "SILH DA GO MAL HAE(NIGHTMARE VERSION)"
type input "SILH DA GO MAL HAE(NIGHTMARE VERSION)"
click at [1084, 314] on input "Search Form" at bounding box center [1033, 315] width 264 height 31
paste input "SI9F35"
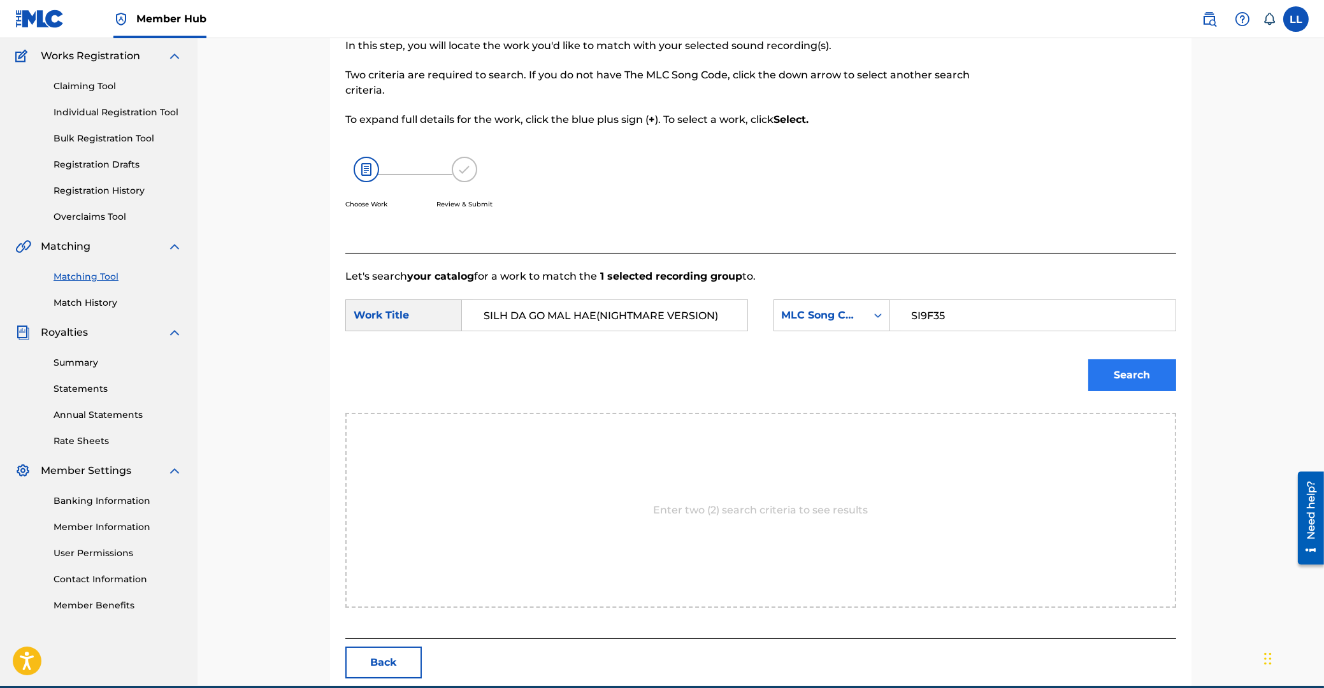
type input "SI9F35"
click at [1139, 372] on button "Search" at bounding box center [1132, 375] width 88 height 32
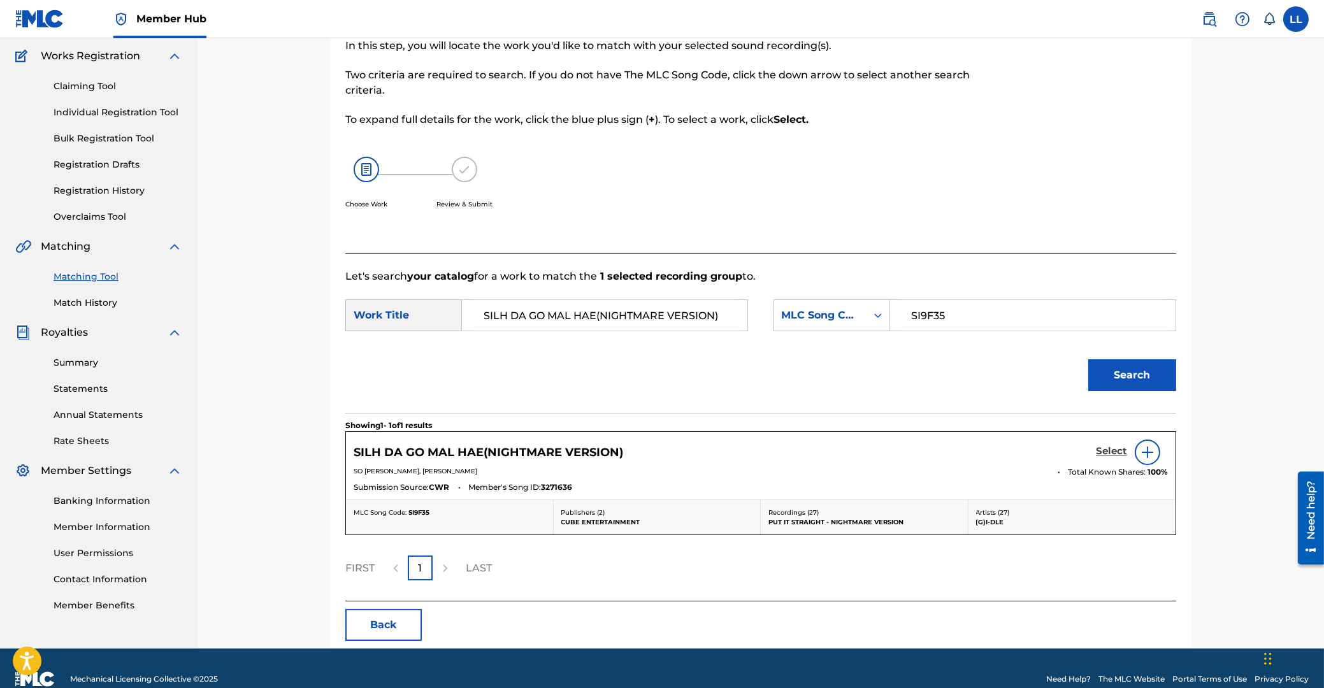
click at [1112, 451] on h5 "Select" at bounding box center [1111, 451] width 31 height 12
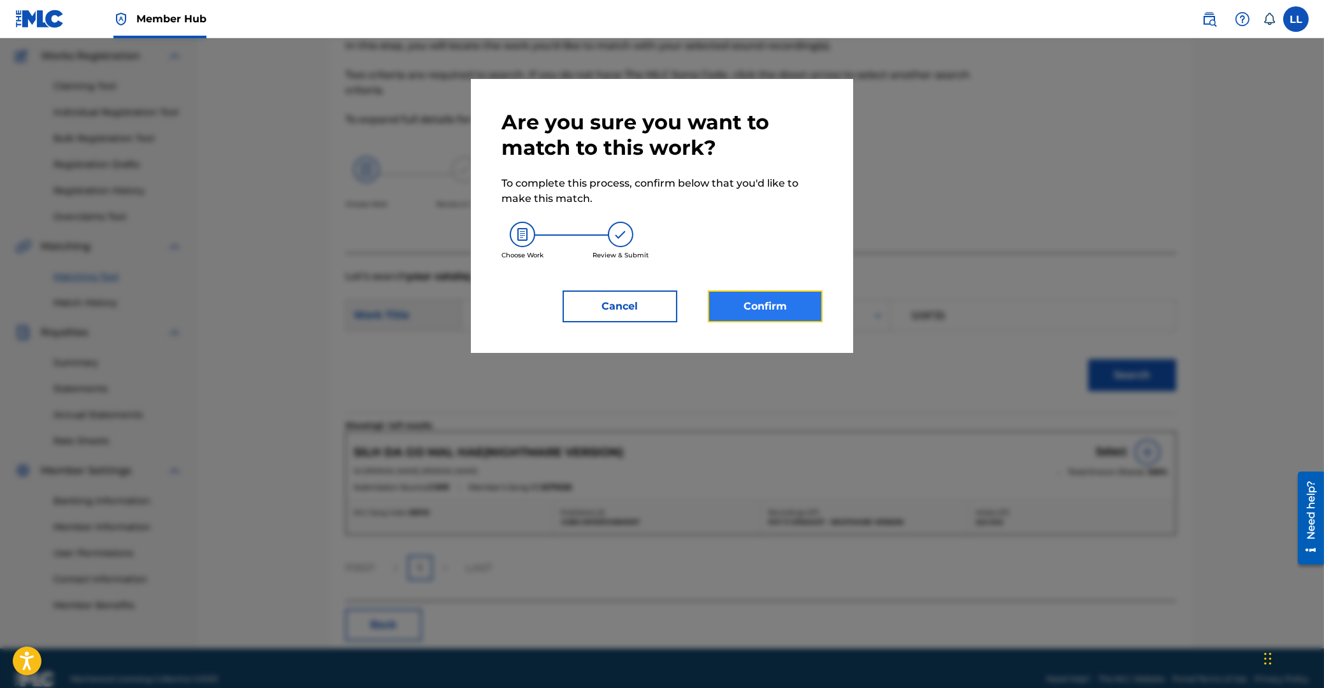
click at [785, 316] on button "Confirm" at bounding box center [765, 307] width 115 height 32
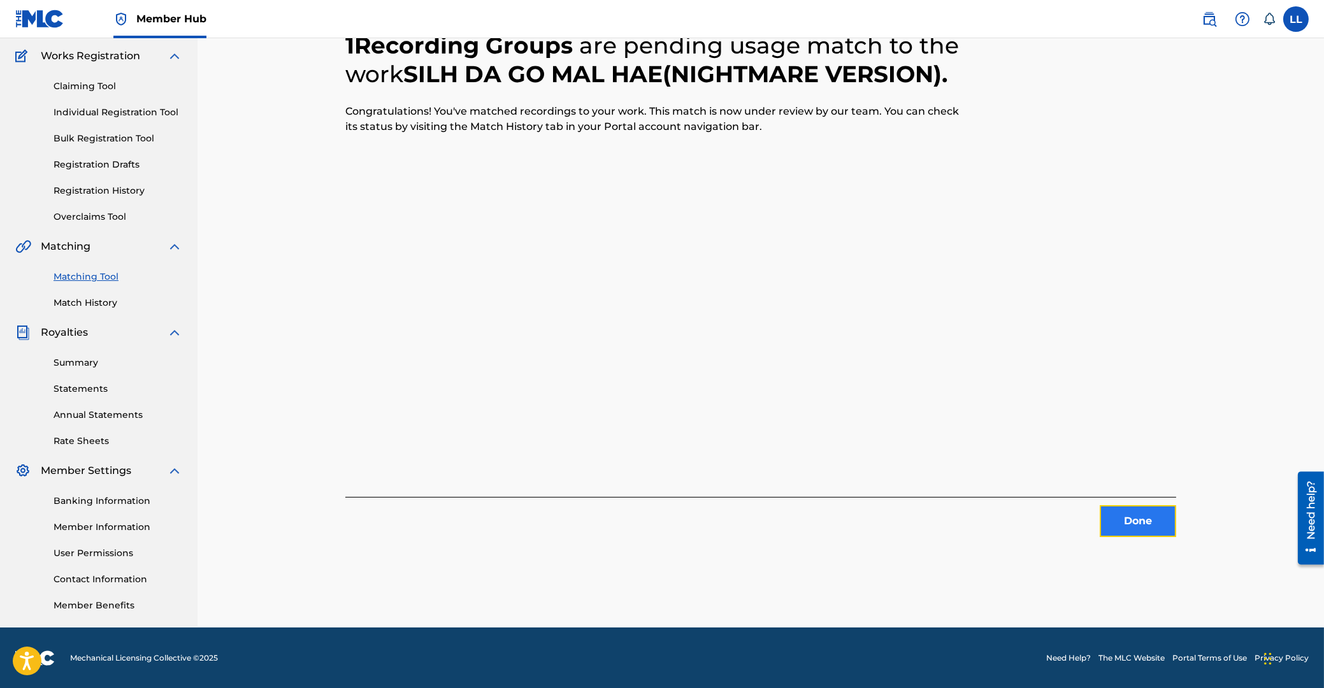
click at [1131, 517] on button "Done" at bounding box center [1138, 521] width 76 height 32
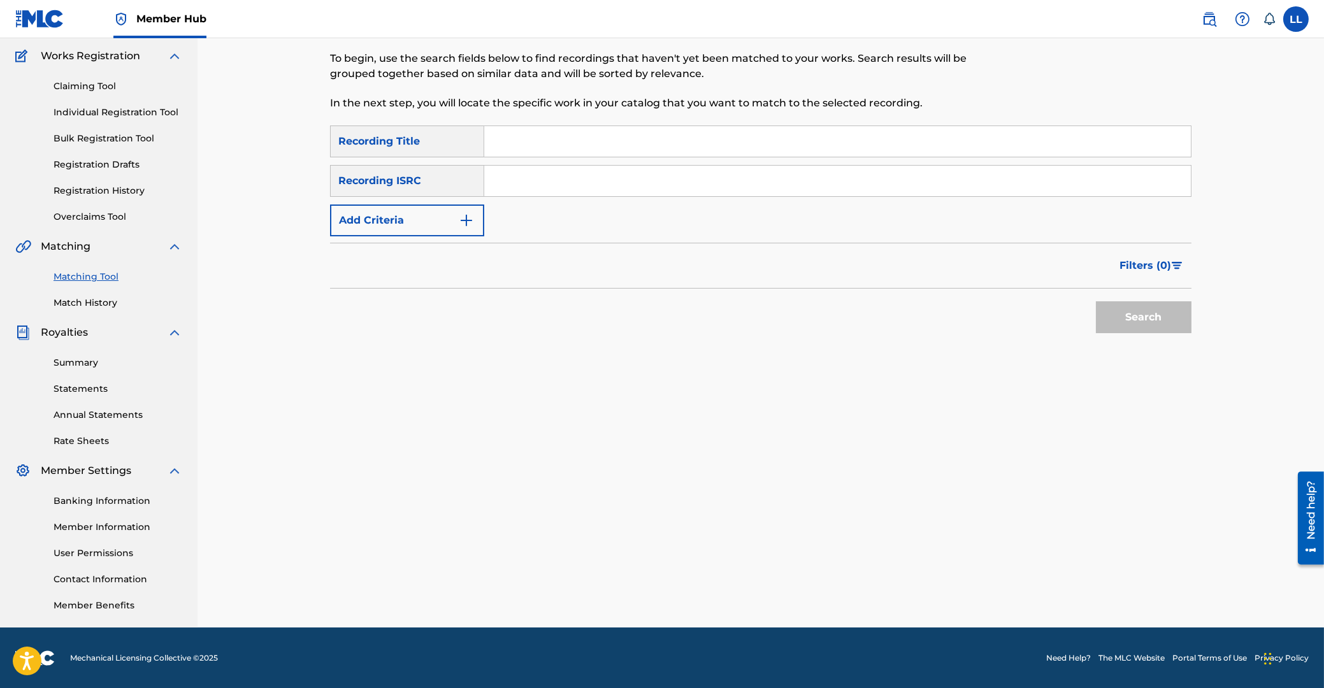
click at [554, 185] on input "Search Form" at bounding box center [837, 181] width 707 height 31
paste input "KRA391900010"
type input "KRA391900010"
click at [1140, 317] on button "Search" at bounding box center [1144, 317] width 96 height 32
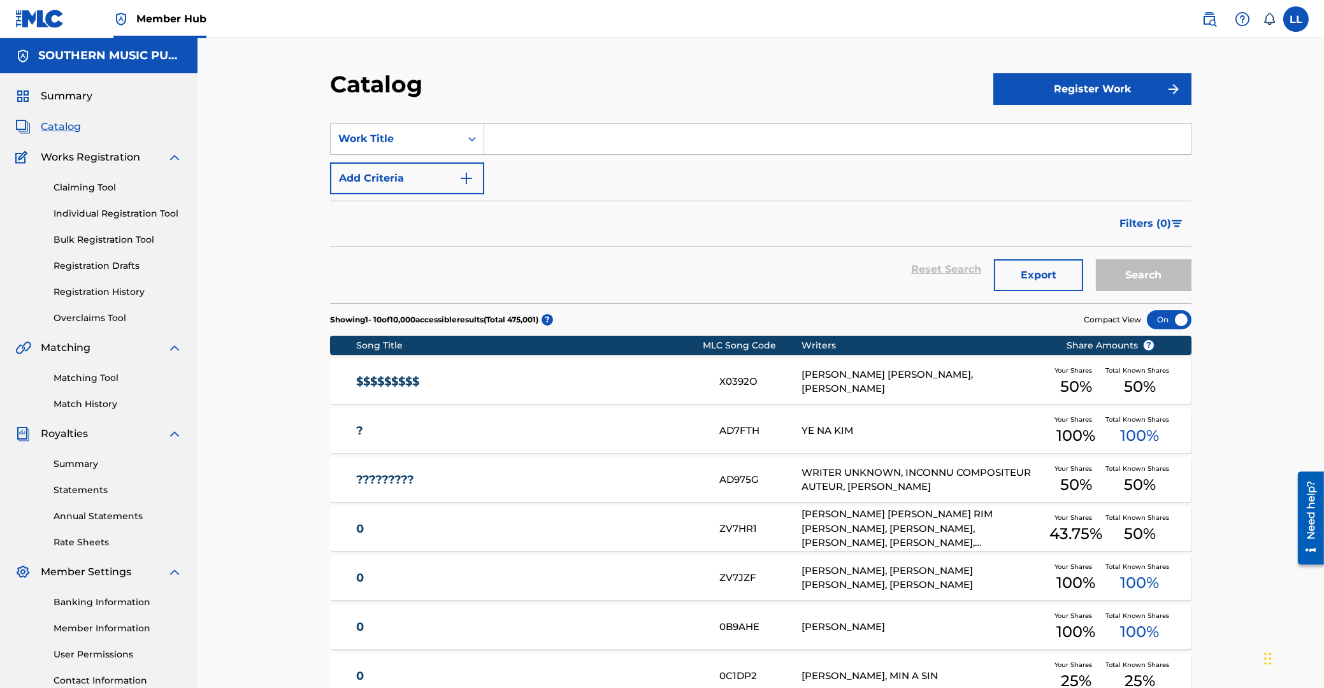
click at [507, 140] on input "Search Form" at bounding box center [837, 139] width 707 height 31
paste input "NAE MAM EUL BOL SU ISS NA YO"
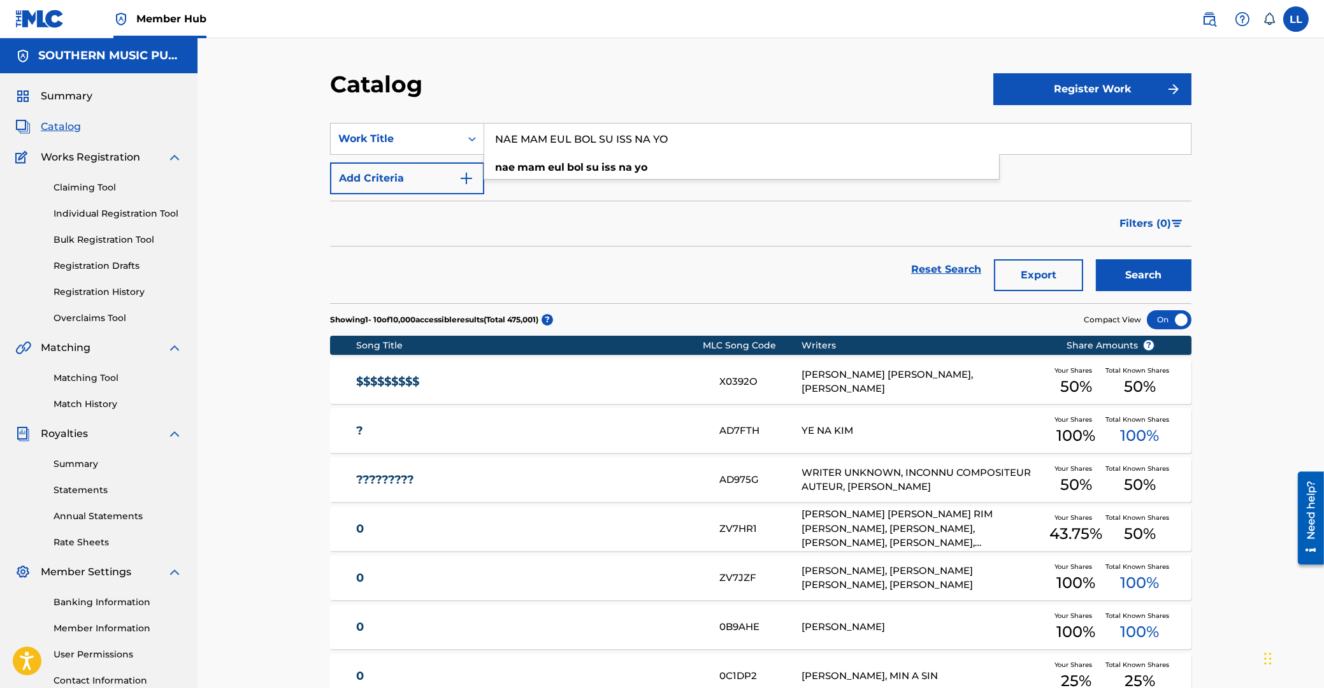
type input "NAE MAM EUL BOL SU ISS NA YO"
click at [1096, 259] on button "Search" at bounding box center [1144, 275] width 96 height 32
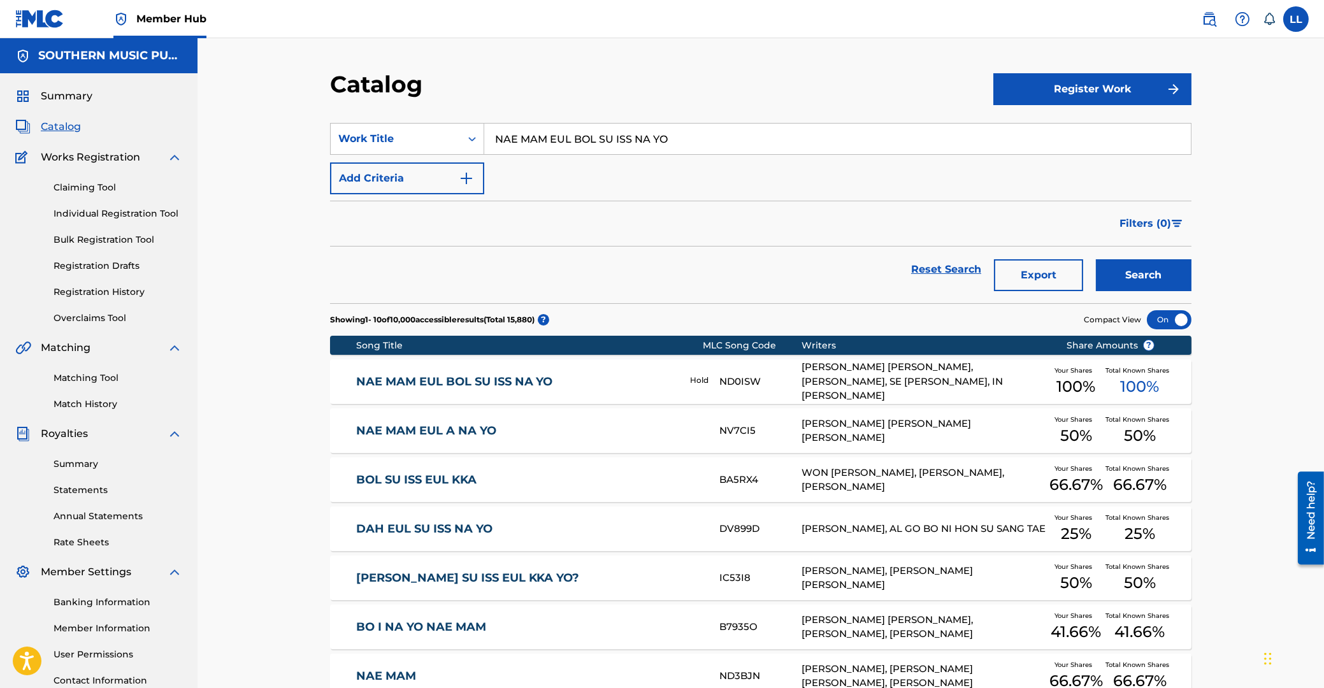
click at [466, 385] on link "NAE MAM EUL BOL SU ISS NA YO" at bounding box center [514, 382] width 317 height 15
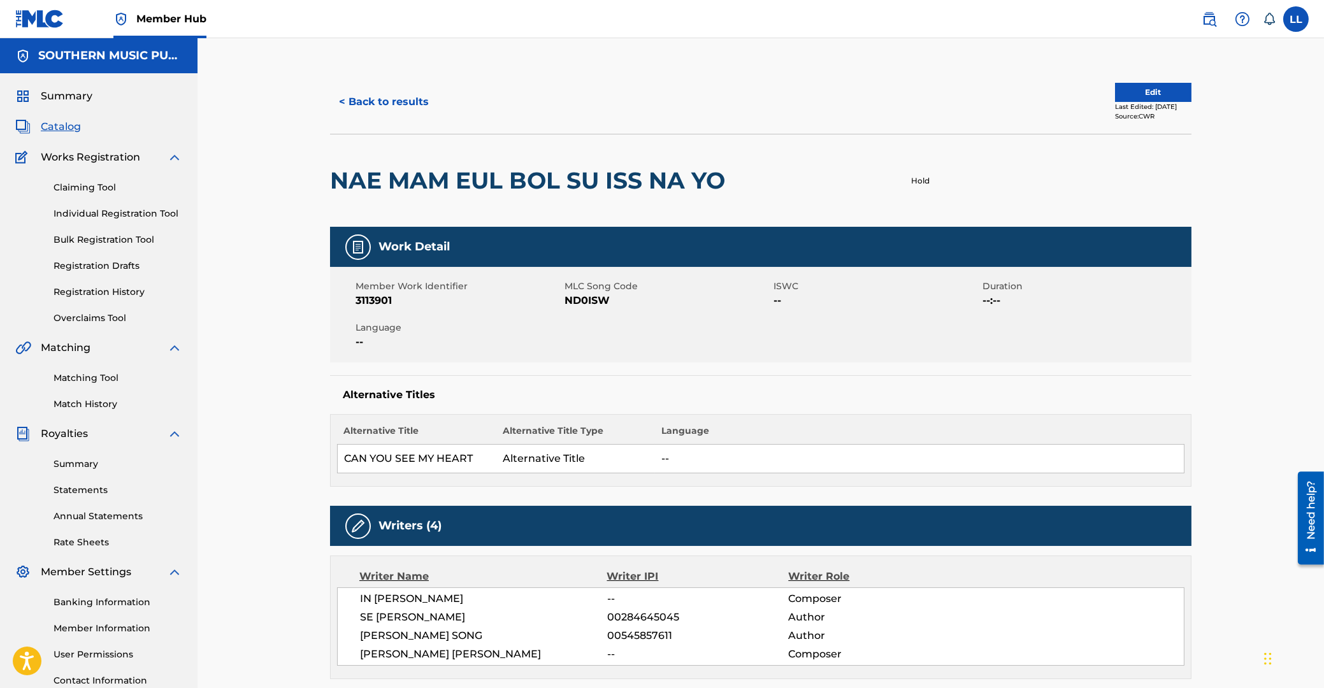
click at [925, 177] on p "Hold" at bounding box center [920, 180] width 18 height 11
click at [588, 298] on span "ND0ISW" at bounding box center [668, 300] width 206 height 15
copy span "ND0ISW"
